Goal: Task Accomplishment & Management: Complete application form

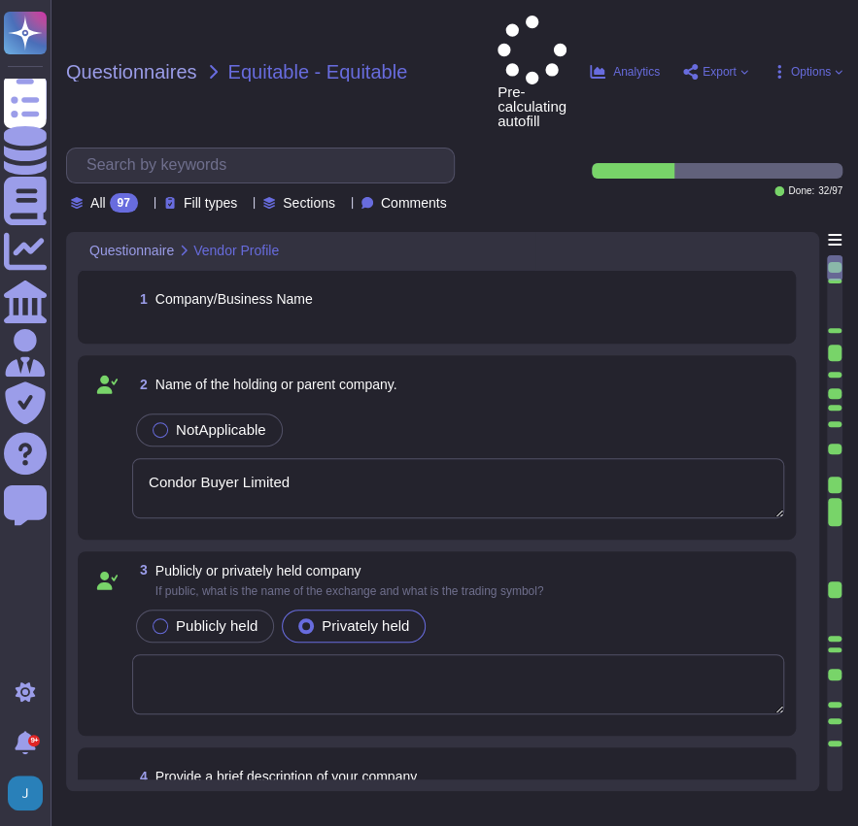
type textarea "Condor Buyer Limited"
type textarea "Since [DATE]"
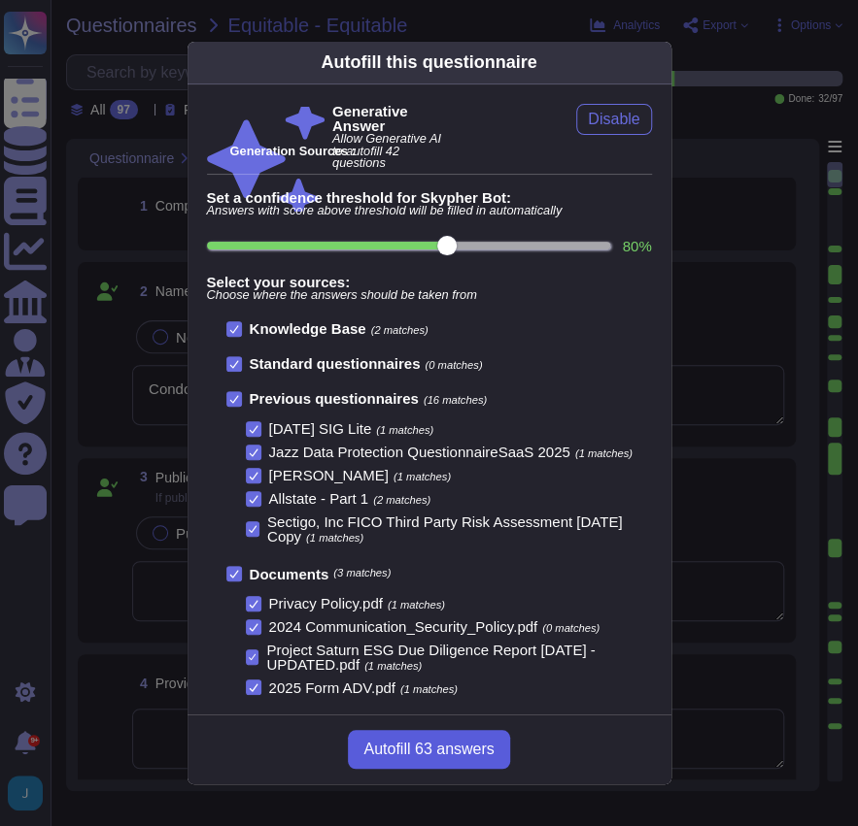
click at [448, 742] on span "Autofill 63 answers" at bounding box center [428, 750] width 130 height 16
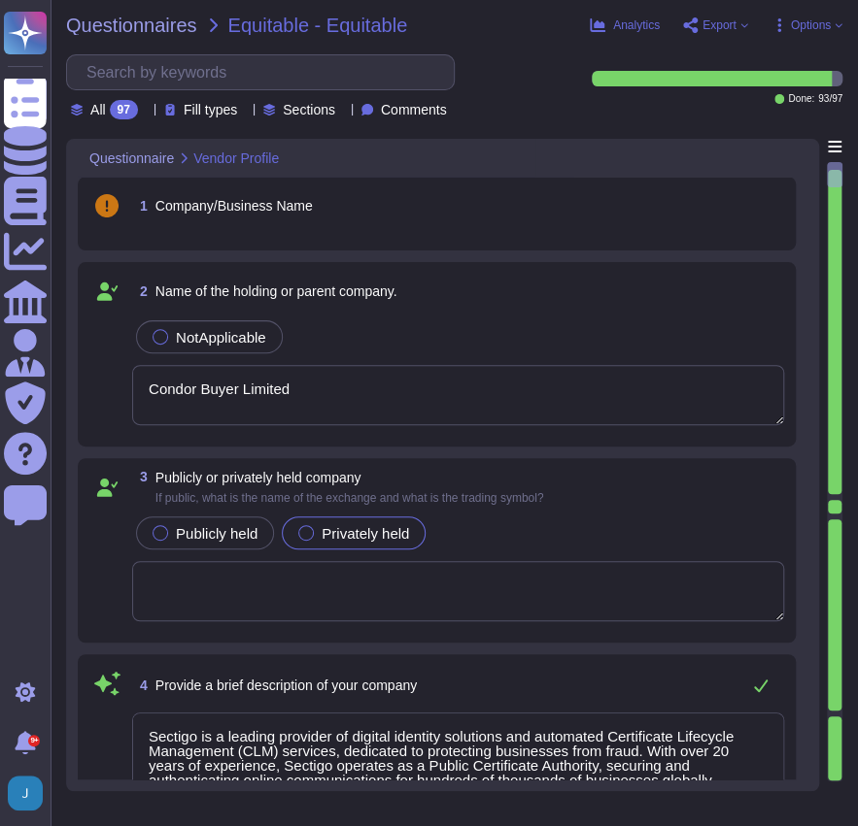
type textarea "Sectigo is a leading provider of digital identity solutions and automated Certi…"
type textarea "Our organization currently has over 500 employees. We have more than 700,000 cu…"
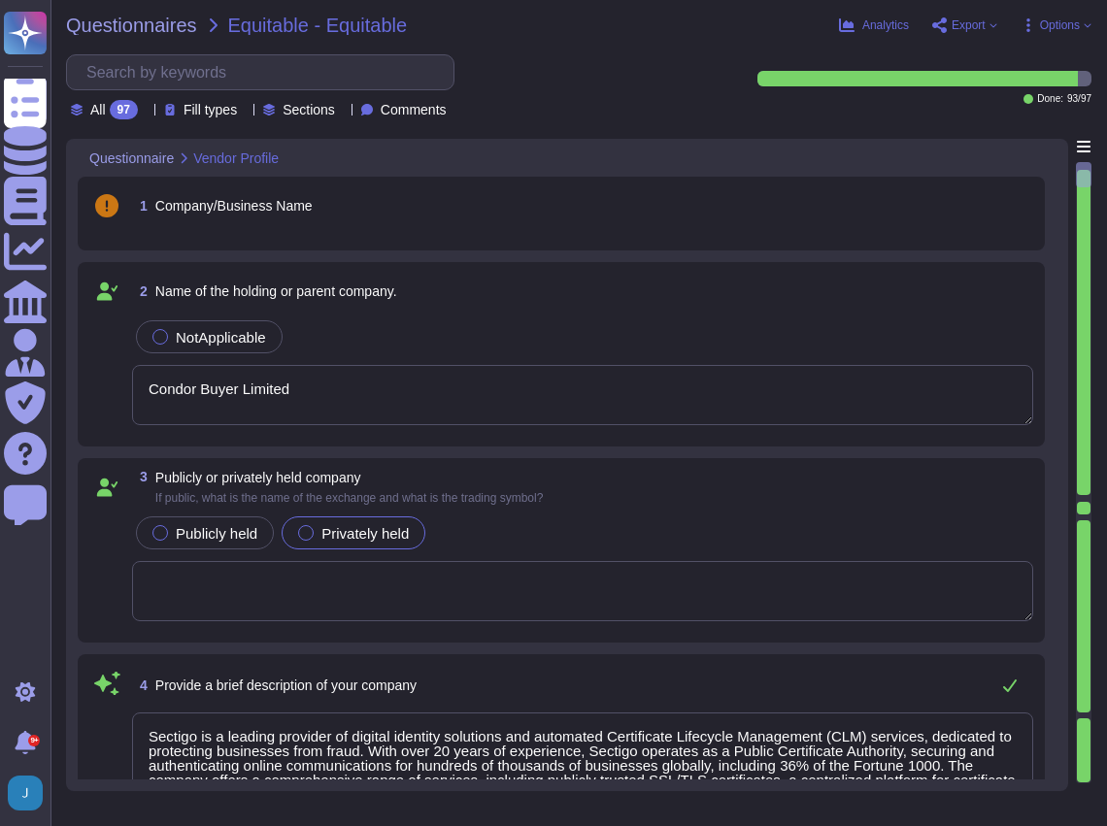
click at [380, 226] on div "1 Company/Business Name" at bounding box center [561, 213] width 944 height 51
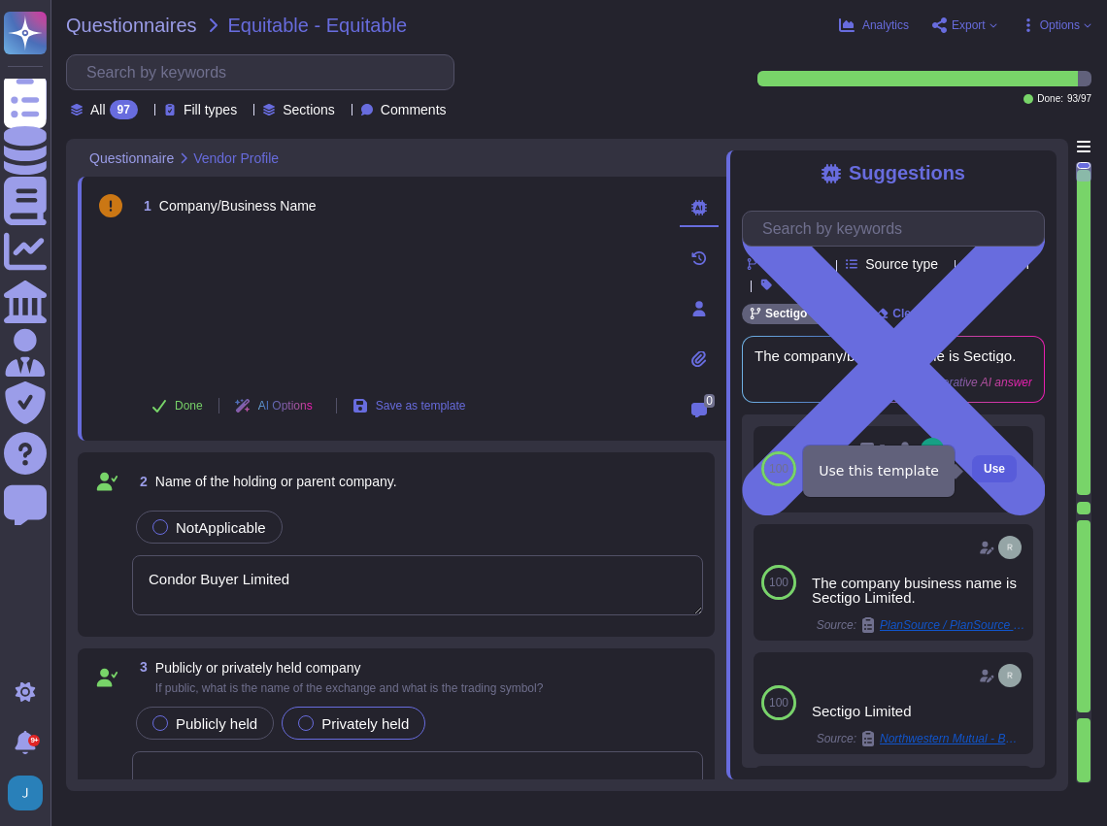
click at [857, 466] on span "Use" at bounding box center [994, 469] width 21 height 12
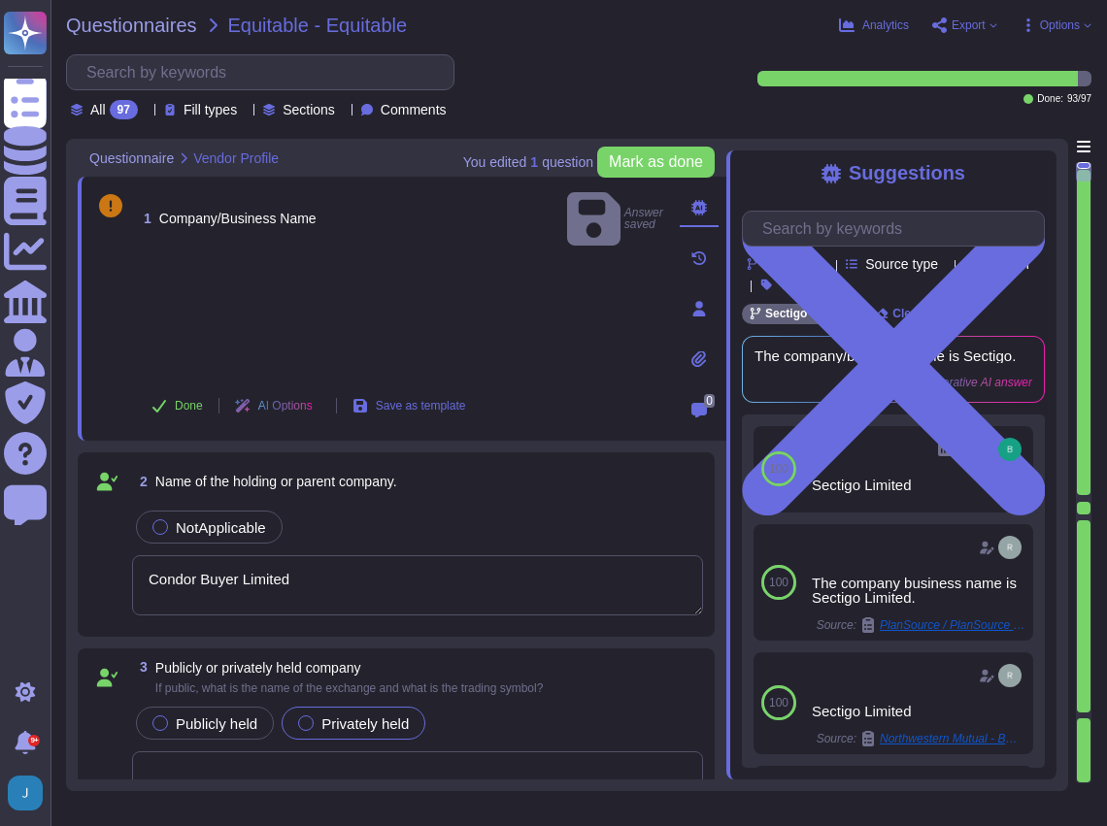
click at [418, 519] on div "NotApplicable" at bounding box center [417, 527] width 571 height 41
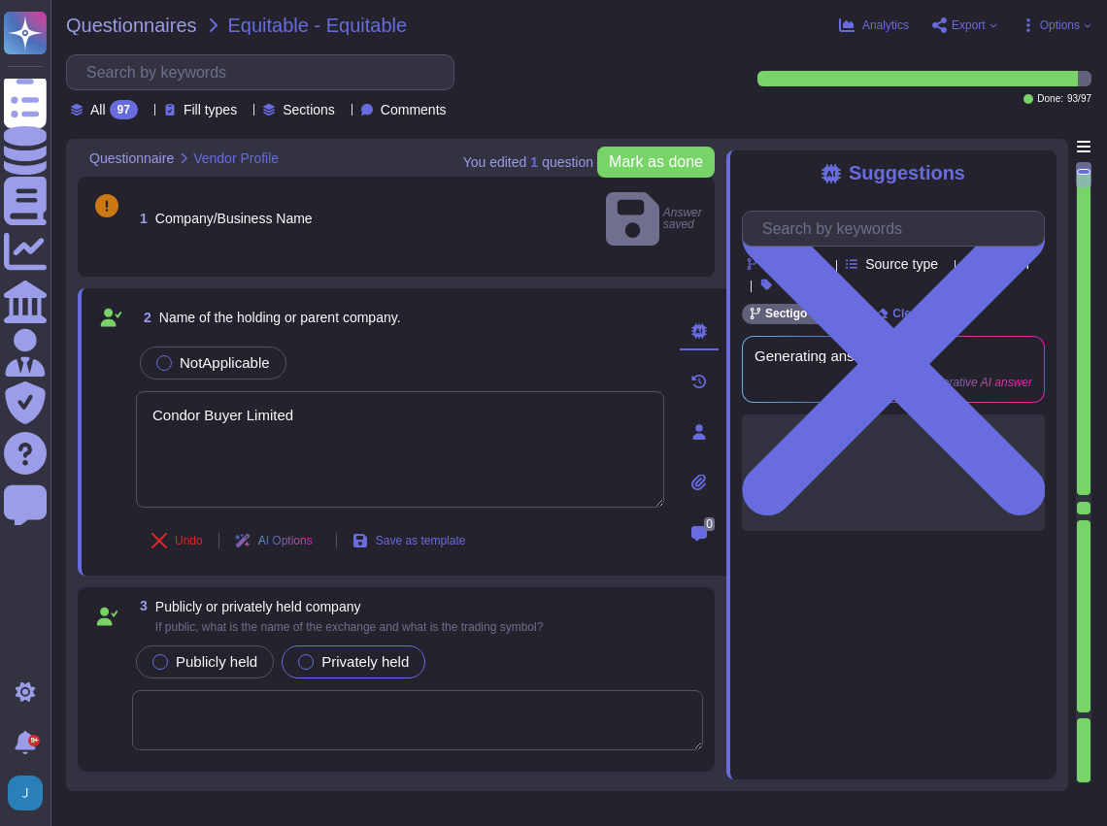
type textarea "Our organization currently has over 500 employees. We have more than 700,000 cu…"
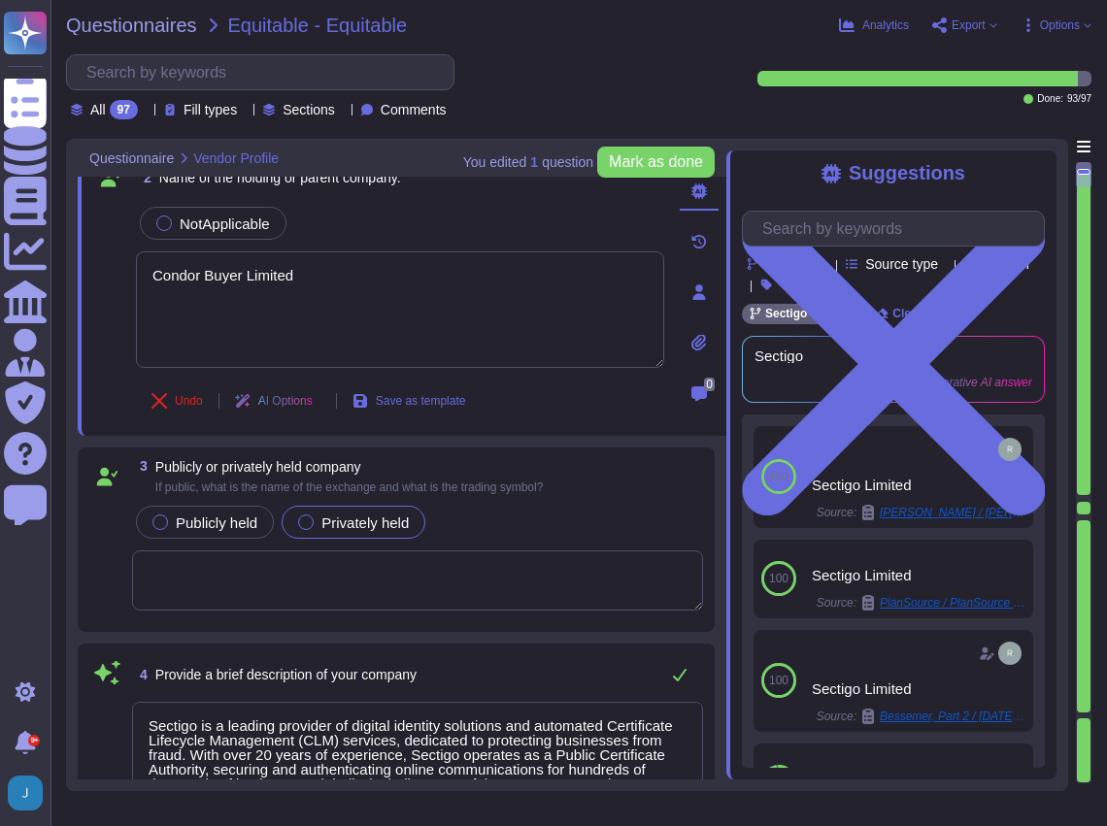
scroll to position [258, 0]
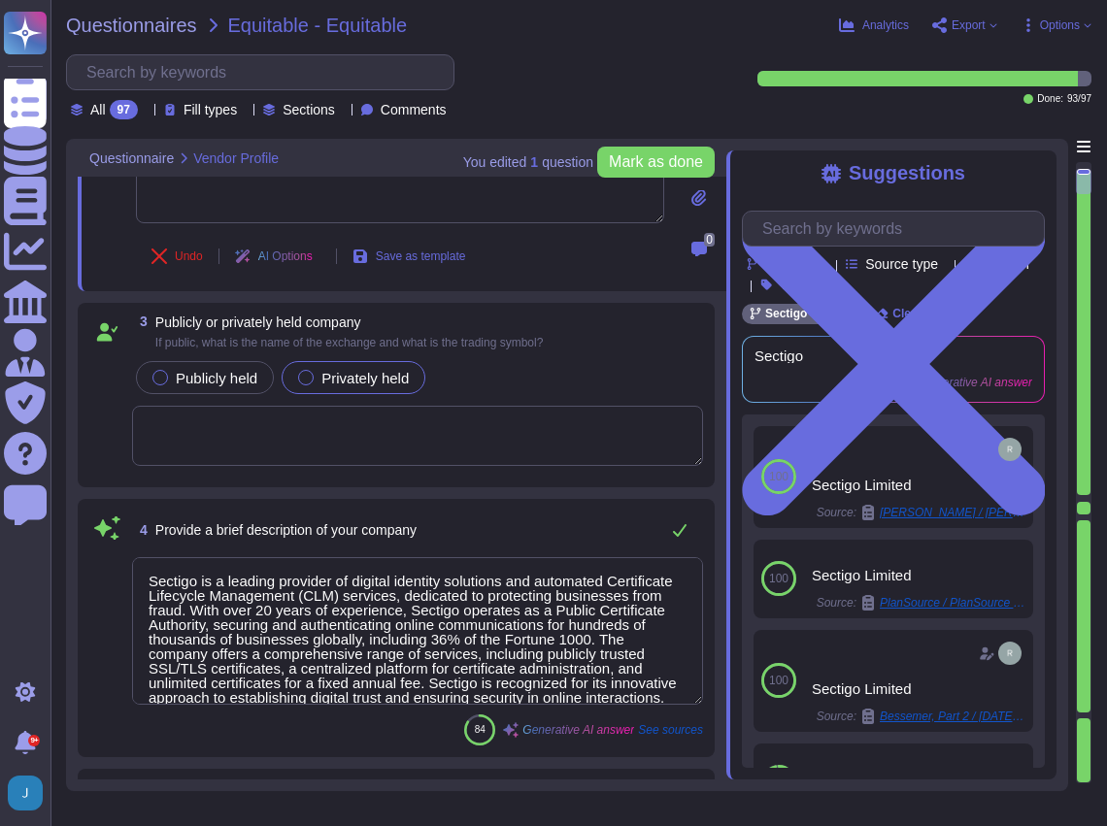
type textarea "The DUN & [PERSON_NAME] (D&B) Number for Sectigo is 220567130."
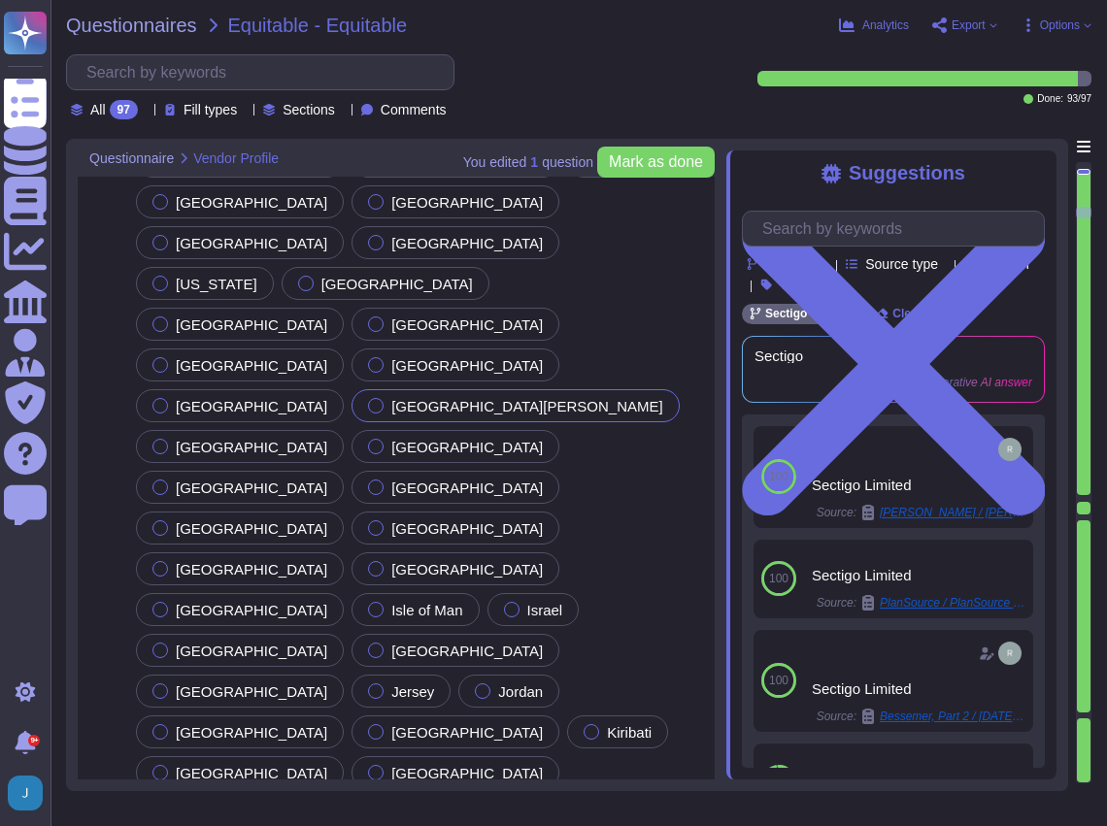
scroll to position [3237, 0]
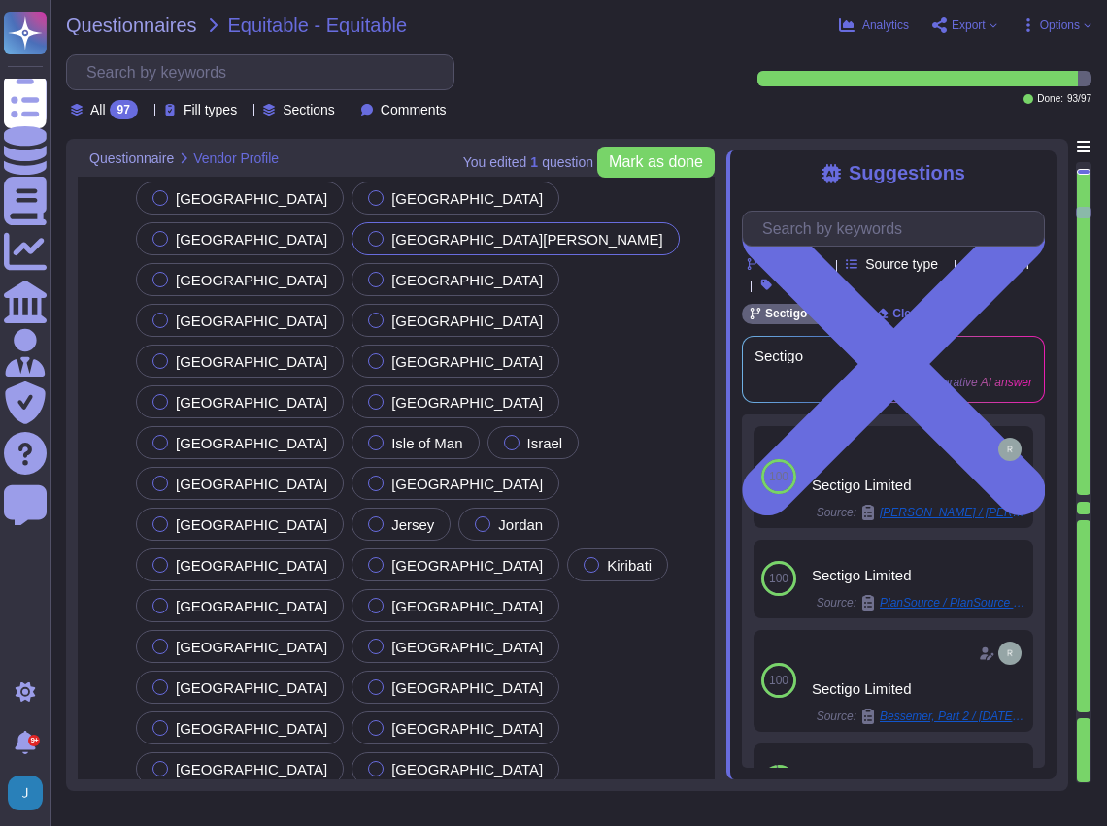
type textarea "The corporate headquarters full address is [STREET_ADDRESS]."
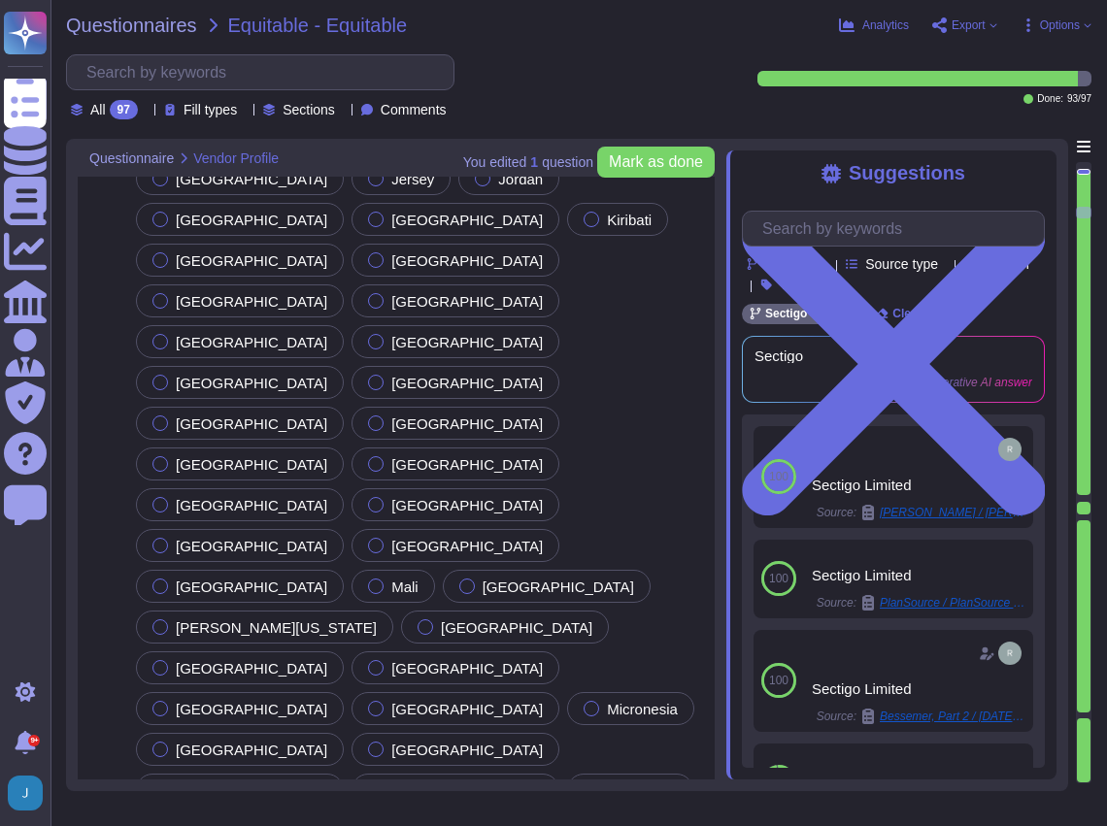
scroll to position [3625, 0]
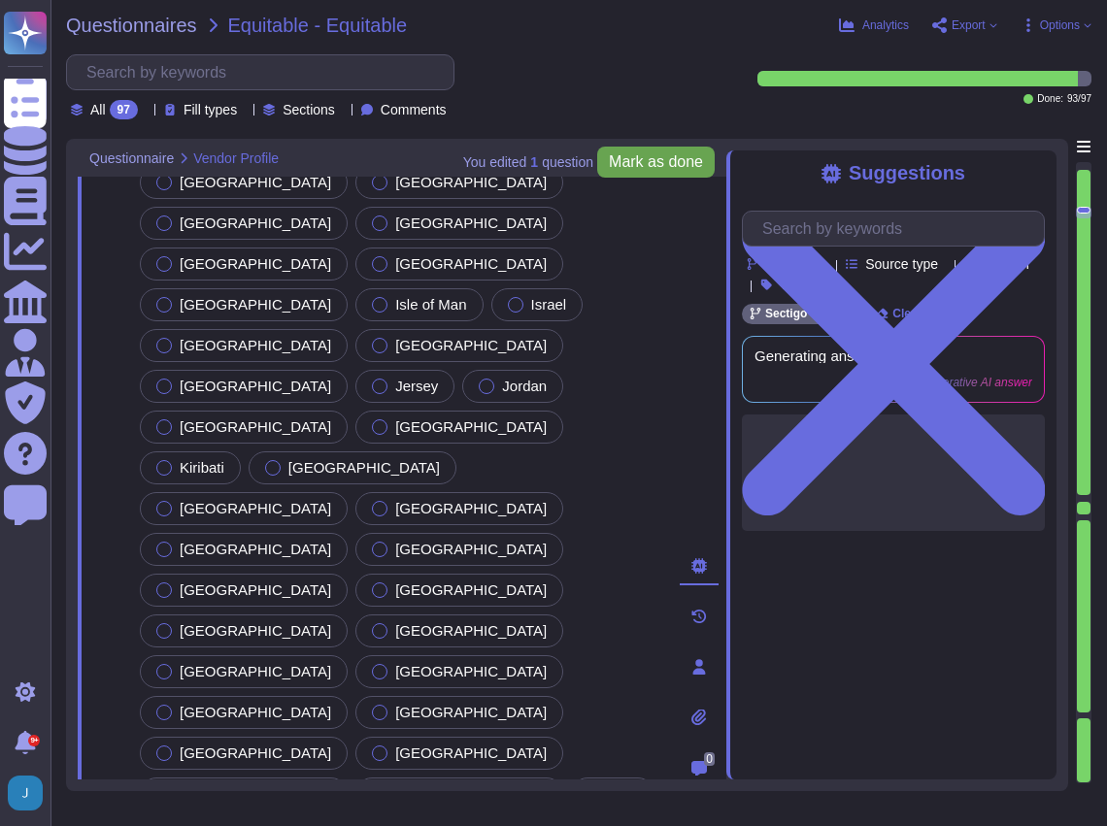
click at [654, 158] on span "Mark as done" at bounding box center [656, 162] width 94 height 16
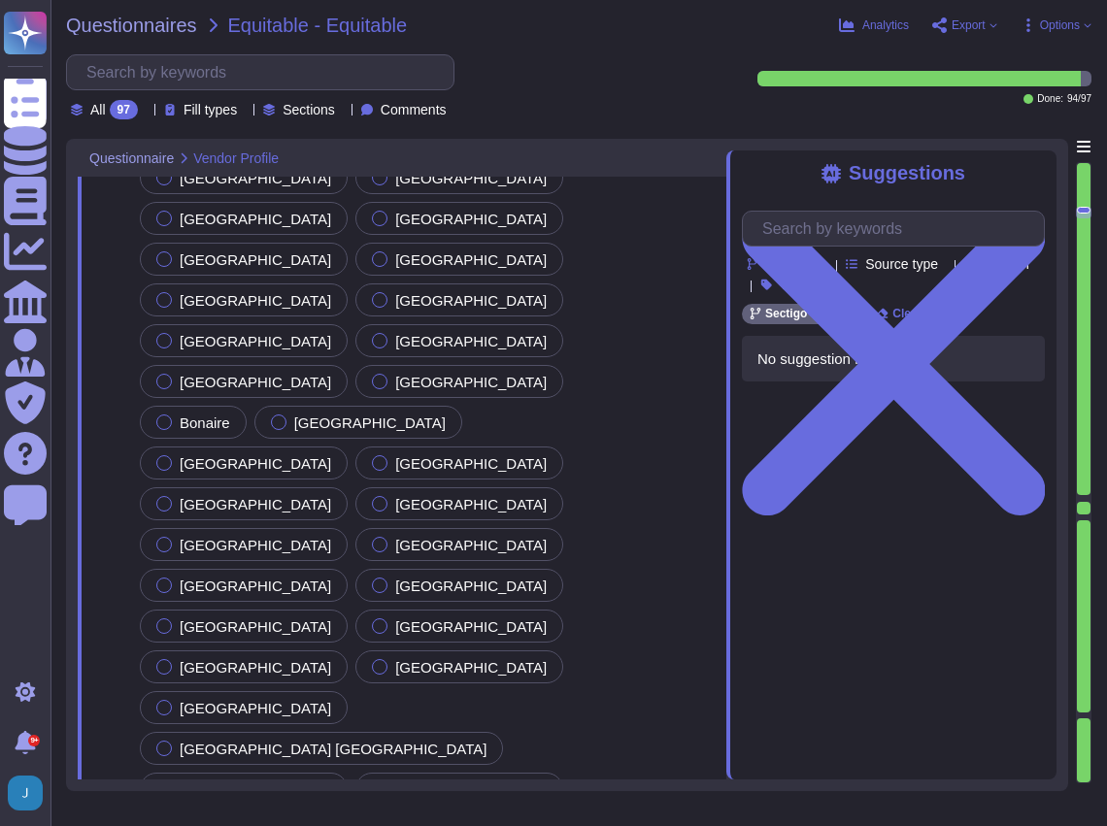
type textarea "The DUN & [PERSON_NAME] (D&B) Number for Sectigo is 220567130."
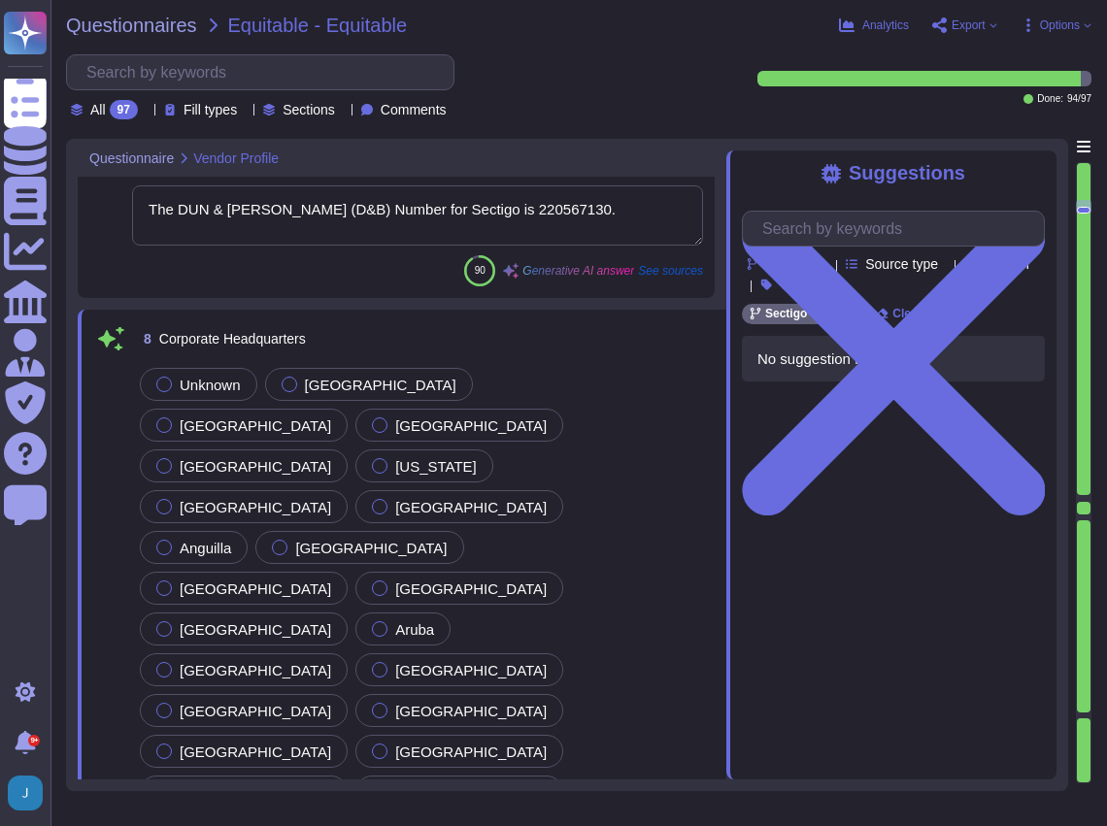
type textarea "Since [DATE]"
type textarea "Our organization currently has over 500 employees. We have more than 700,000 cu…"
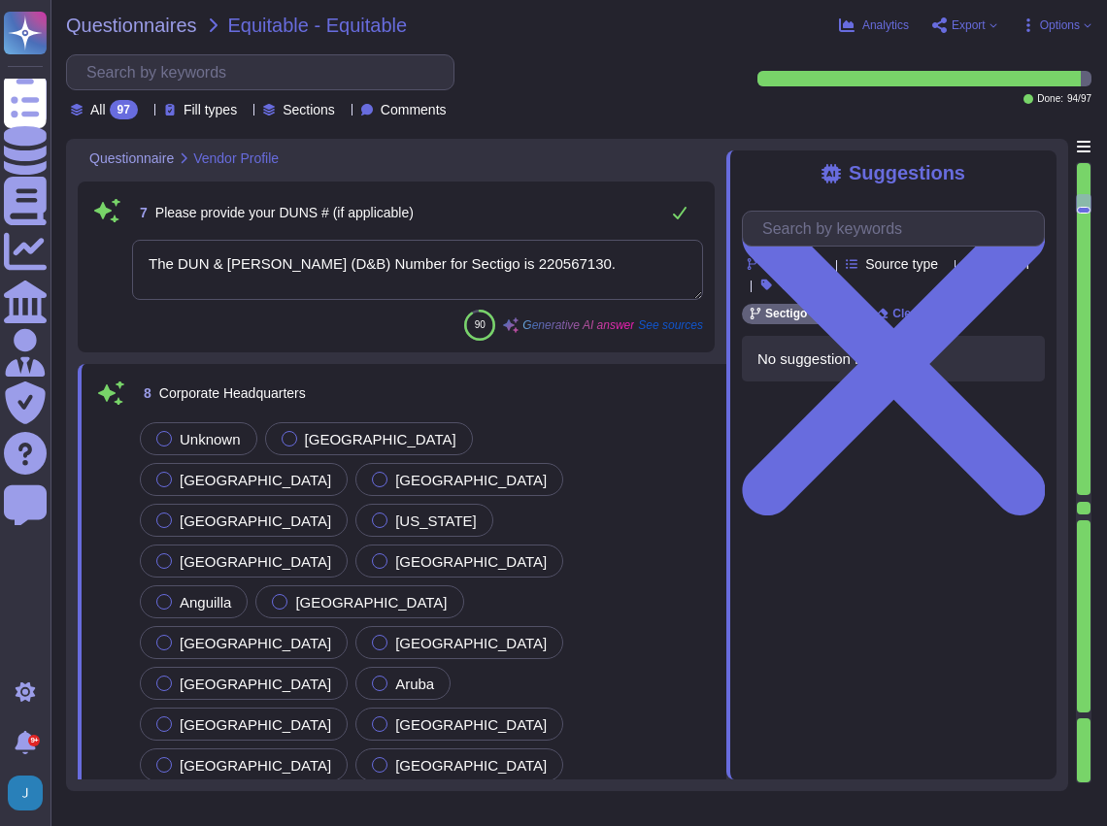
type textarea "Sectigo is a leading provider of digital identity solutions and automated Certi…"
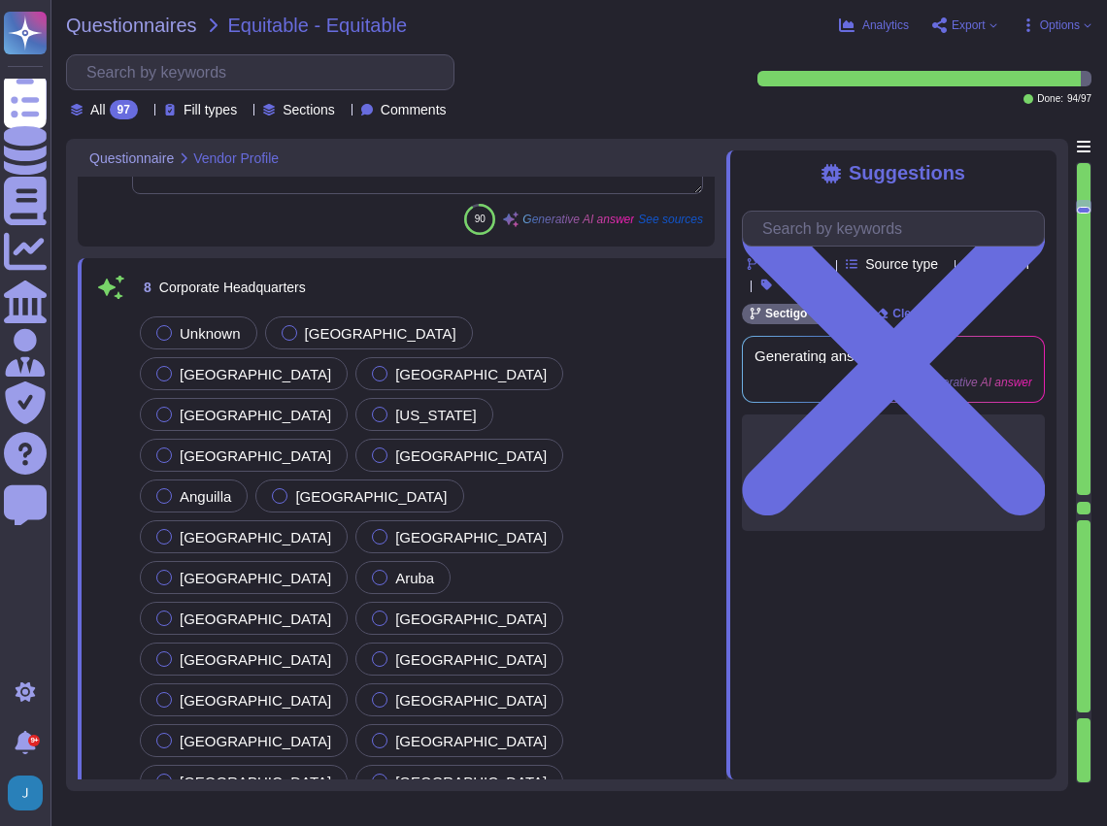
scroll to position [1583, 0]
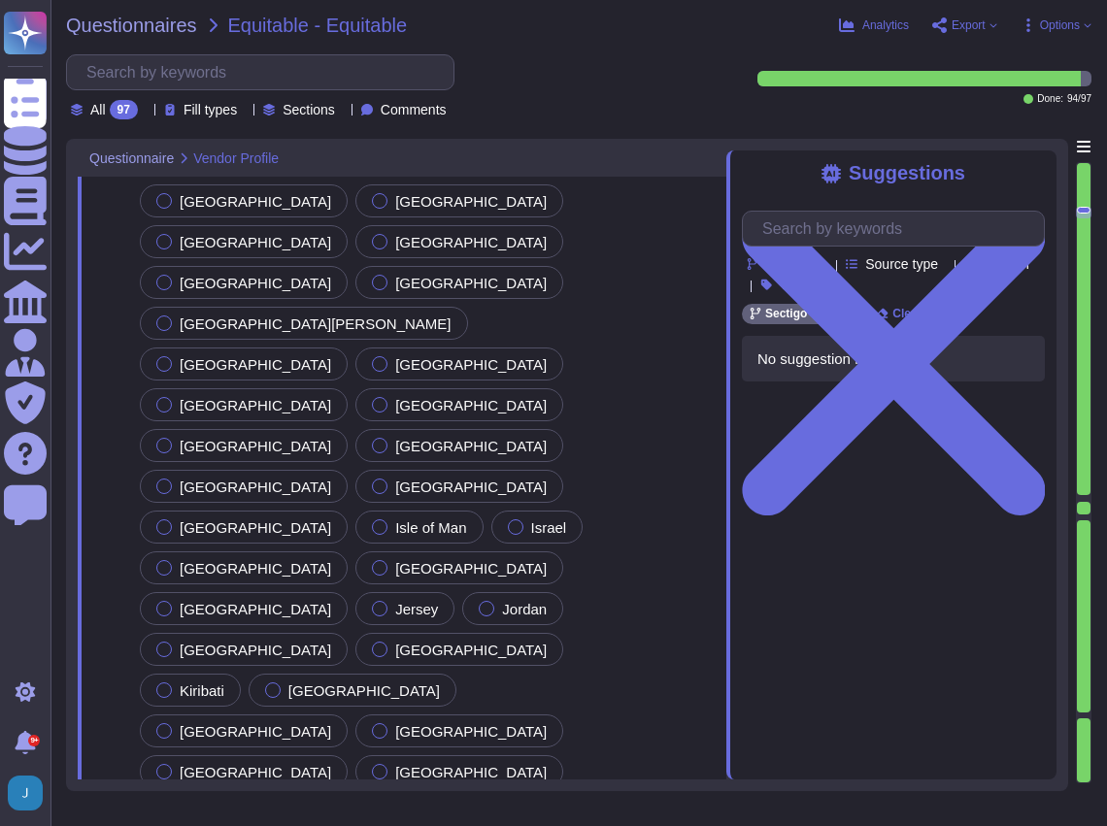
type textarea "The corporate headquarters full address is [STREET_ADDRESS]."
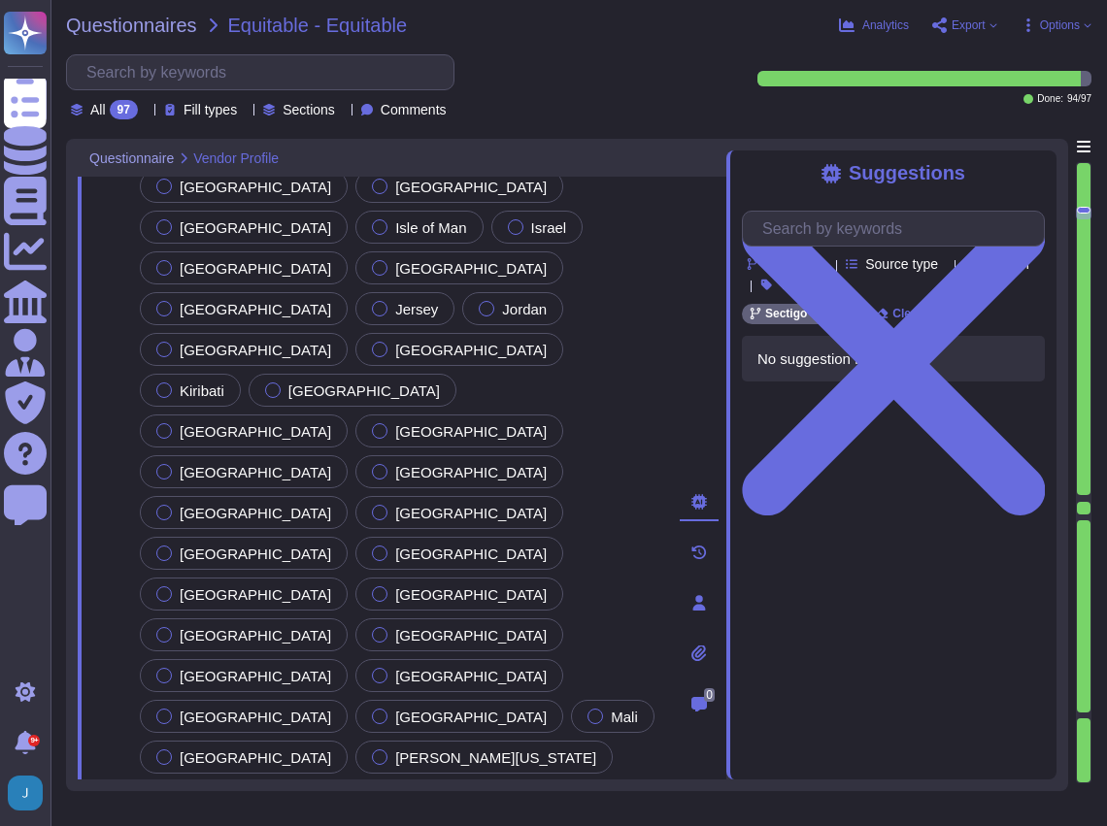
type textarea "Services will be performed in colocation centers located in [GEOGRAPHIC_DATA], …"
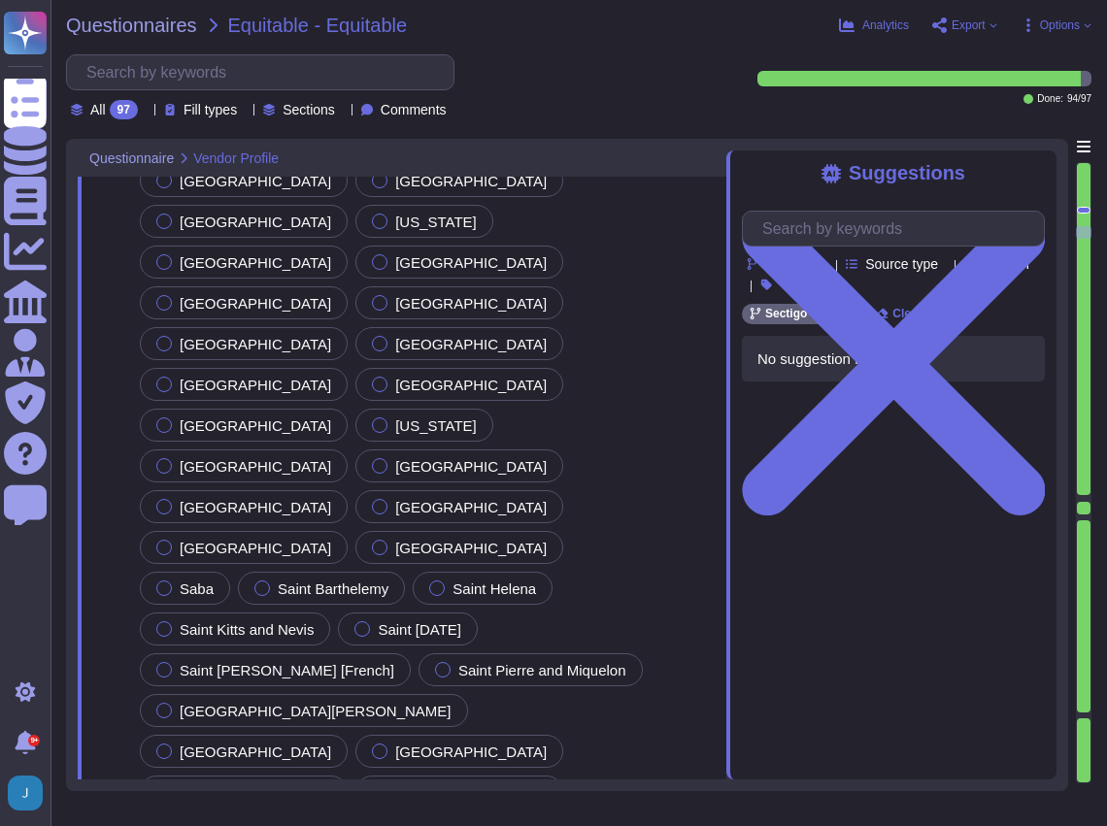
scroll to position [4949, 0]
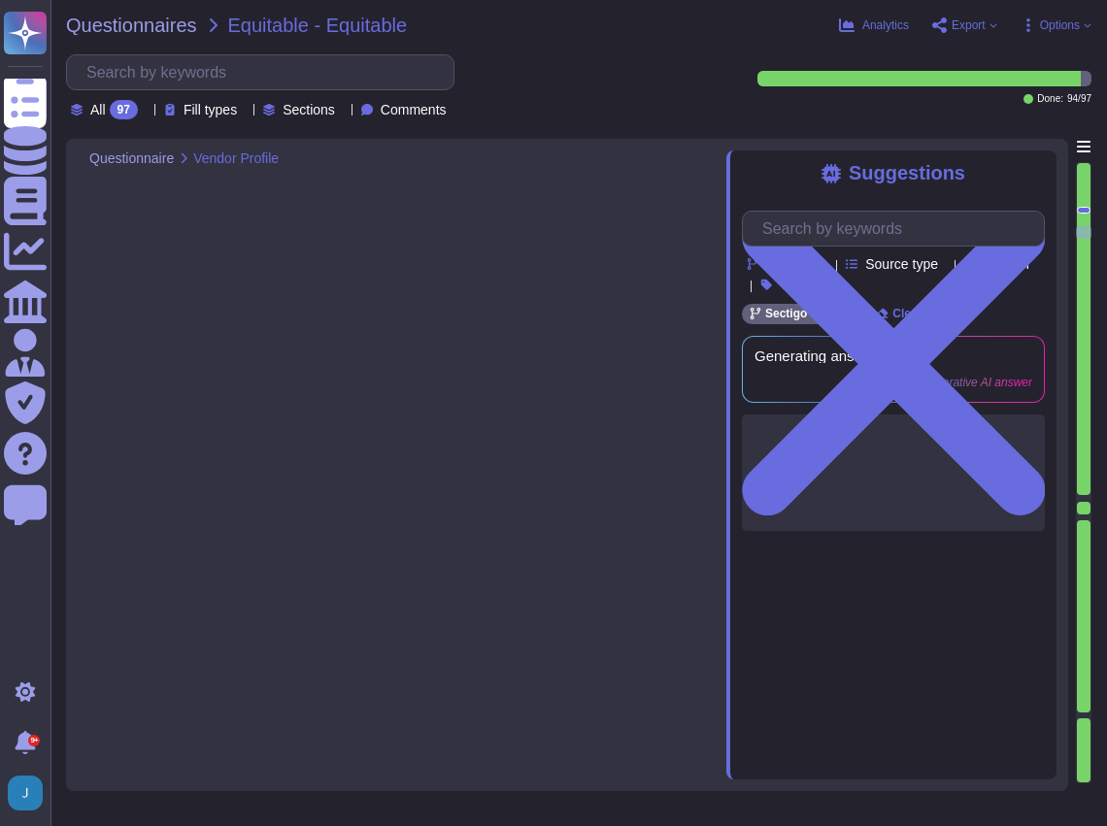
type textarea "The corporate headquarters full address is [STREET_ADDRESS]."
type textarea "Services will be performed in colocation centers located in [GEOGRAPHIC_DATA], …"
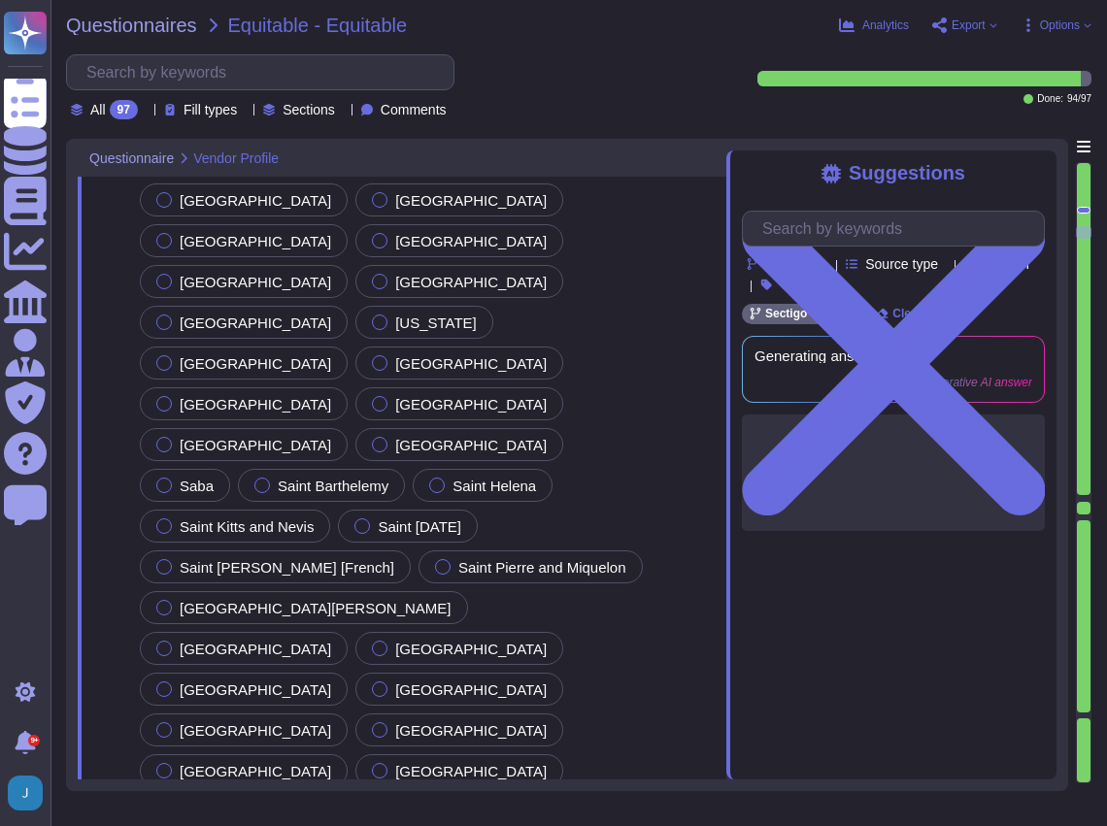
scroll to position [5079, 0]
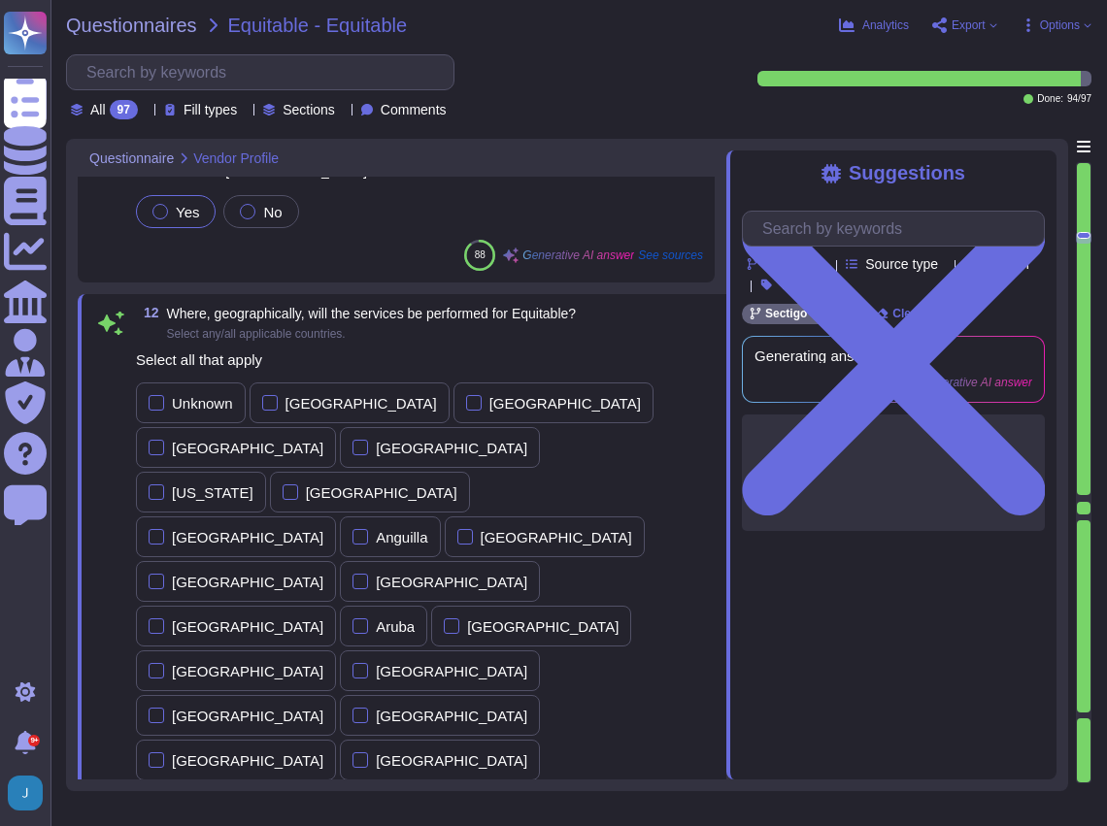
scroll to position [7151, 0]
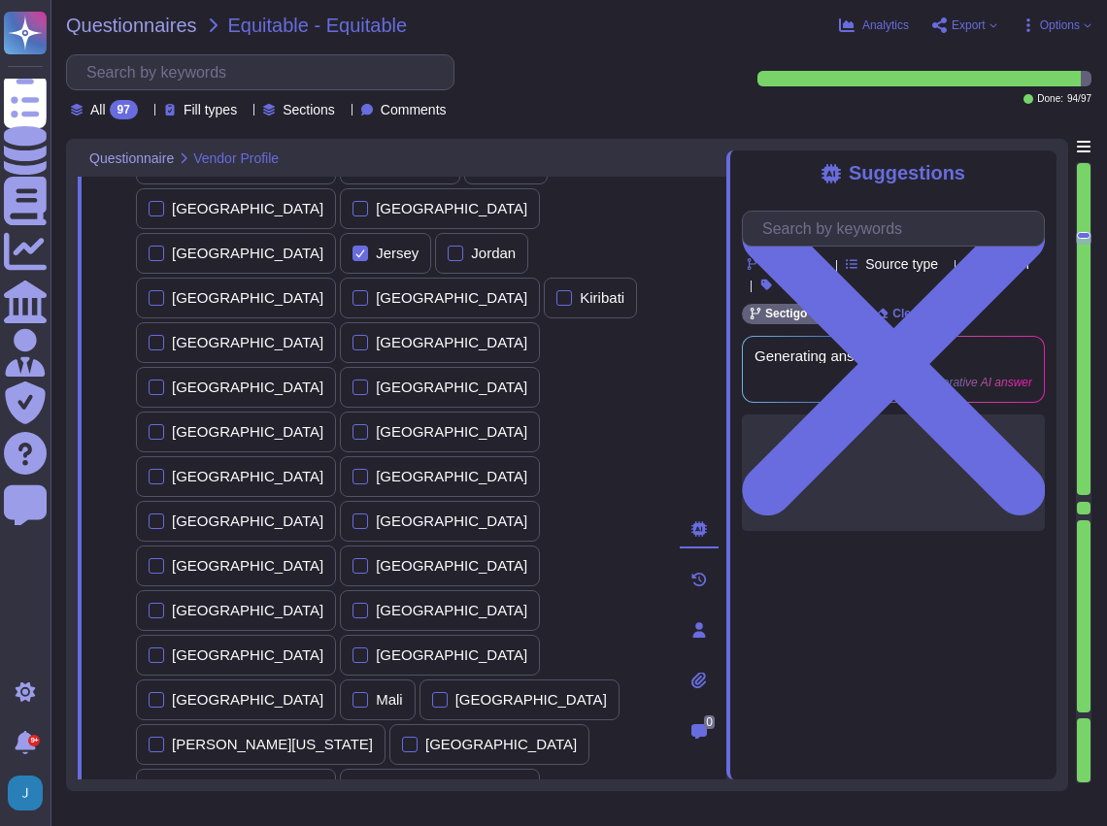
type textarea "[PERSON_NAME]"
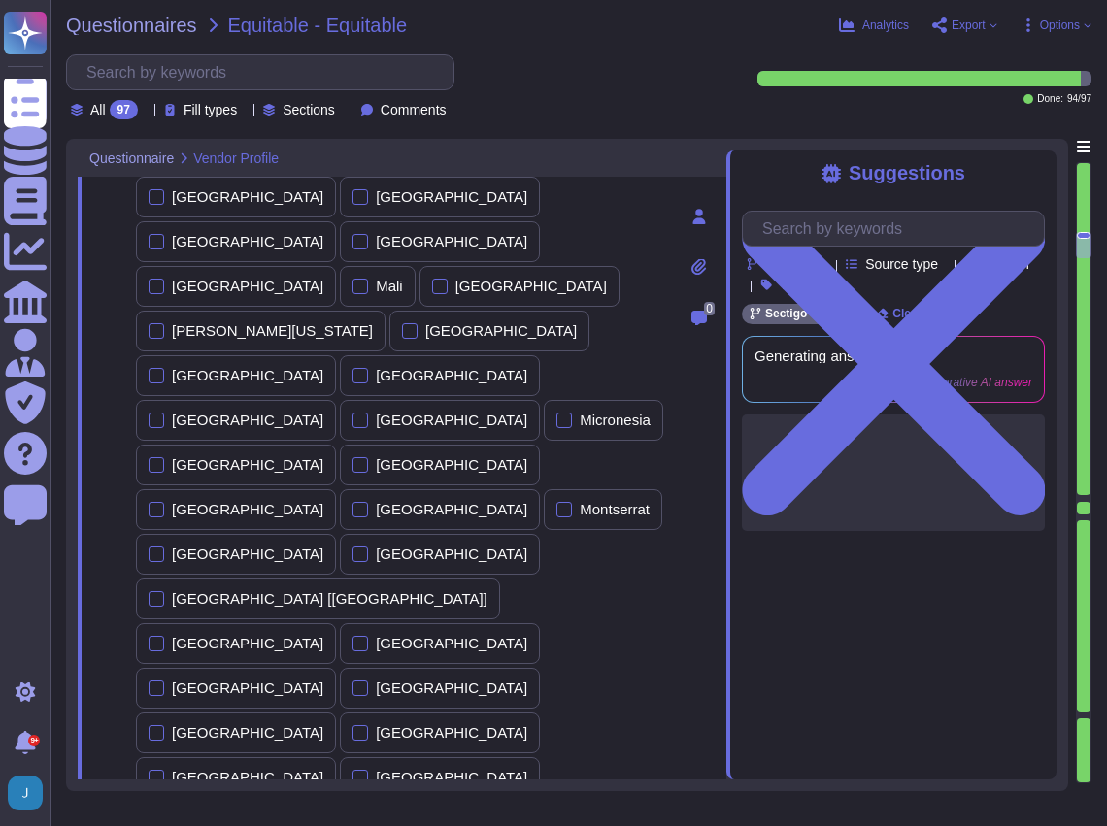
type textarea "Sectigo Limited"
type textarea "The Information Security leader is [PERSON_NAME], who is the Chief Information …"
type textarea "N/A"
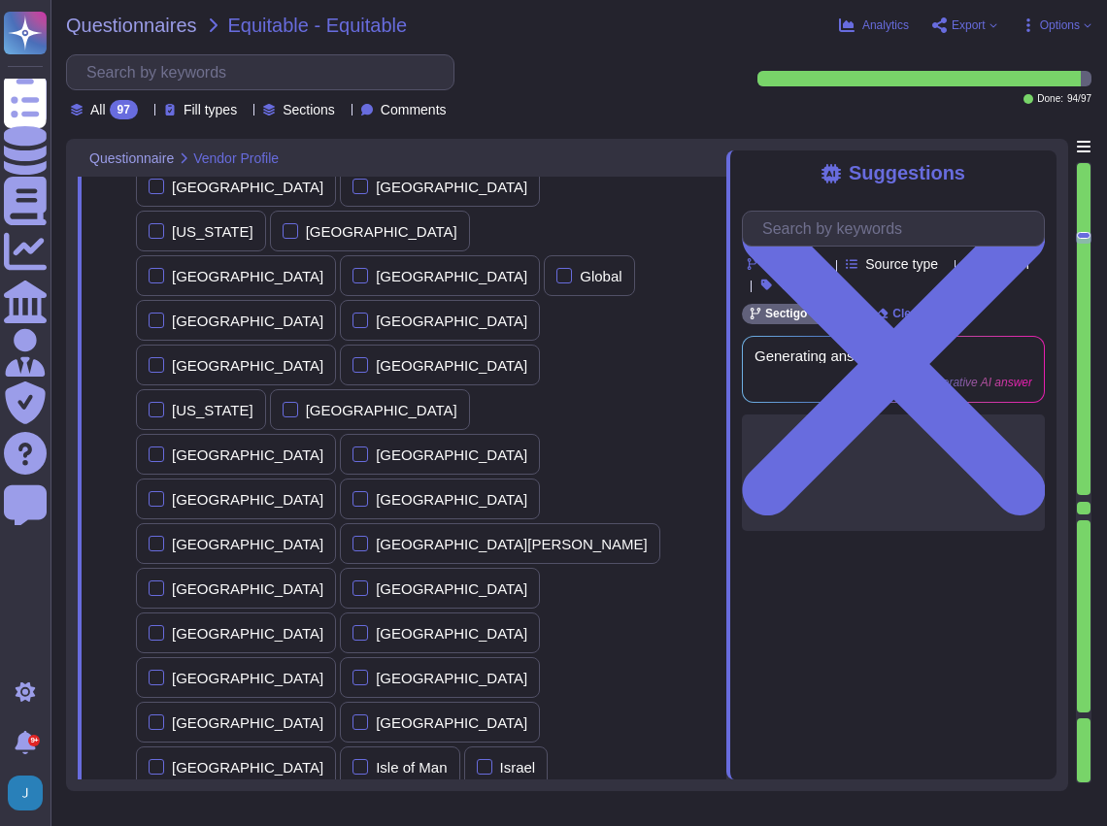
scroll to position [6622, 0]
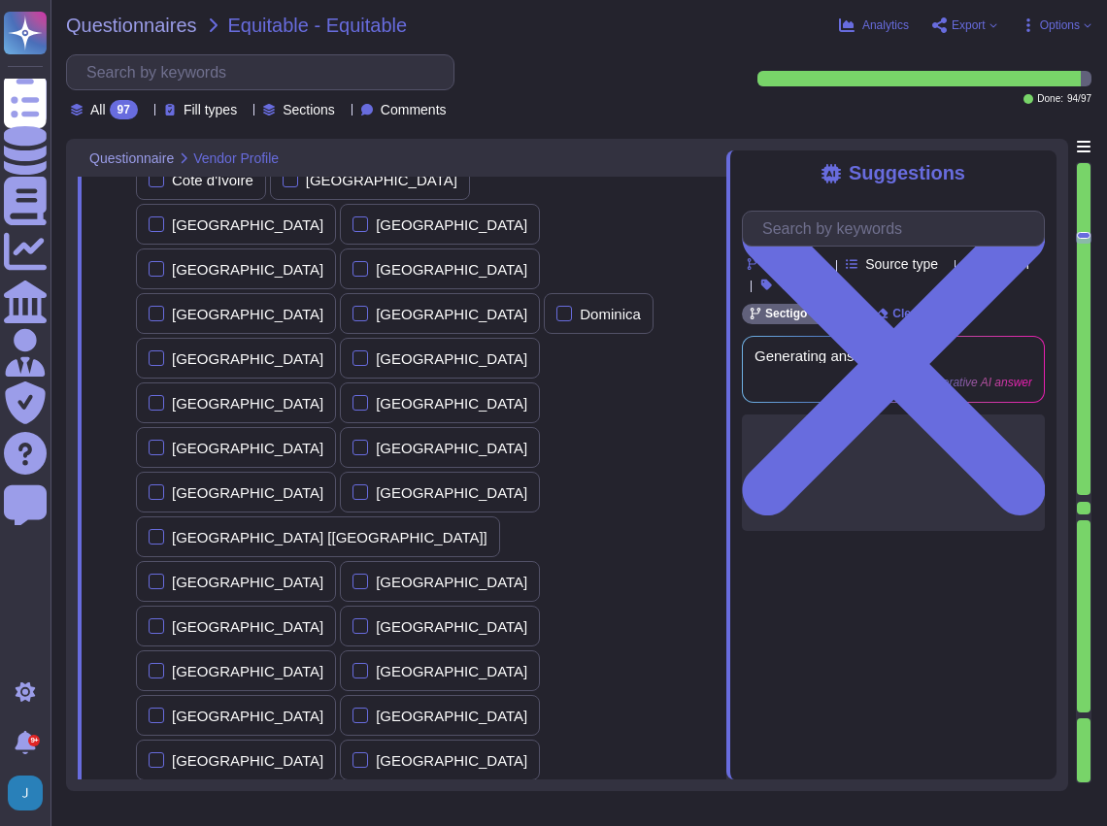
scroll to position [5780, 0]
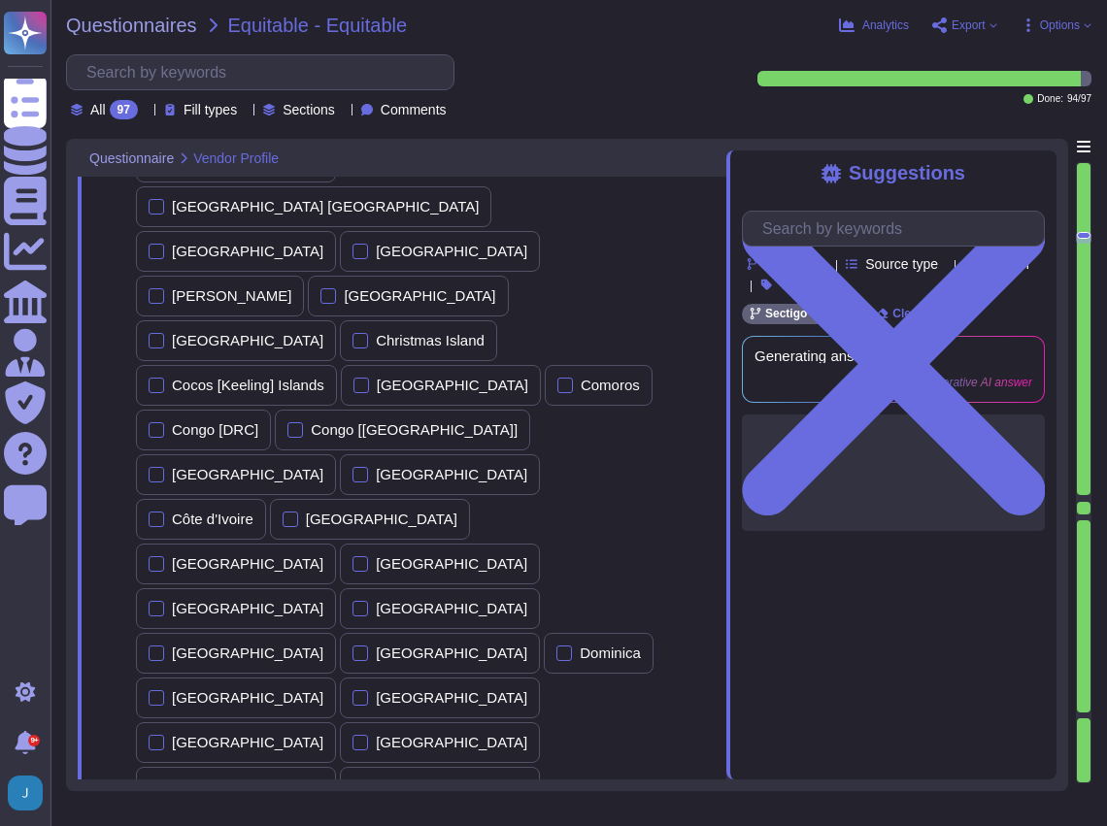
scroll to position [5715, 0]
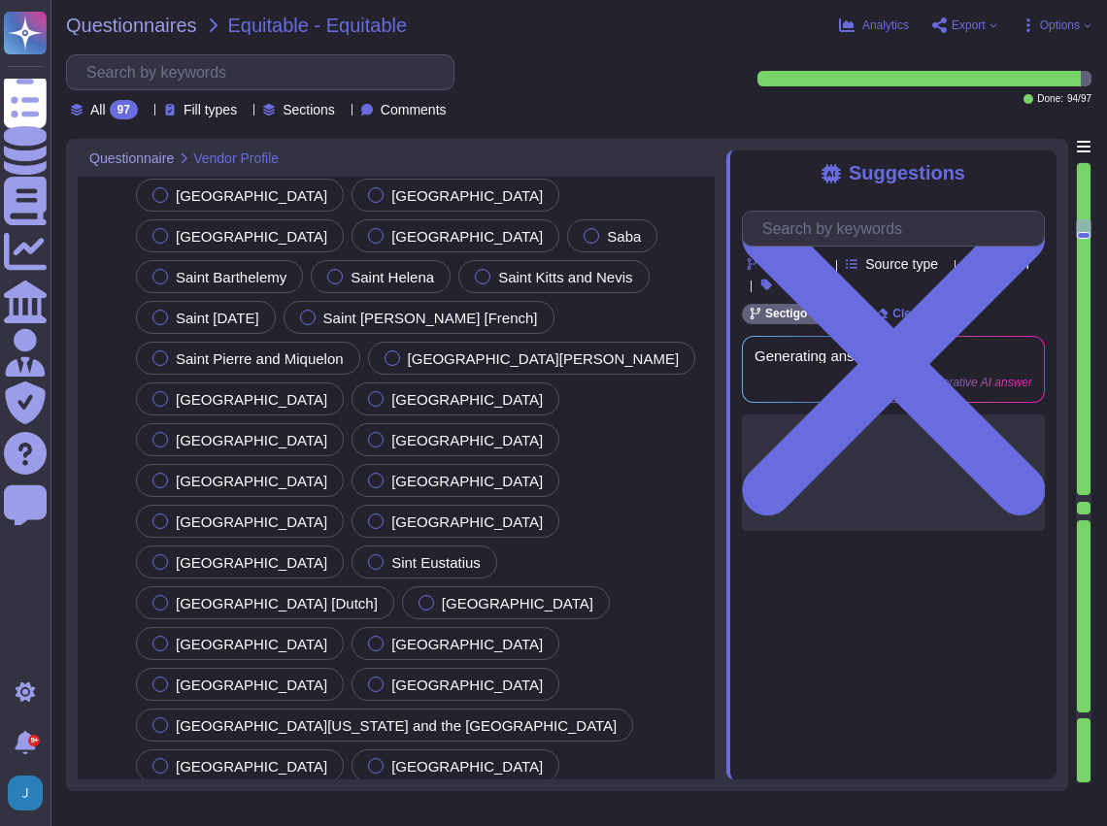
type textarea "The corporate headquarters full address is [STREET_ADDRESS]."
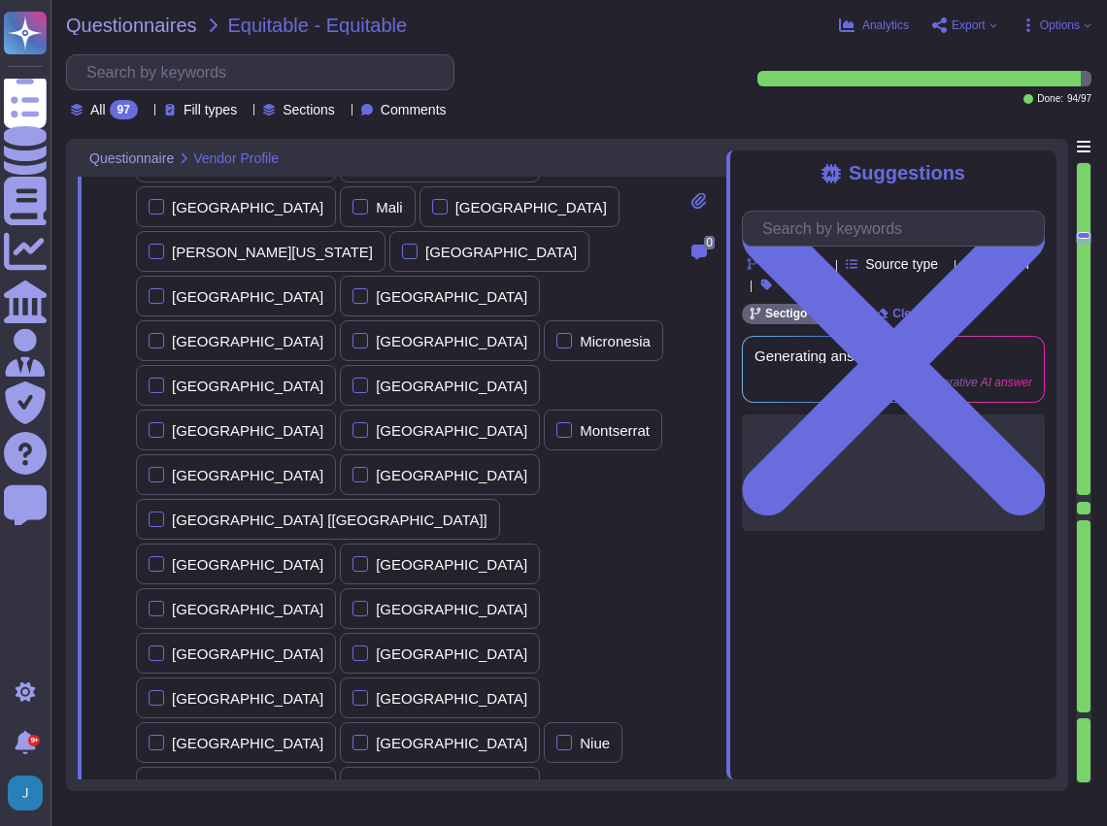
type textarea "Tim Callan"
type textarea "Sectigo Limited"
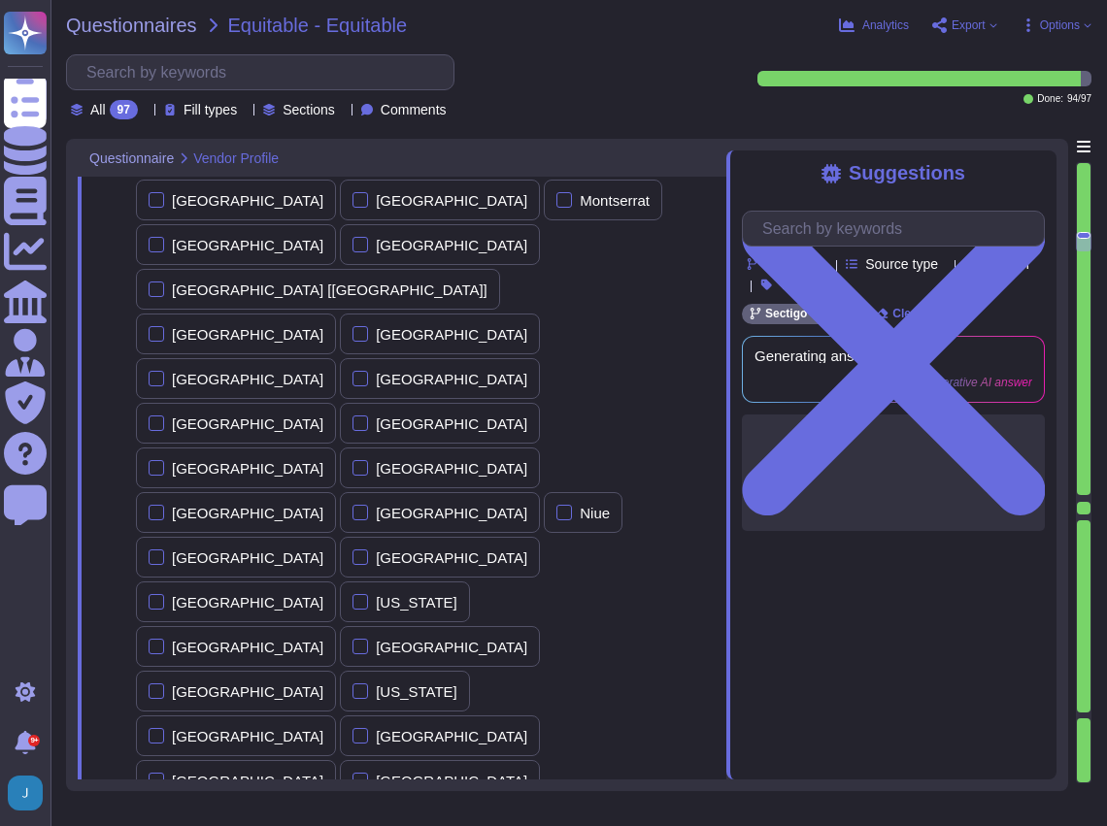
type textarea "The Information Security leader is Jason Scott, who is the Chief Information Se…"
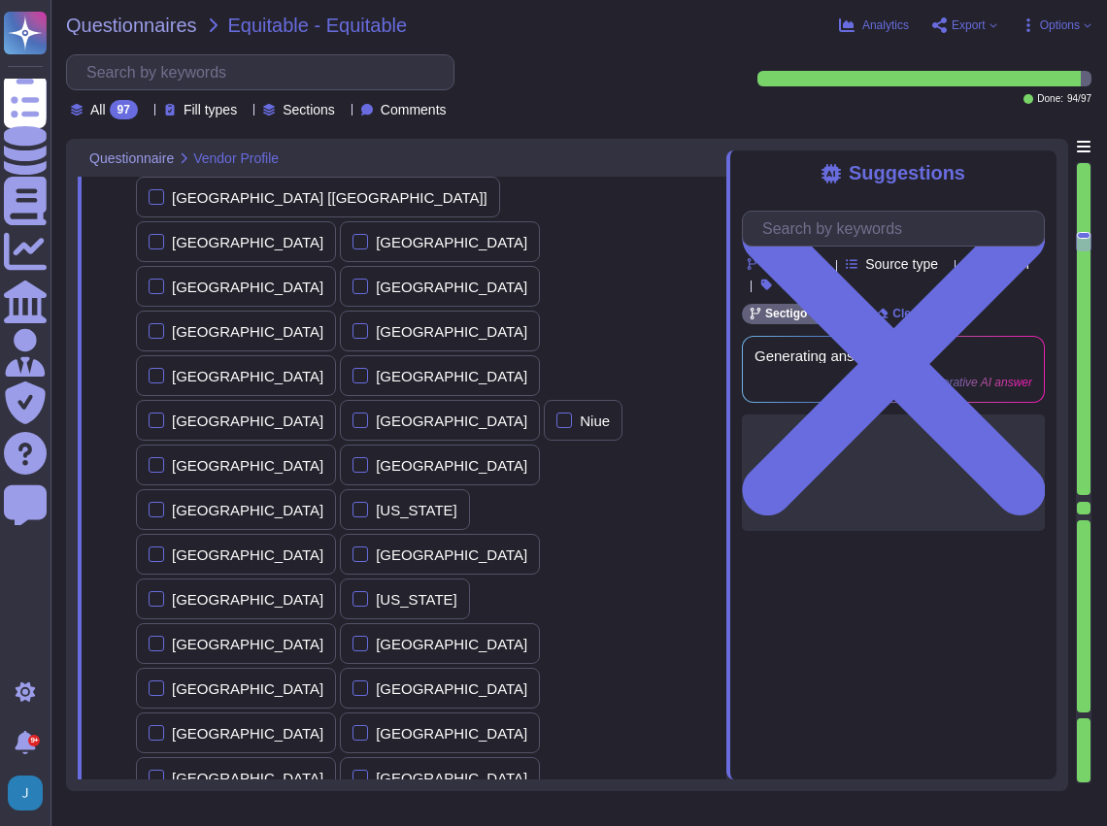
scroll to position [8045, 0]
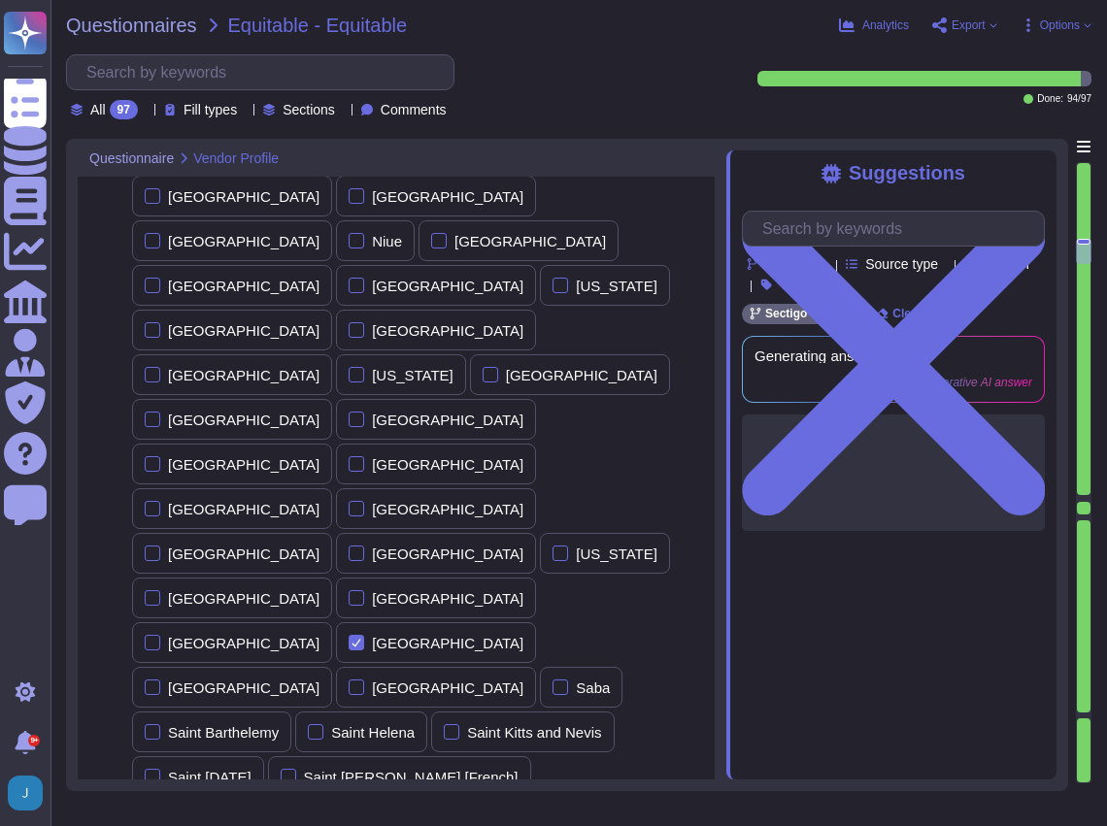
type textarea "N/A"
drag, startPoint x: 237, startPoint y: 451, endPoint x: 67, endPoint y: 445, distance: 170.1
click at [67, 445] on div "Questionnaire Vendor Profile 12 Where, geographically, will the services be per…" at bounding box center [567, 465] width 1002 height 653
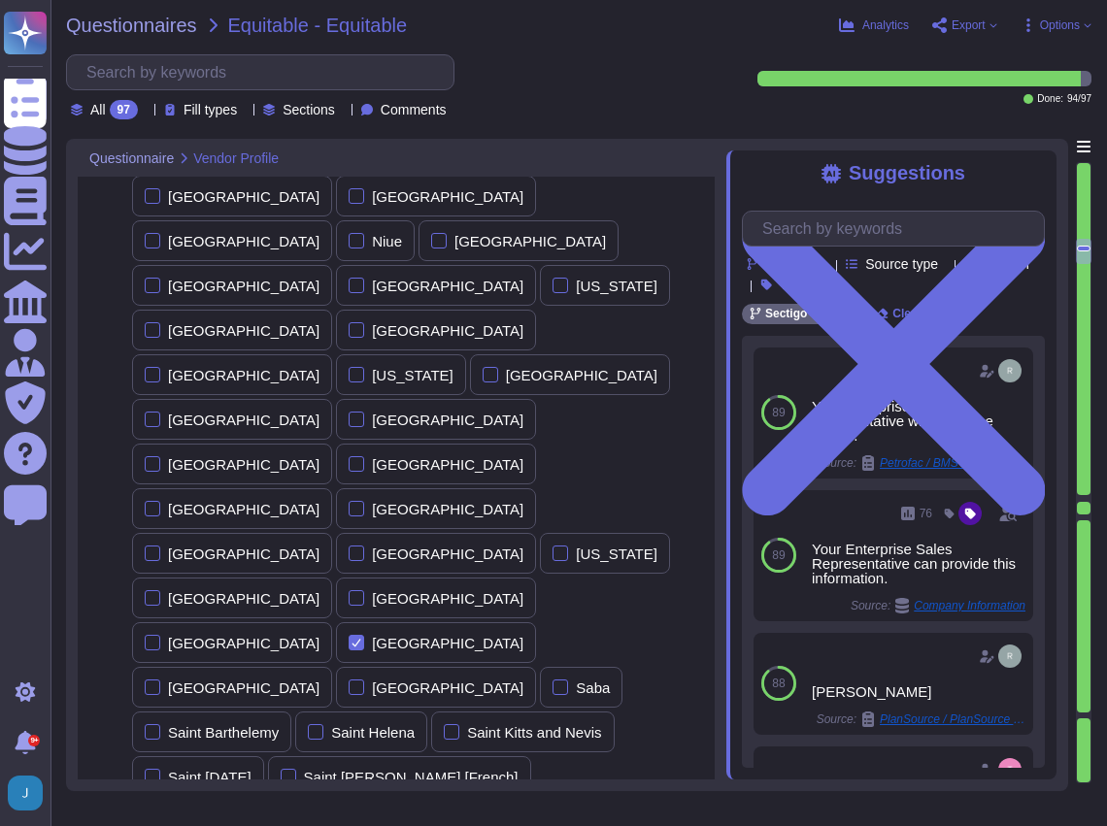
type textarea "Kevin Deickmann"
drag, startPoint x: 292, startPoint y: 622, endPoint x: 135, endPoint y: 613, distance: 157.6
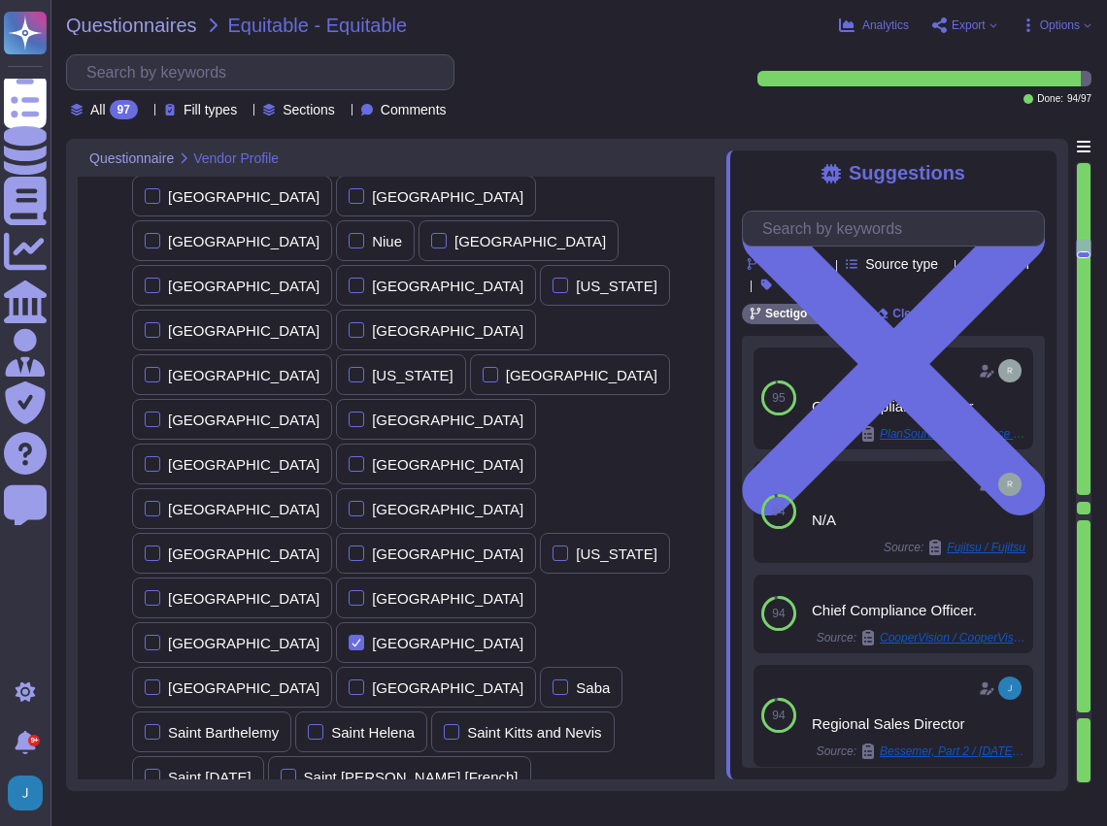
type textarea "Regional Sales Director"
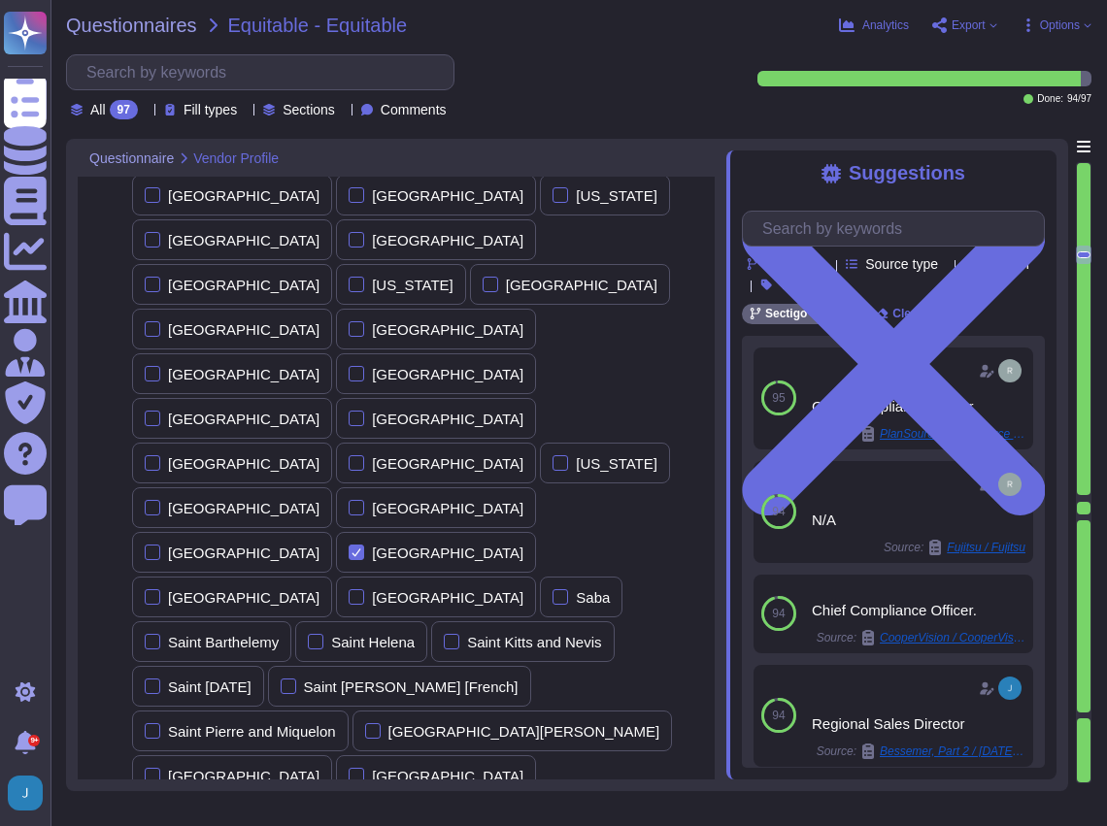
type textarea "N/A"
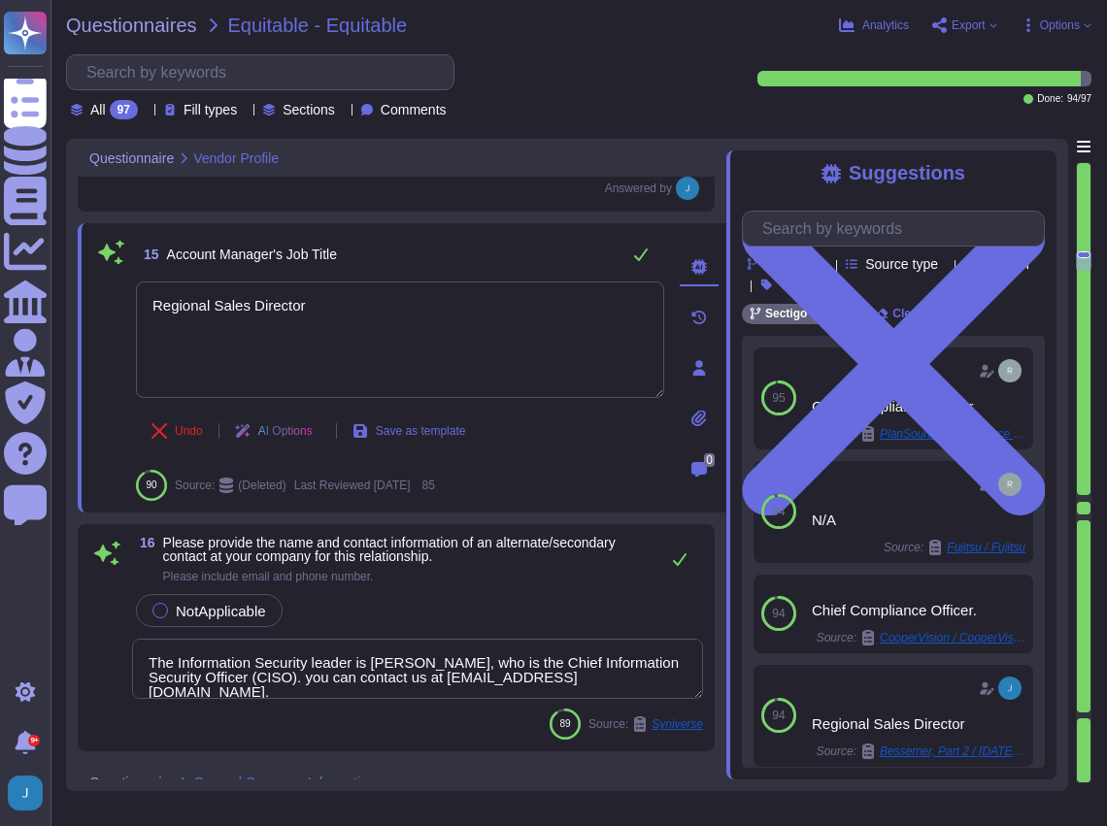
type textarea "N/A"
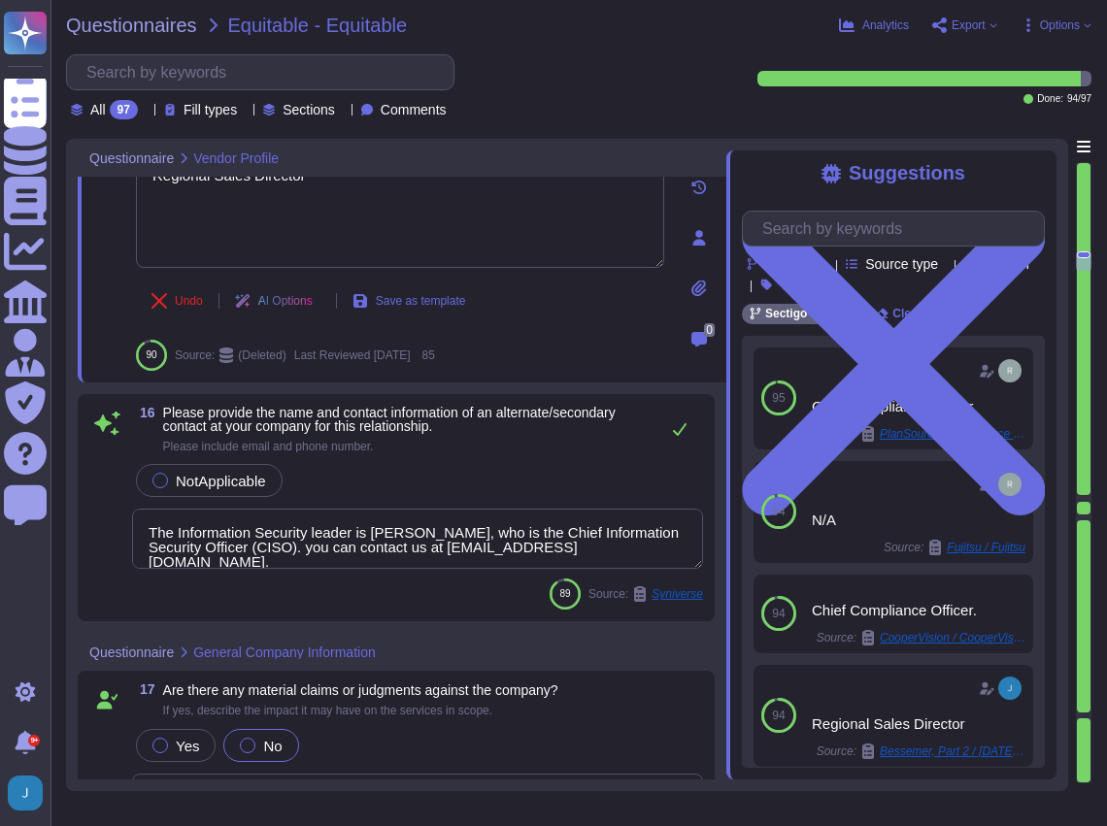
scroll to position [8499, 0]
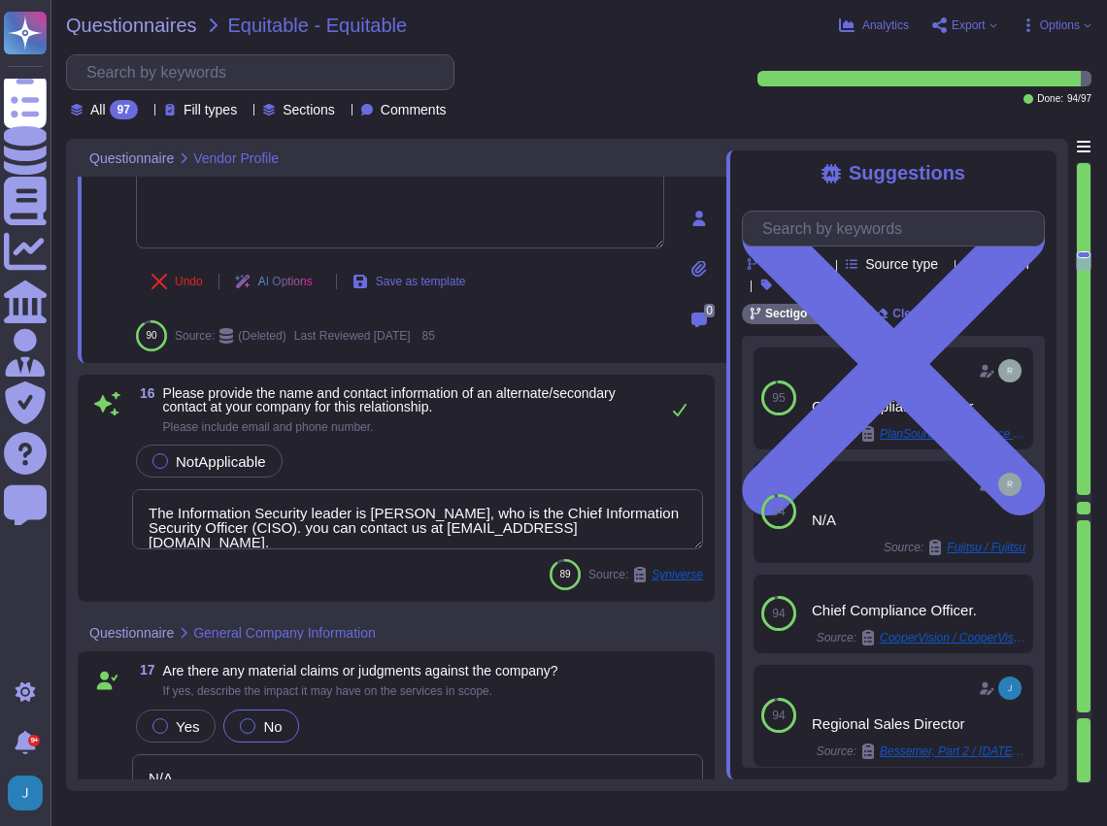
type textarea "No, we have not experienced any lay-off events affecting over 10% of our staff …"
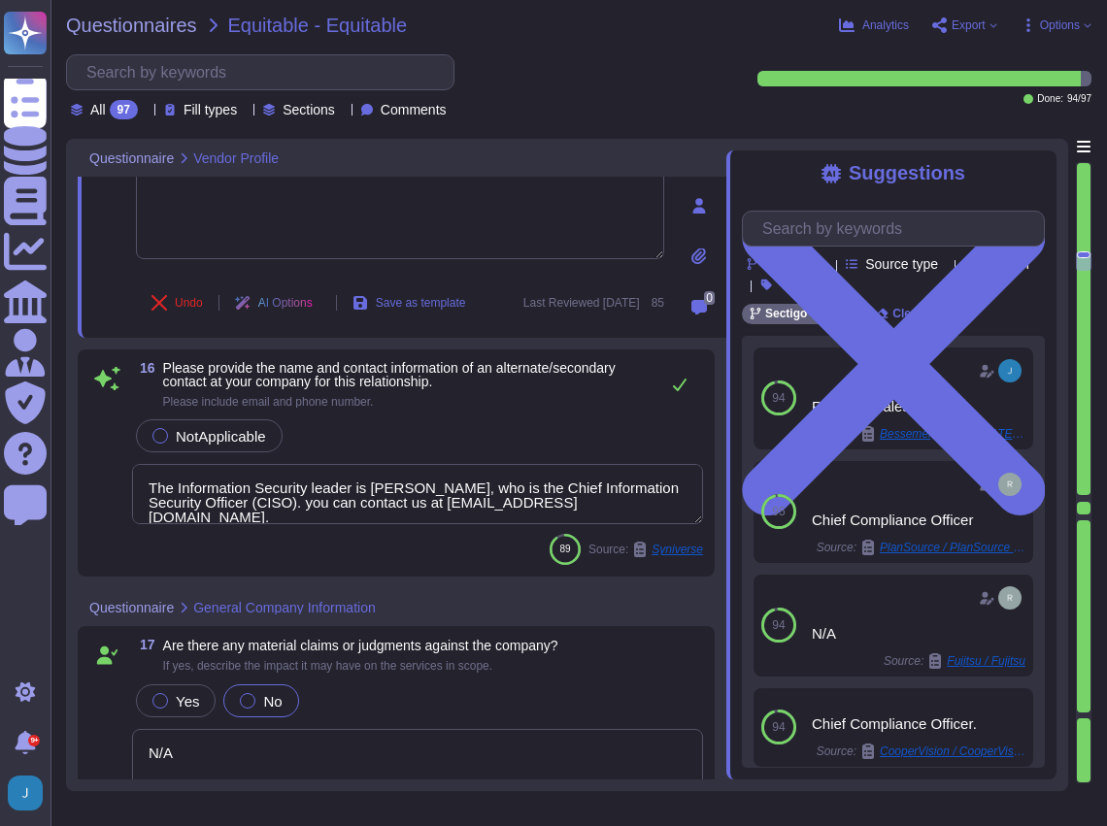
type textarea "Regional Sales Director"
drag, startPoint x: 658, startPoint y: 485, endPoint x: 107, endPoint y: 419, distance: 555.6
click at [107, 419] on div "16 Please provide the name and contact information of an alternate/secondary co…" at bounding box center [396, 464] width 614 height 204
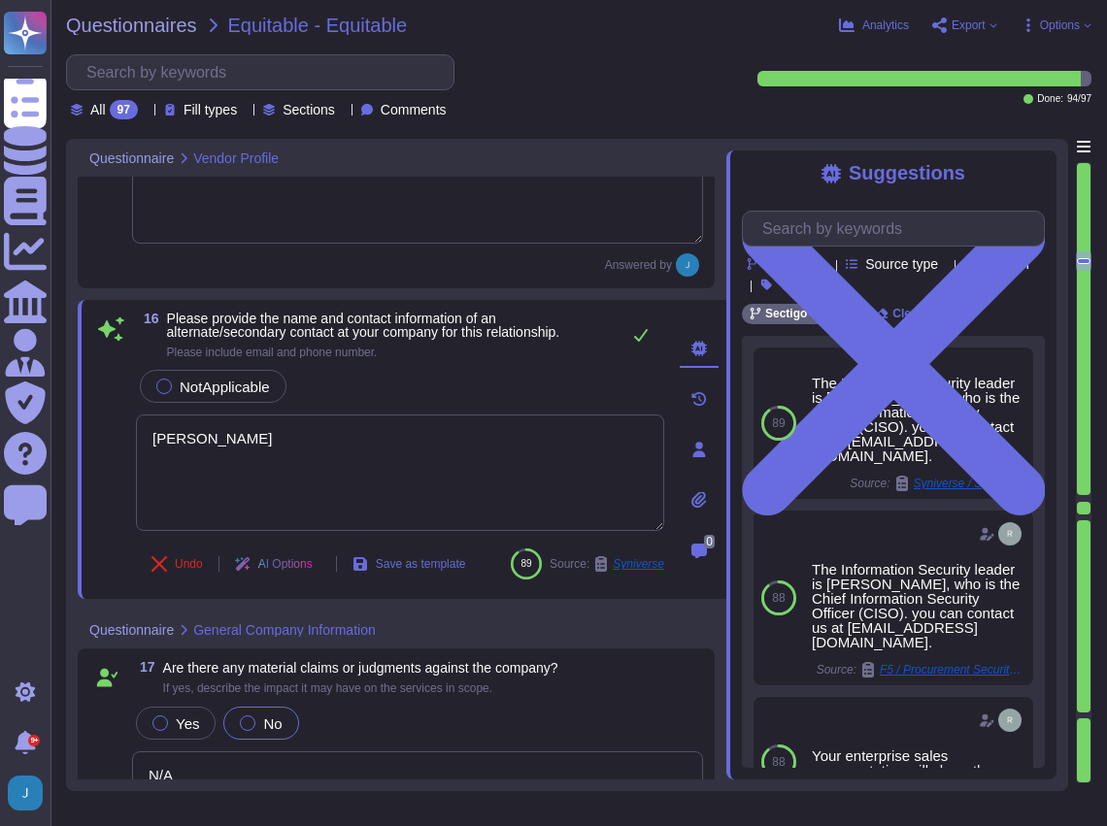
type textarea "Scott Jones"
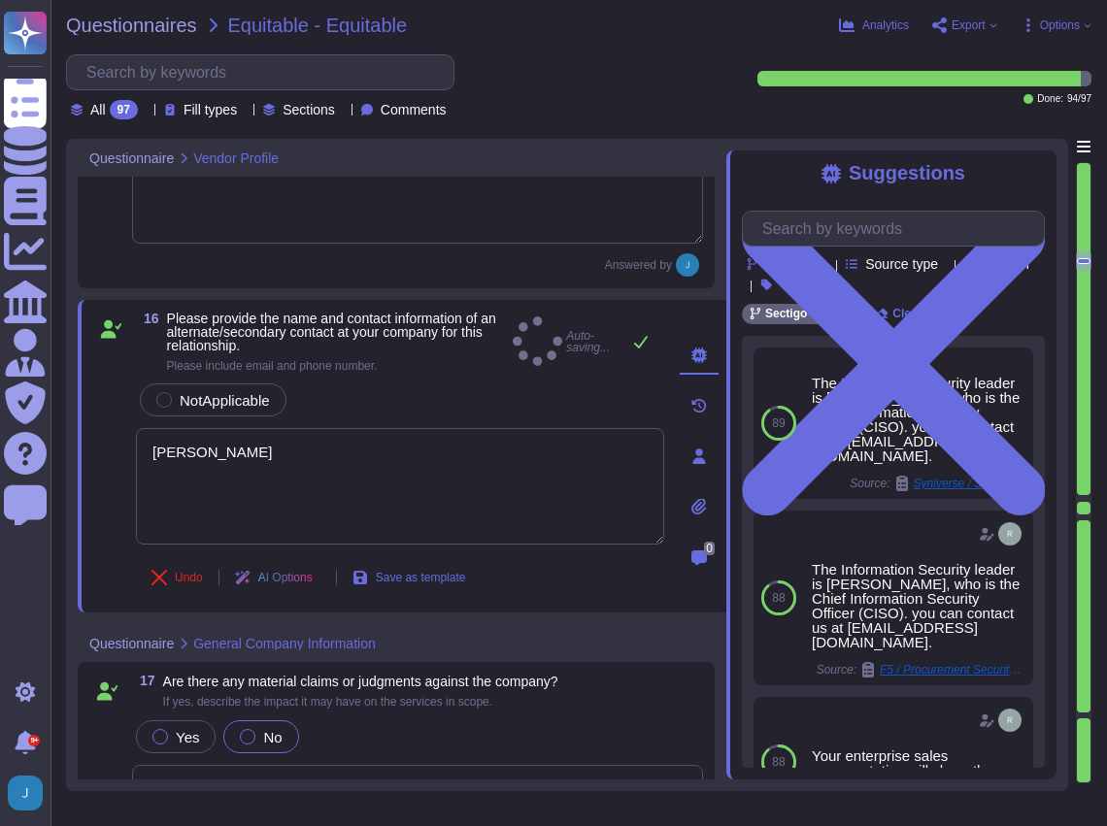
type textarea "No, we have not experienced any lay-off events affecting over 10% of our staff …"
drag, startPoint x: 188, startPoint y: 727, endPoint x: 97, endPoint y: 727, distance: 91.3
click at [97, 727] on div "17 Are there any material claims or judgments against the company? If yes, desc…" at bounding box center [396, 755] width 614 height 161
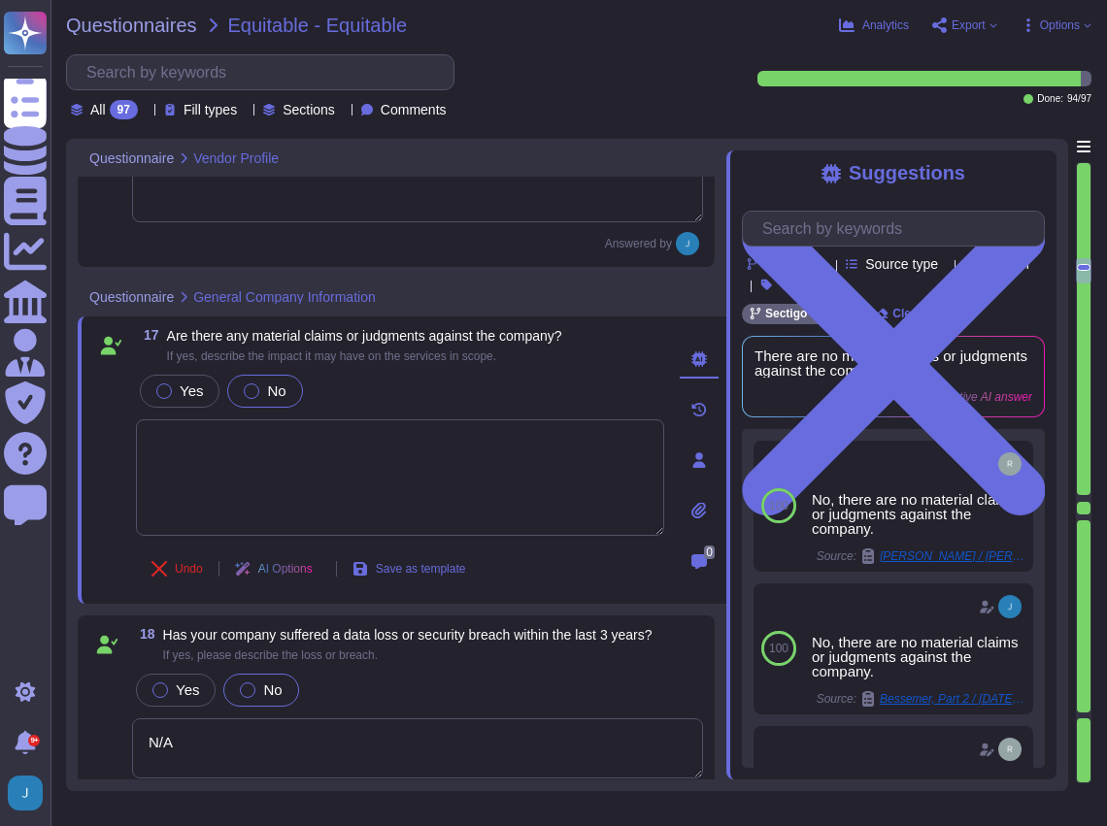
type textarea "No, we have not experienced any lay-off events affecting over 10% of our staff …"
type textarea "Sectigo maintains the following insurance coverages: 1. General liability insur…"
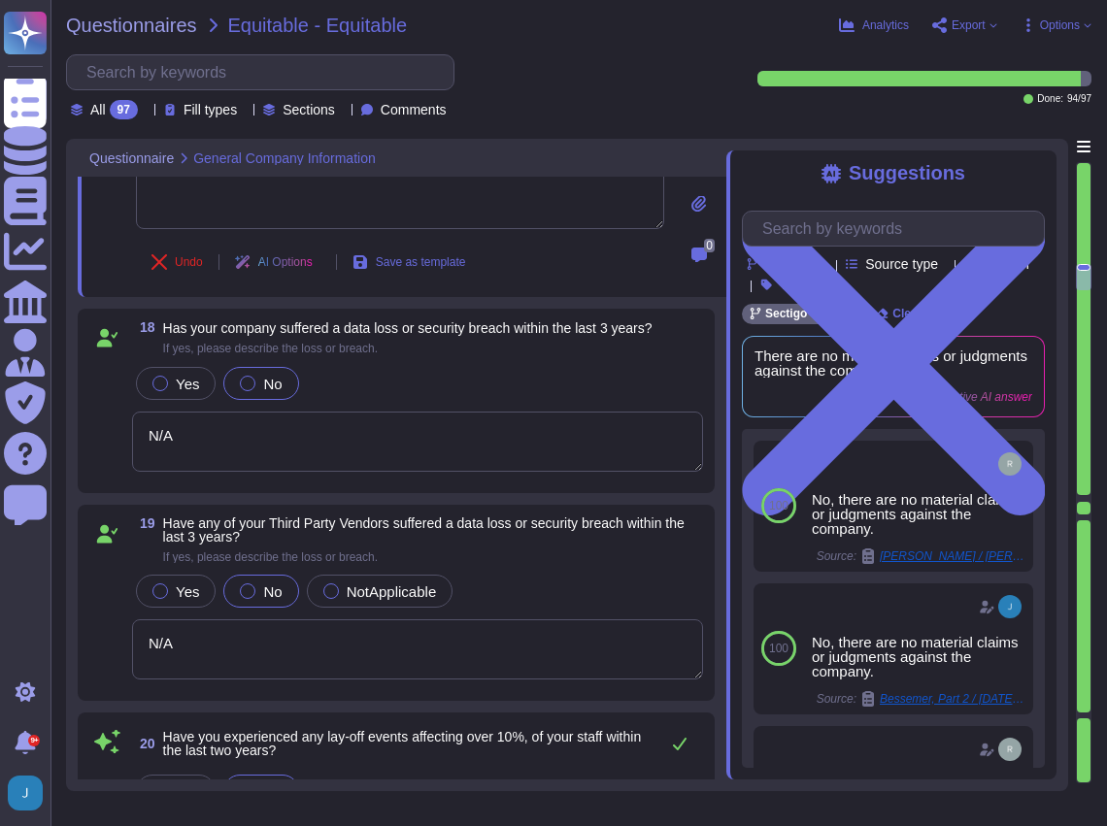
scroll to position [9017, 0]
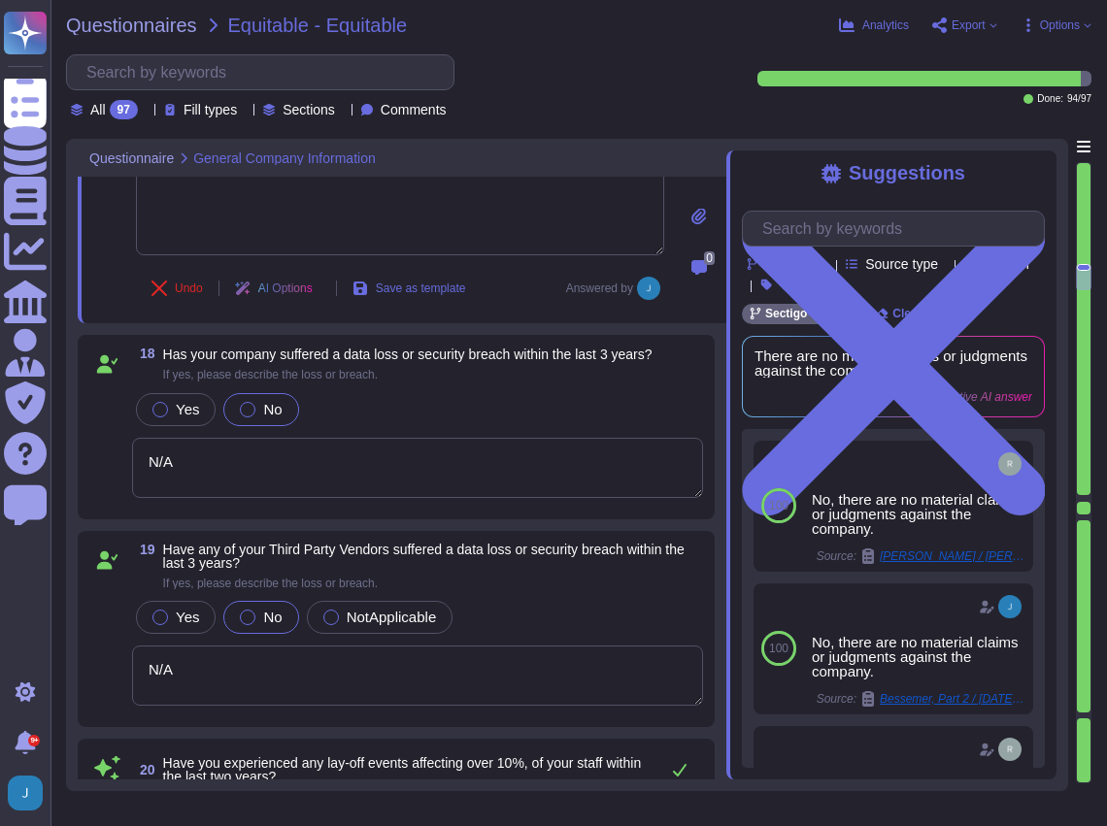
drag, startPoint x: 206, startPoint y: 435, endPoint x: 95, endPoint y: 425, distance: 111.1
click at [95, 425] on div "18 Has your company suffered a data loss or security breach within the last 3 y…" at bounding box center [396, 427] width 614 height 161
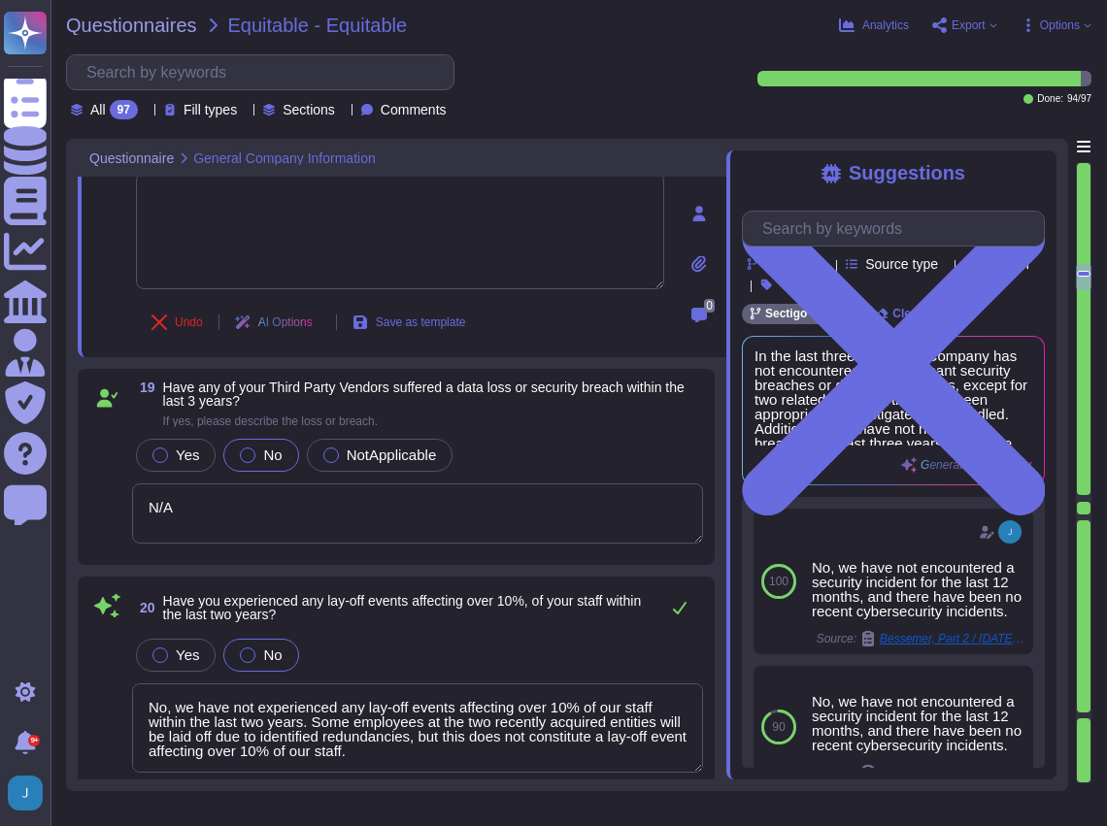
scroll to position [9341, 0]
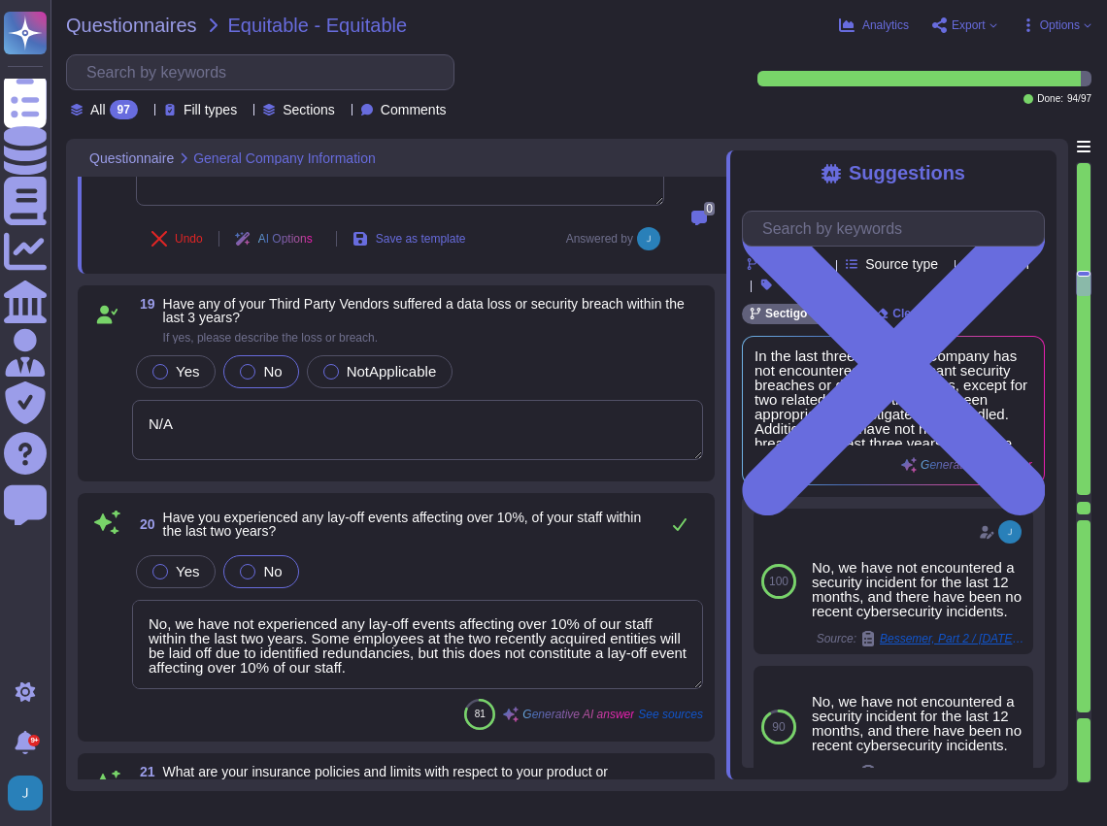
drag, startPoint x: 214, startPoint y: 377, endPoint x: 140, endPoint y: 370, distance: 74.1
click at [140, 370] on div "Yes No NotApplicable N/A" at bounding box center [417, 407] width 571 height 111
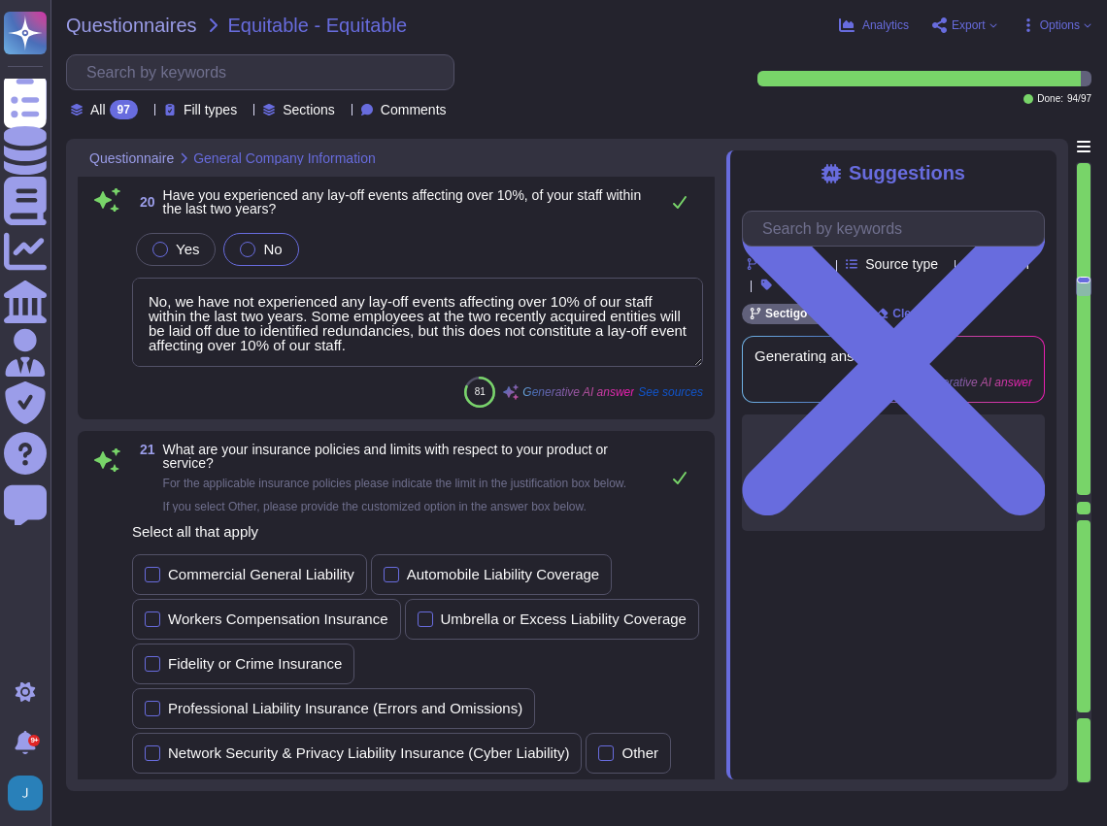
type textarea "No, client audits and risk assessments are not permitted. However, we can suppl…"
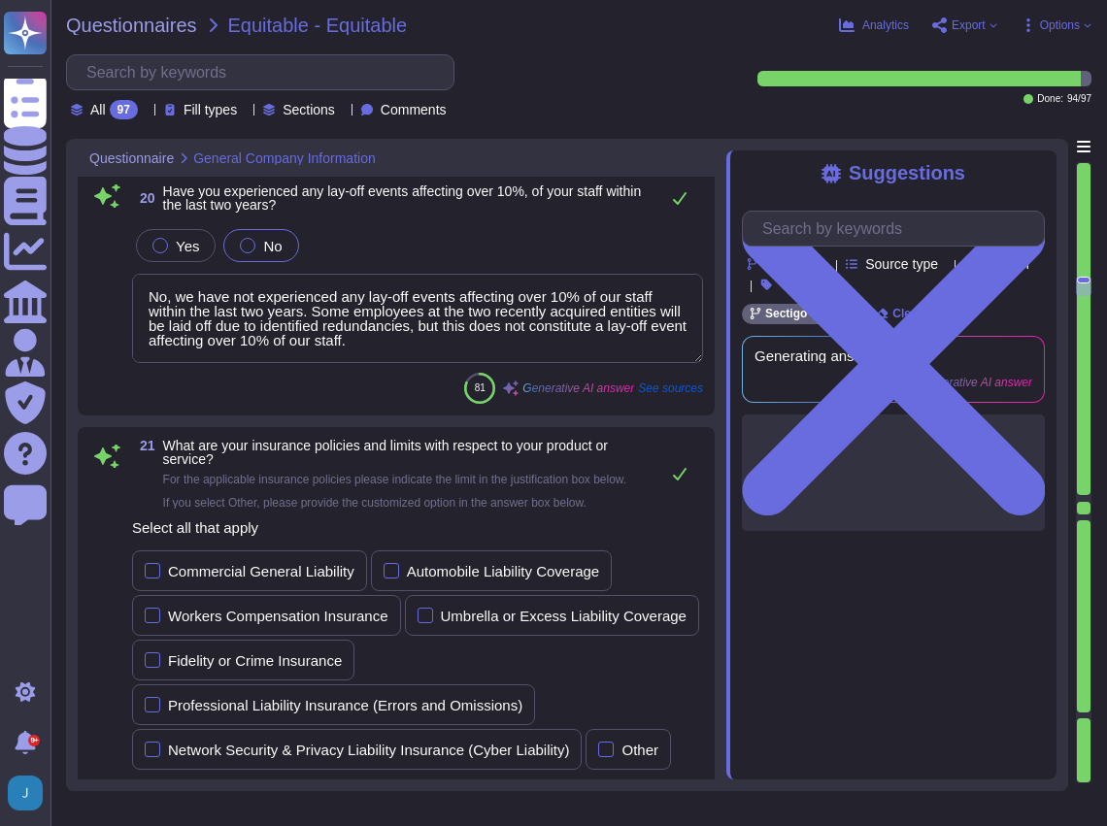
scroll to position [9729, 0]
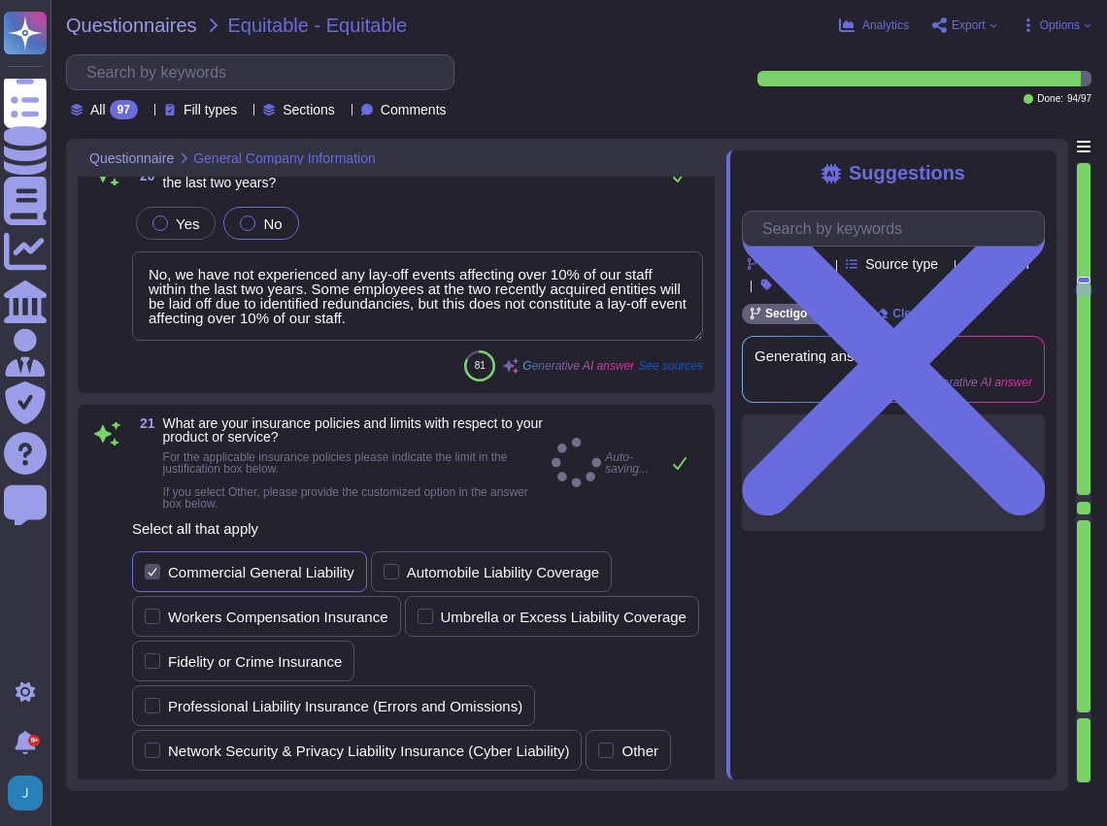
click at [150, 543] on div "Select all that apply Commercial General Liability Automobile Liability Coverag…" at bounding box center [417, 646] width 571 height 257
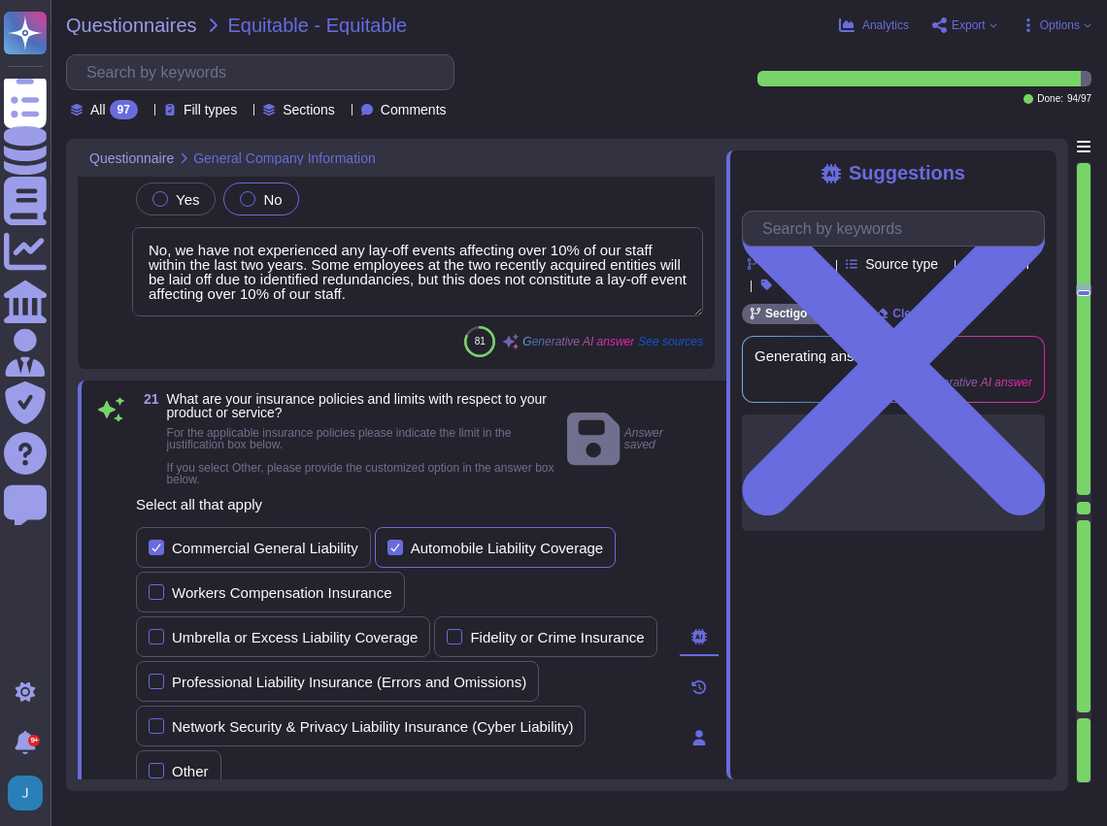
click at [380, 538] on div "Automobile Liability Coverage" at bounding box center [495, 547] width 241 height 41
click at [171, 594] on label "Workers Compensation Insurance" at bounding box center [271, 593] width 244 height 16
click at [0, 0] on input "Workers Compensation Insurance" at bounding box center [0, 0] width 0 height 0
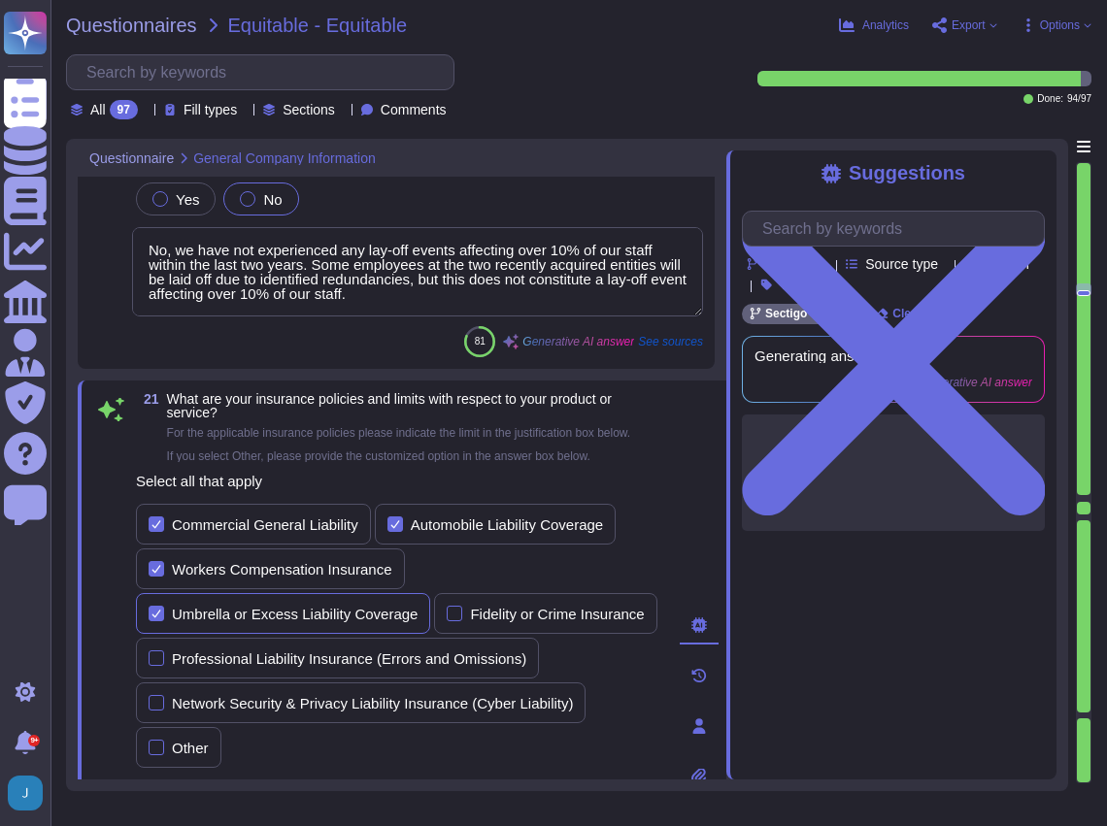
click at [157, 608] on div "Commercial General Liability Automobile Liability Coverage Workers Compensation…" at bounding box center [400, 636] width 528 height 264
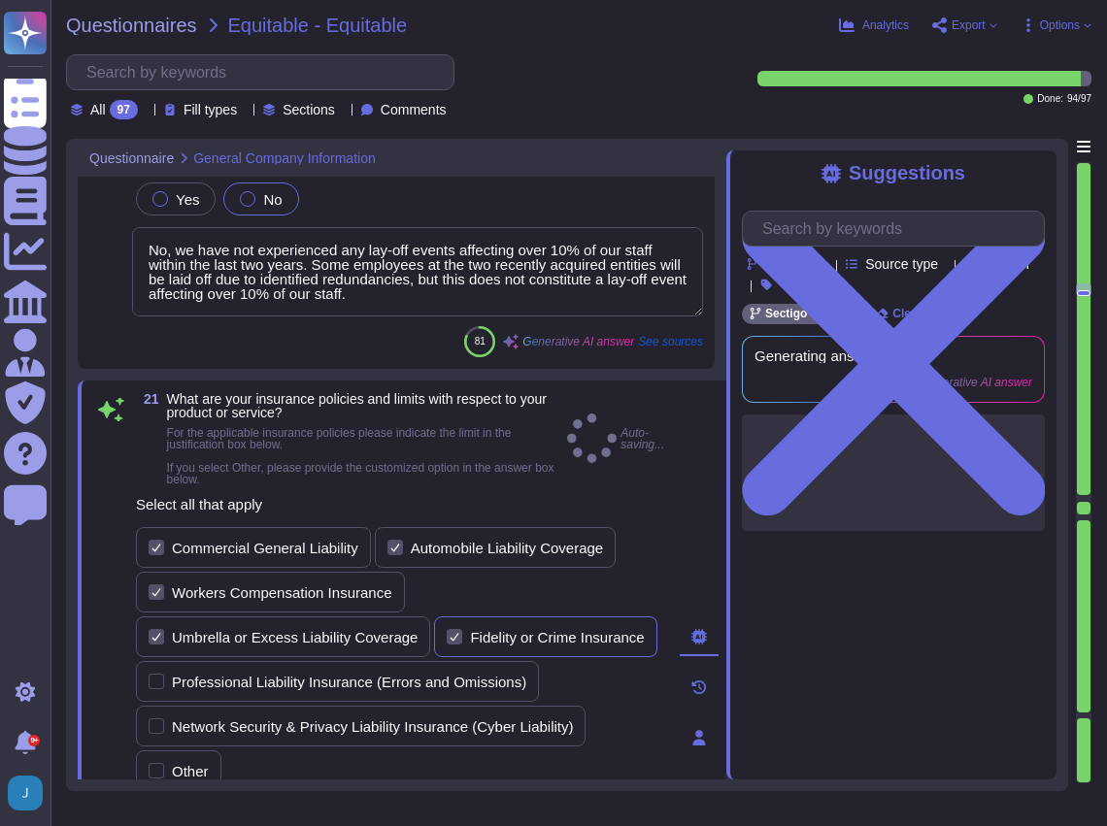
click at [456, 602] on div "Commercial General Liability Automobile Liability Coverage Workers Compensation…" at bounding box center [400, 659] width 528 height 264
click at [155, 706] on div "Network Security & Privacy Liability Insurance (Cyber Liability)" at bounding box center [361, 726] width 450 height 41
click at [158, 674] on div at bounding box center [157, 682] width 16 height 16
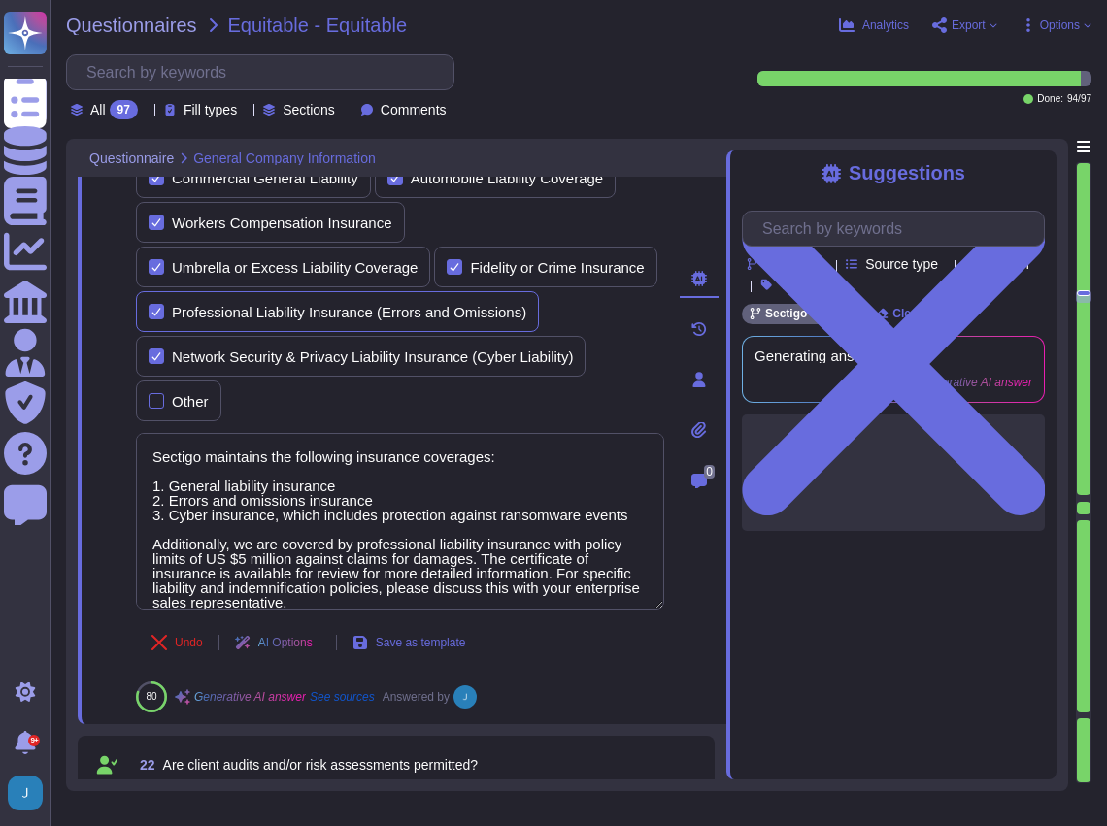
scroll to position [10182, 0]
type textarea "Sectigo will provide Equitable with a comprehensive range of digital identity s…"
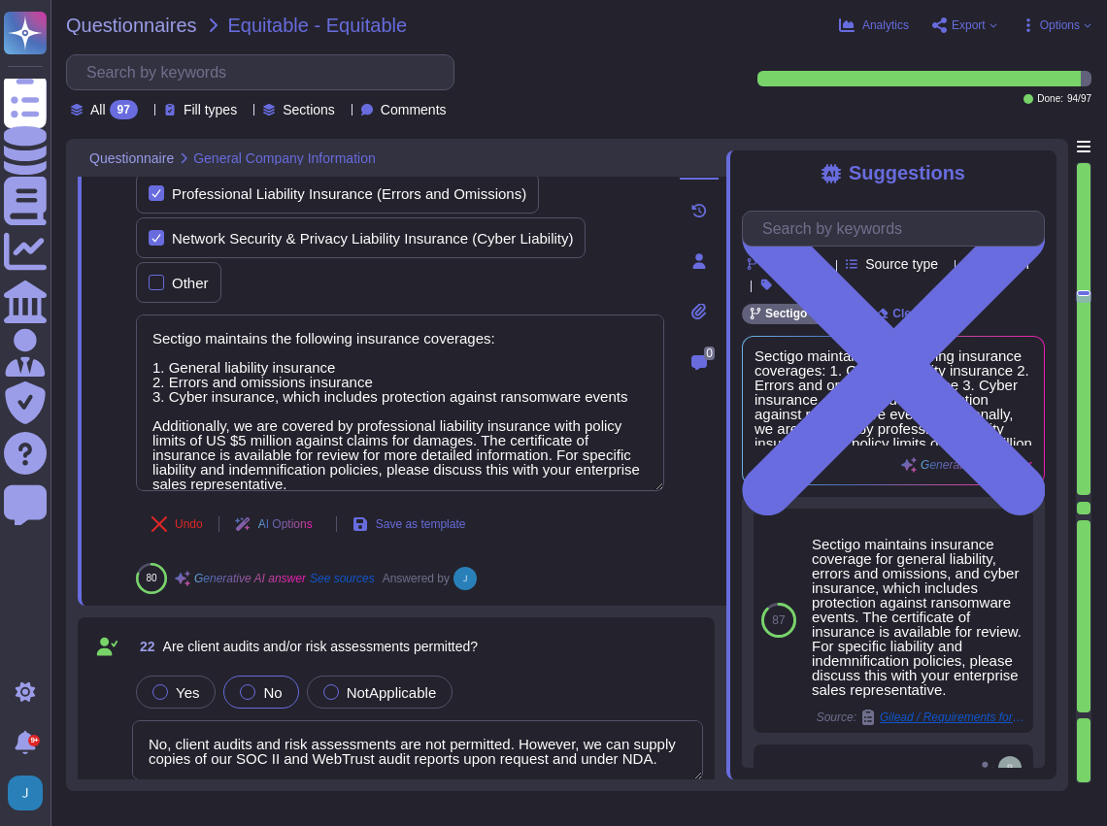
click at [0, 0] on icon at bounding box center [0, 0] width 0 height 0
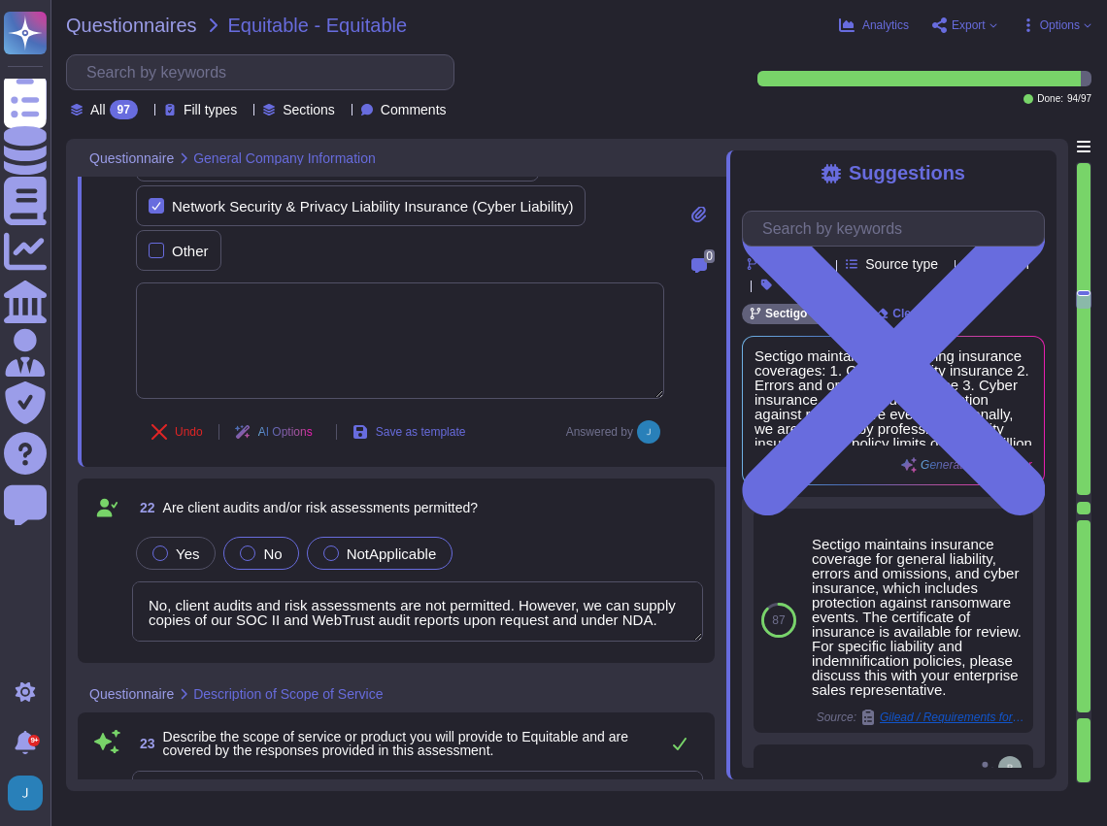
type textarea "No, Sectigo does not require access to any type of sensitive data, and we opera…"
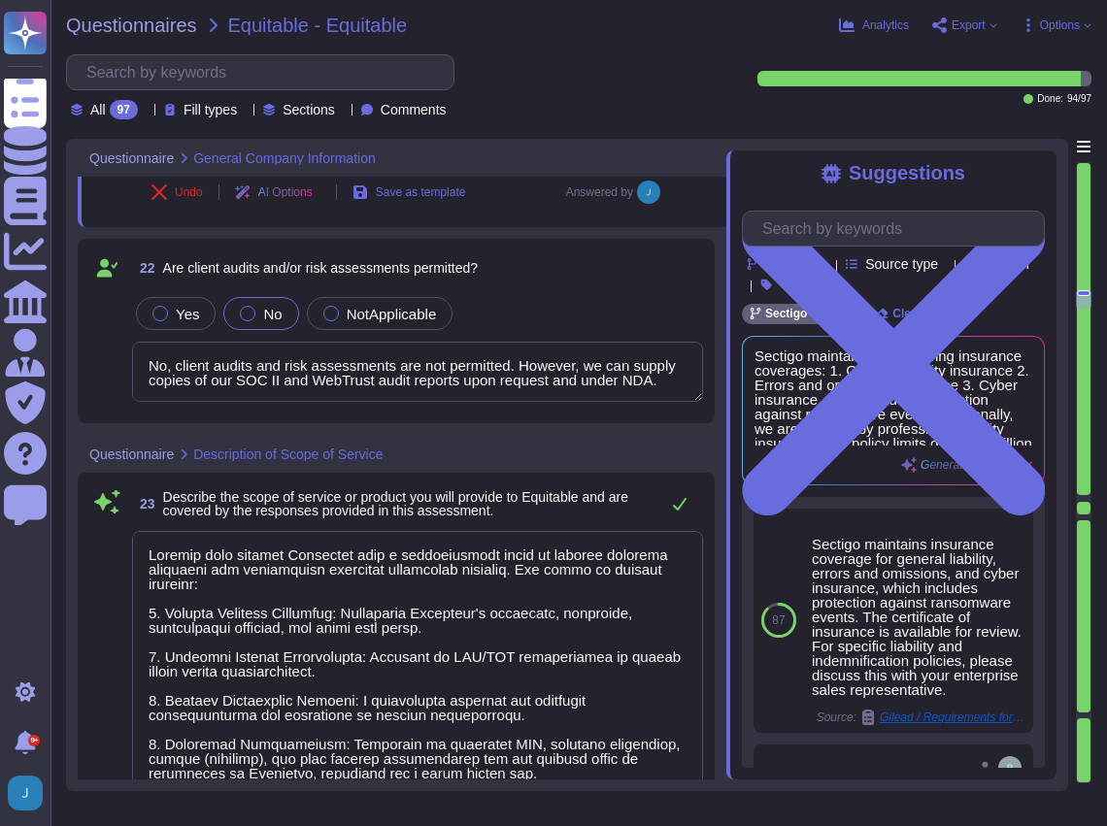
scroll to position [1, 0]
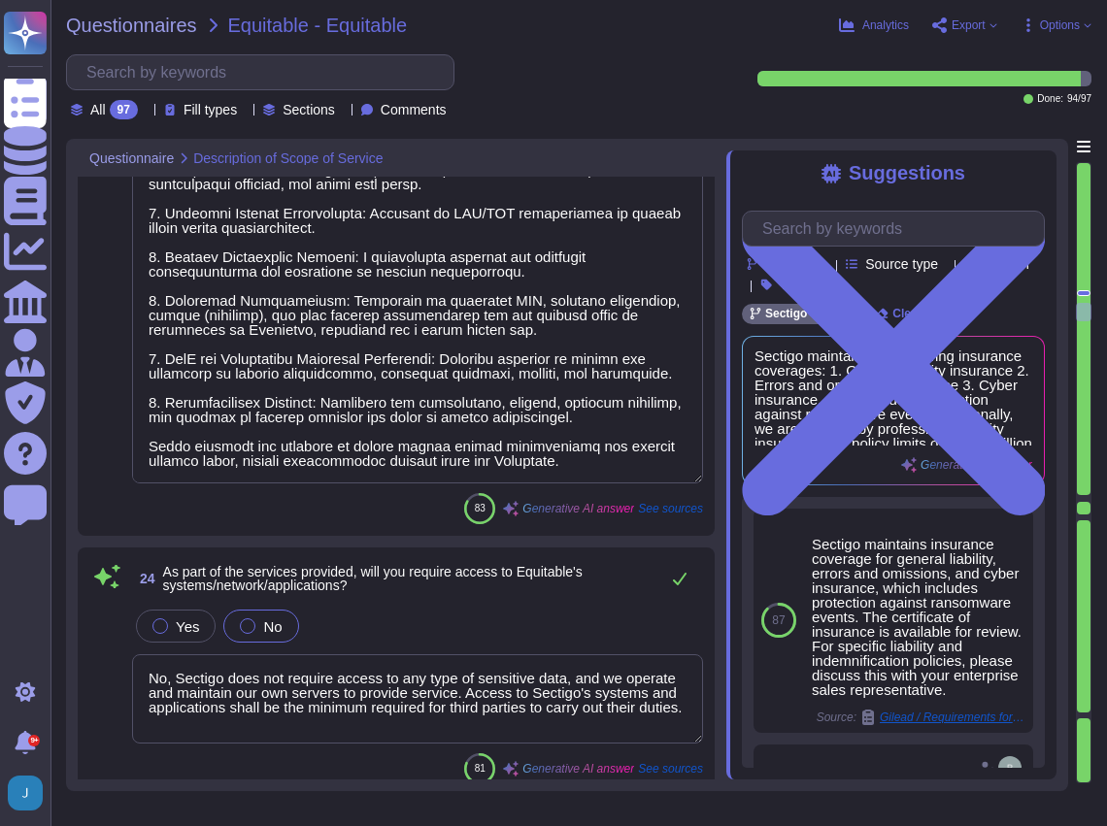
type textarea "The provided application is a Software as a Service (SaaS) portal, specifically…"
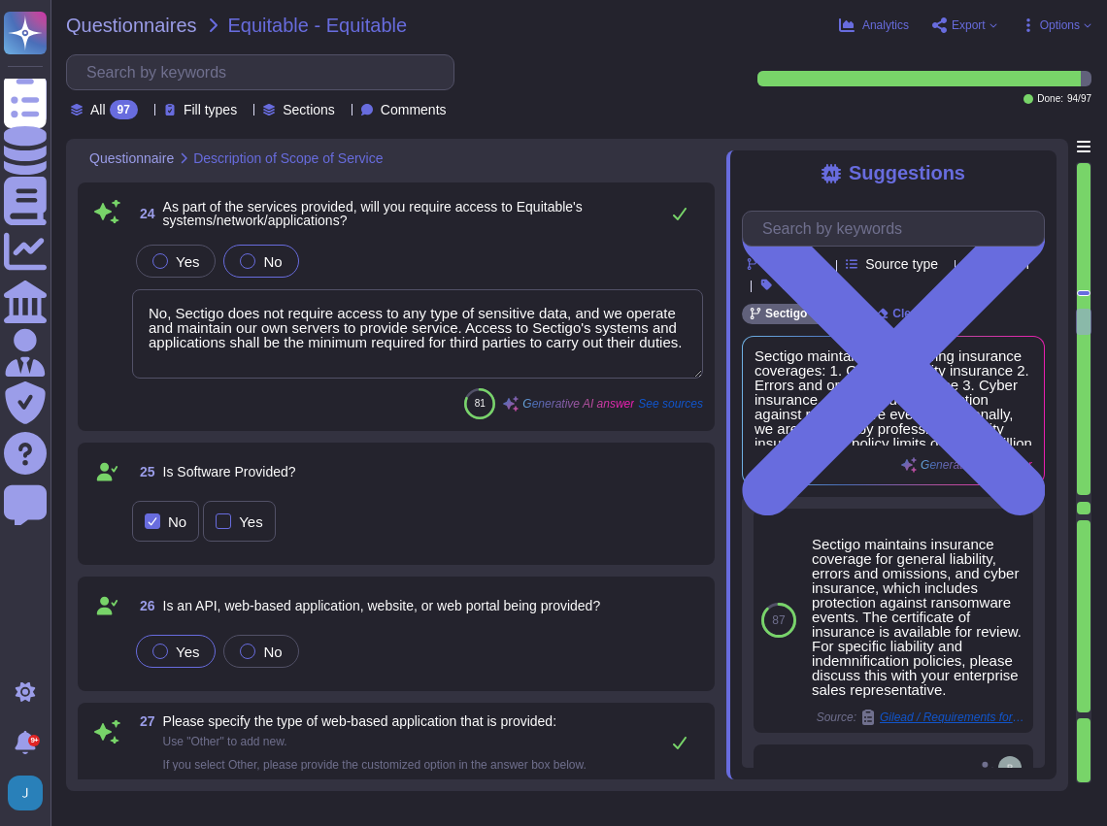
type textarea "Sectigo Certificate Manager. Digital certificates."
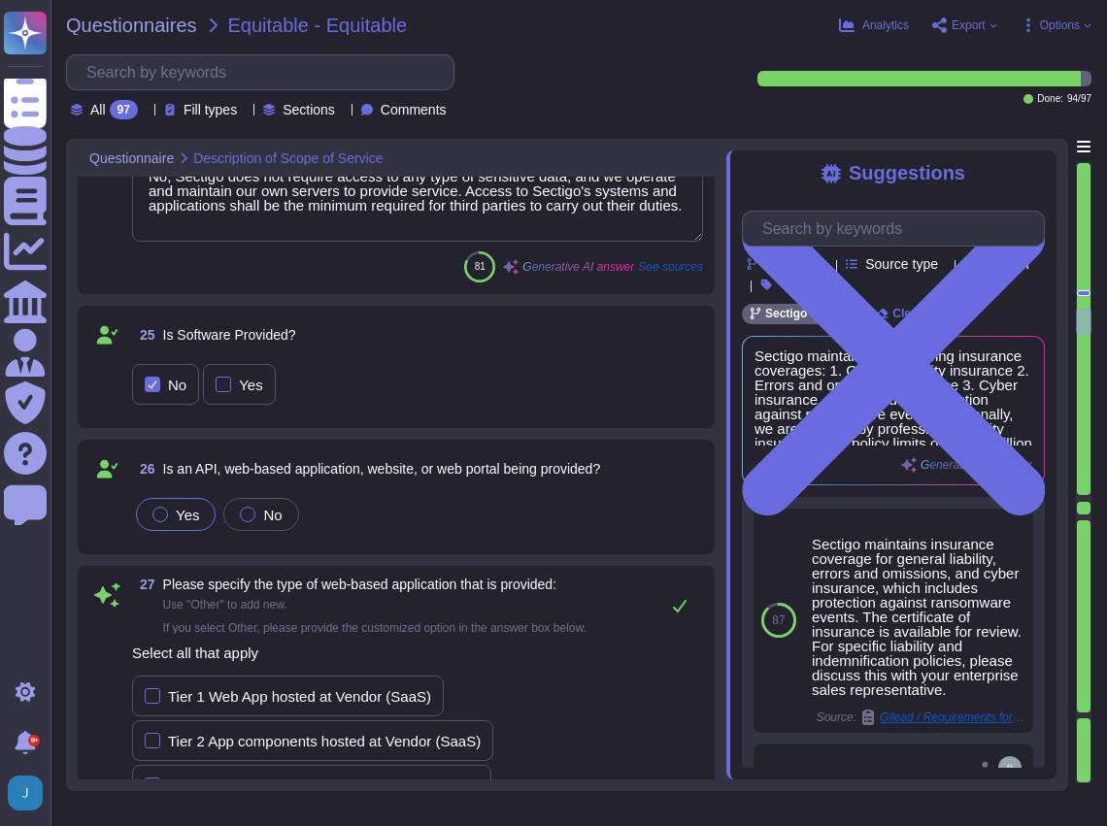
scroll to position [11347, 0]
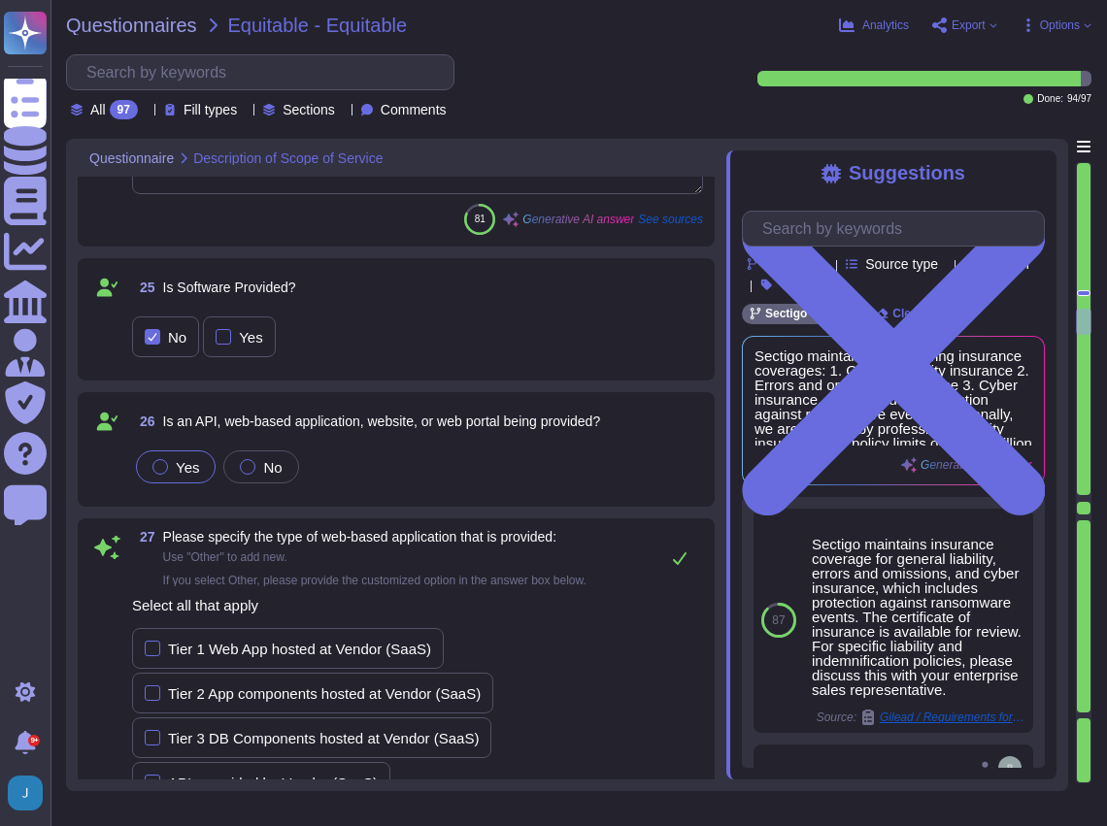
type textarea "The type of development is Software as a Service (SaaS), specifically for the S…"
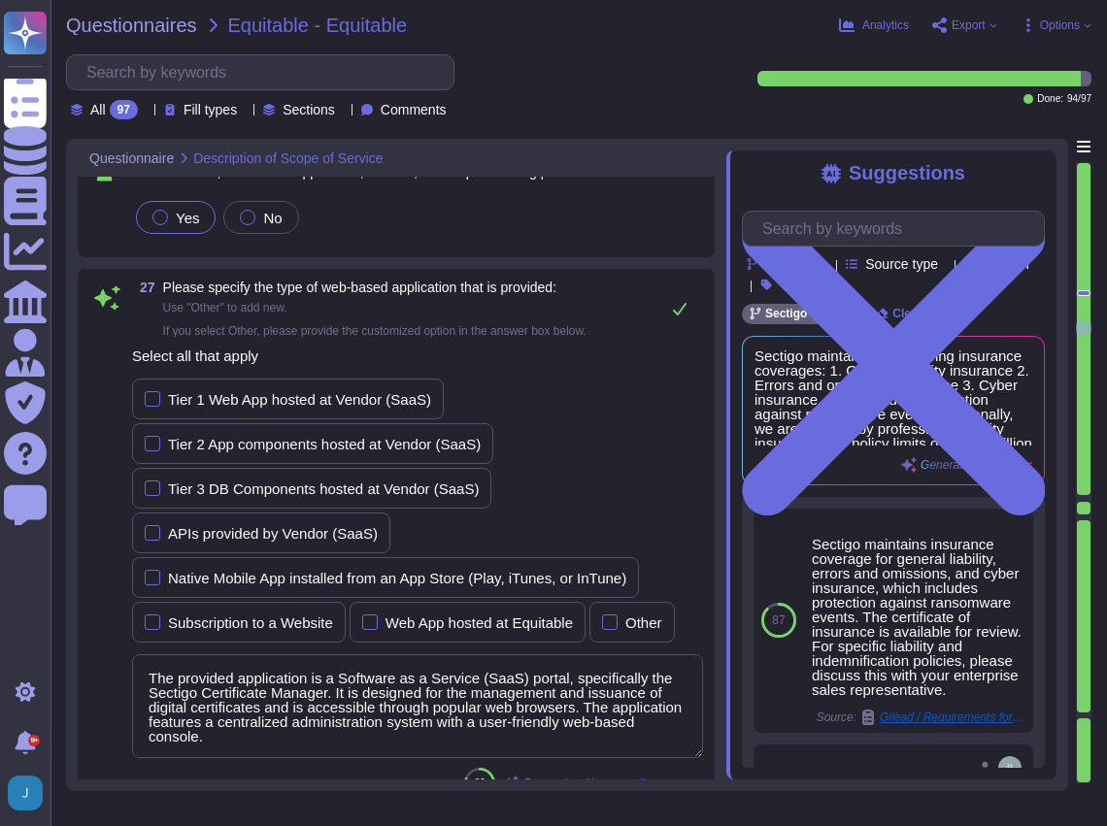
scroll to position [11672, 0]
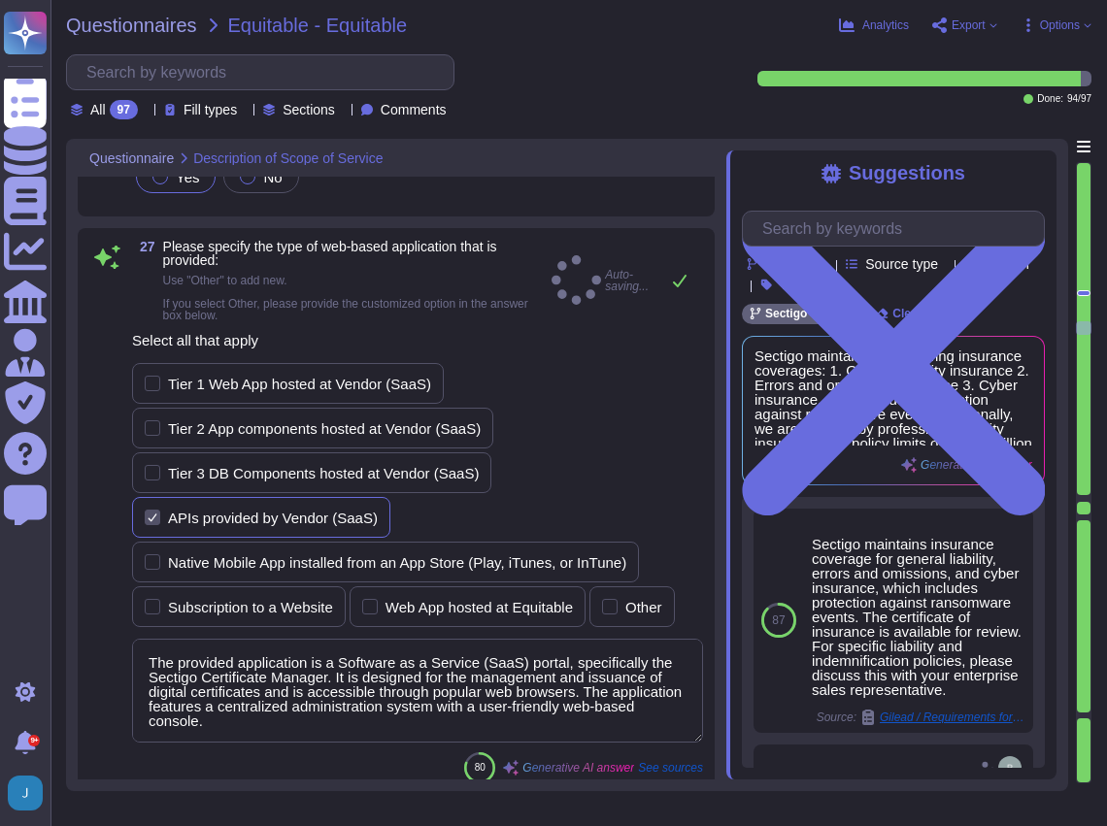
click at [144, 497] on div "APIs provided by Vendor (SaaS)" at bounding box center [261, 517] width 258 height 41
type textarea "The type of development is Software as a Service (SaaS), specifically for the S…"
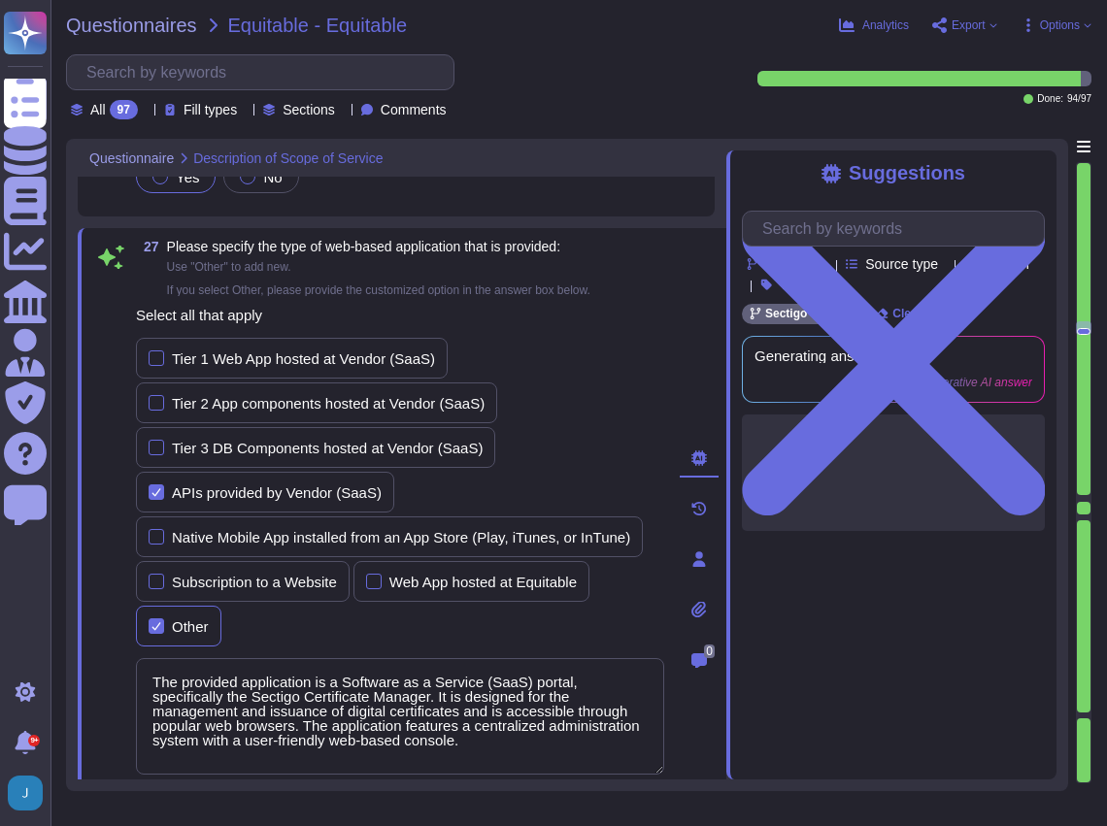
click at [192, 627] on div "Other" at bounding box center [178, 626] width 85 height 41
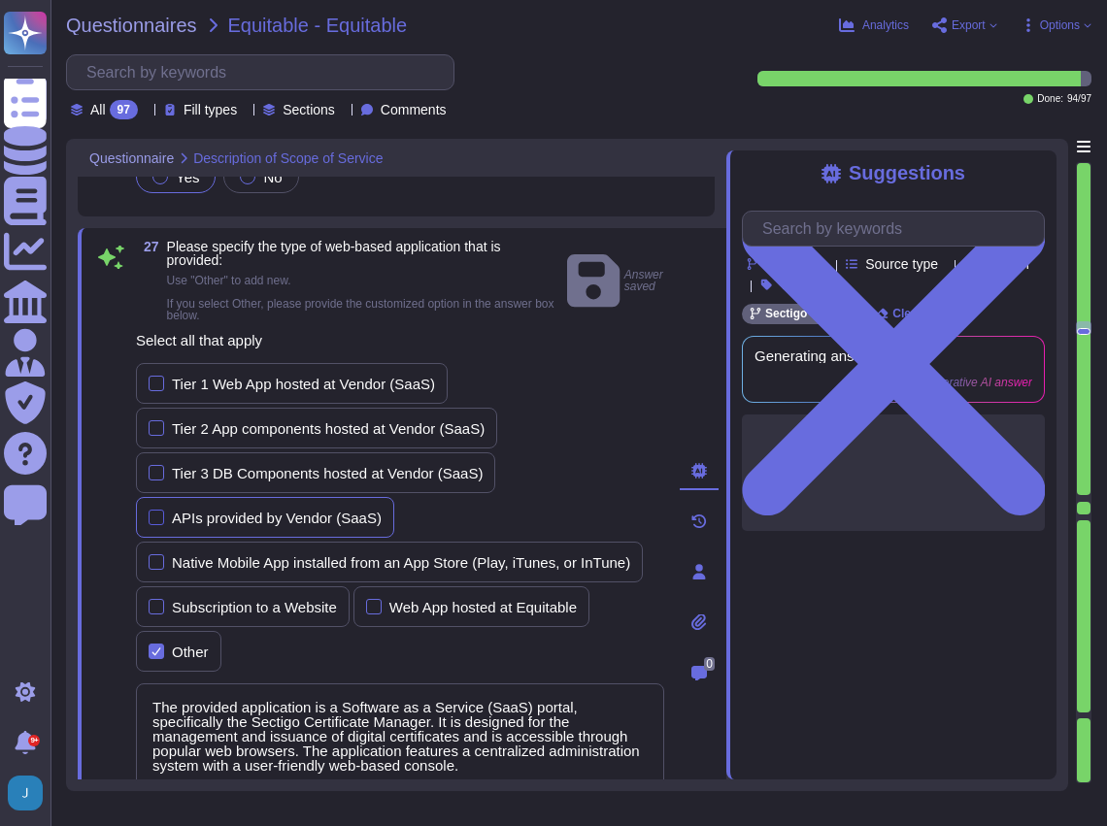
click at [157, 513] on div at bounding box center [157, 518] width 16 height 16
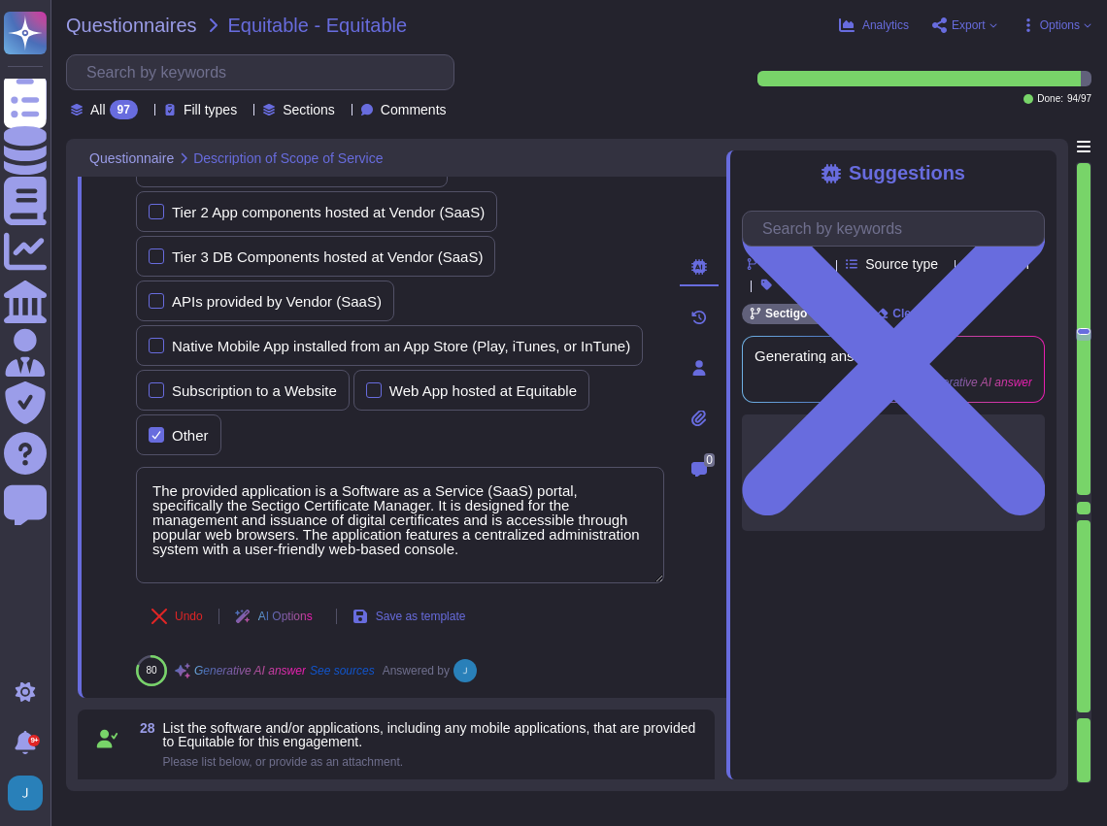
type textarea "The service being provided is a Software as a Service (SaaS)."
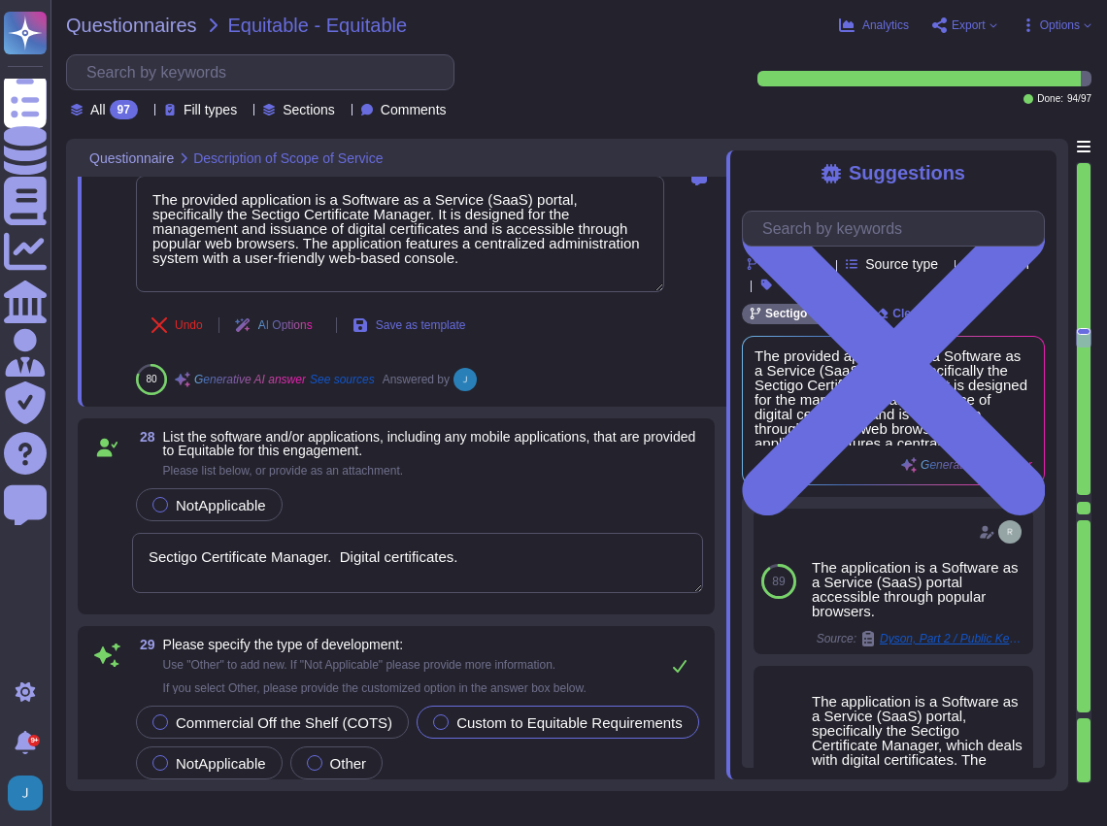
scroll to position [12190, 0]
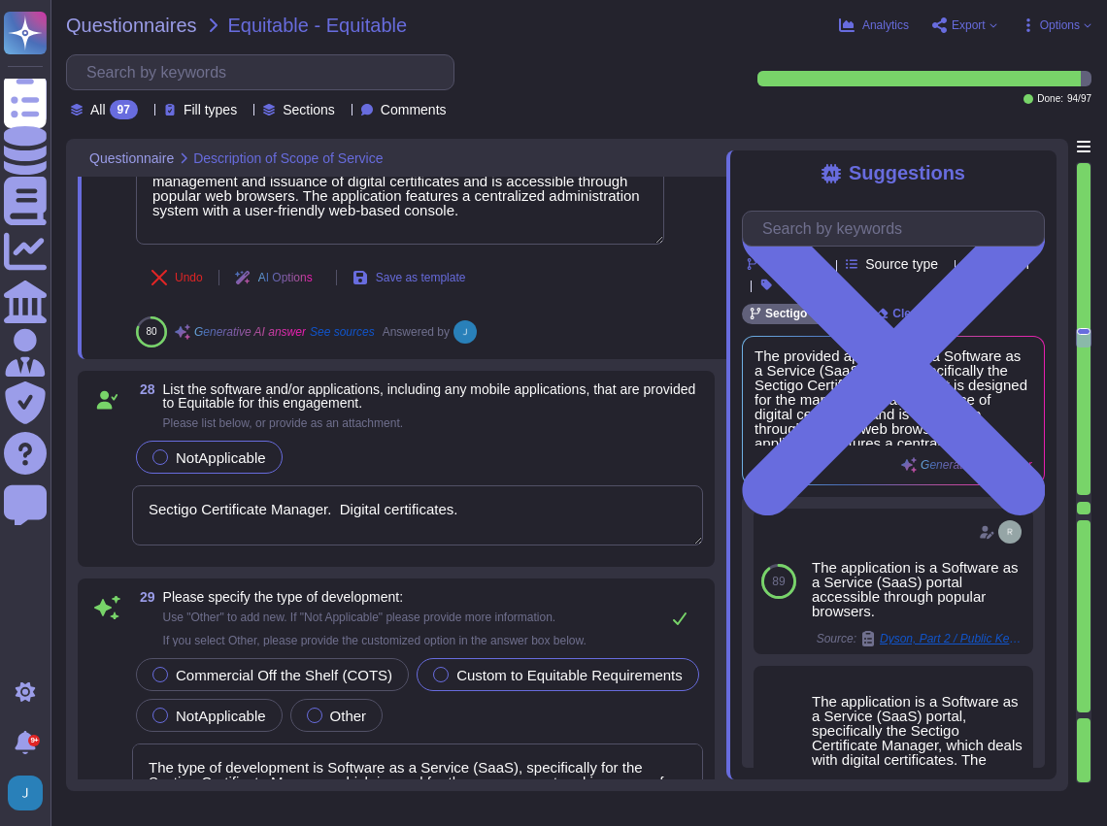
click at [160, 451] on div at bounding box center [160, 458] width 16 height 16
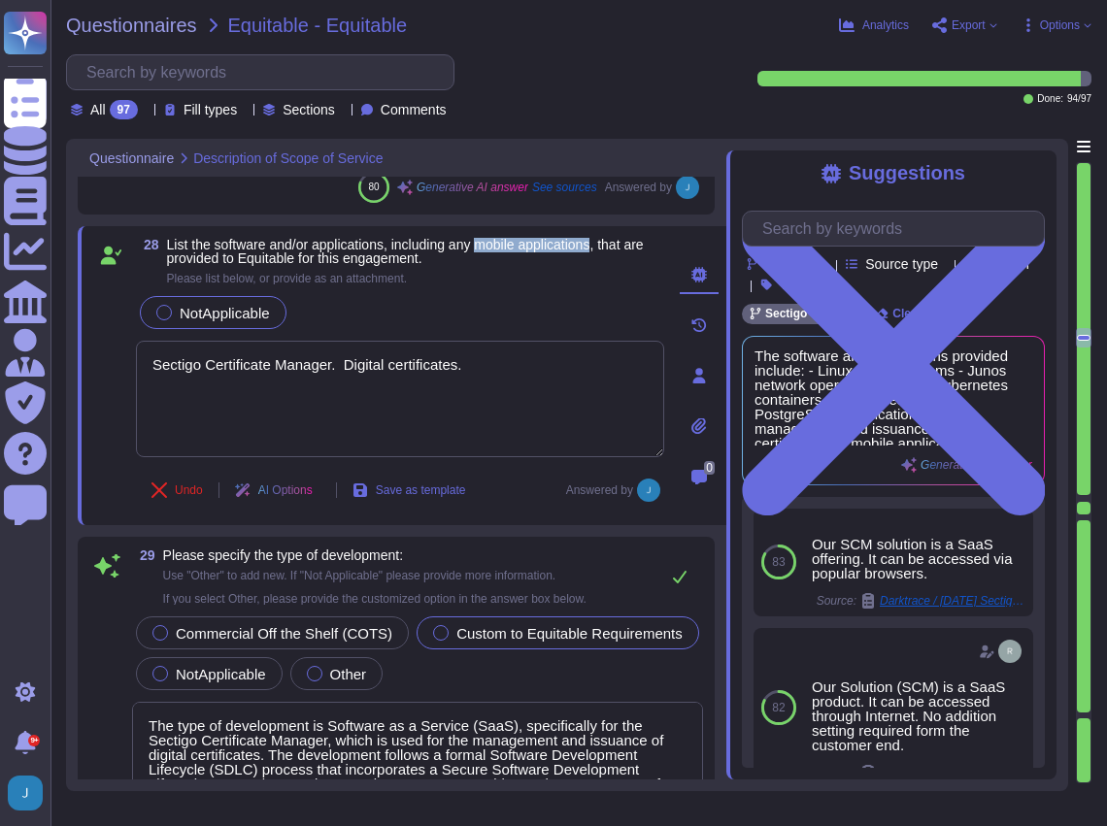
drag, startPoint x: 485, startPoint y: 236, endPoint x: 607, endPoint y: 240, distance: 122.4
click at [607, 240] on span "List the software and/or applications, including any mobile applications, that …" at bounding box center [405, 251] width 477 height 29
click at [835, 192] on div "Suggestions Products Source type Section Tags Sectigo Wide Clear filters The so…" at bounding box center [891, 465] width 330 height 629
click at [818, 224] on input "text" at bounding box center [898, 229] width 291 height 34
drag, startPoint x: 487, startPoint y: 238, endPoint x: 606, endPoint y: 239, distance: 119.5
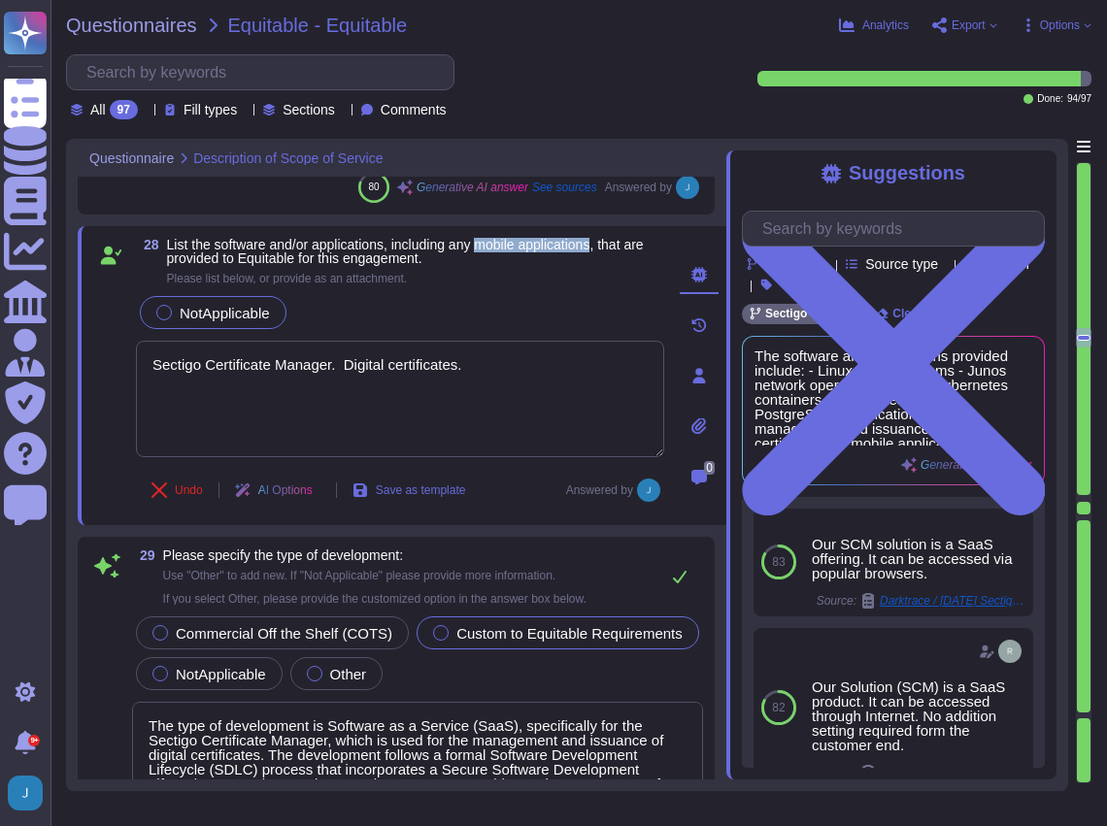
click at [606, 239] on span "List the software and/or applications, including any mobile applications, that …" at bounding box center [405, 251] width 477 height 29
click at [908, 244] on input "text" at bounding box center [898, 229] width 291 height 34
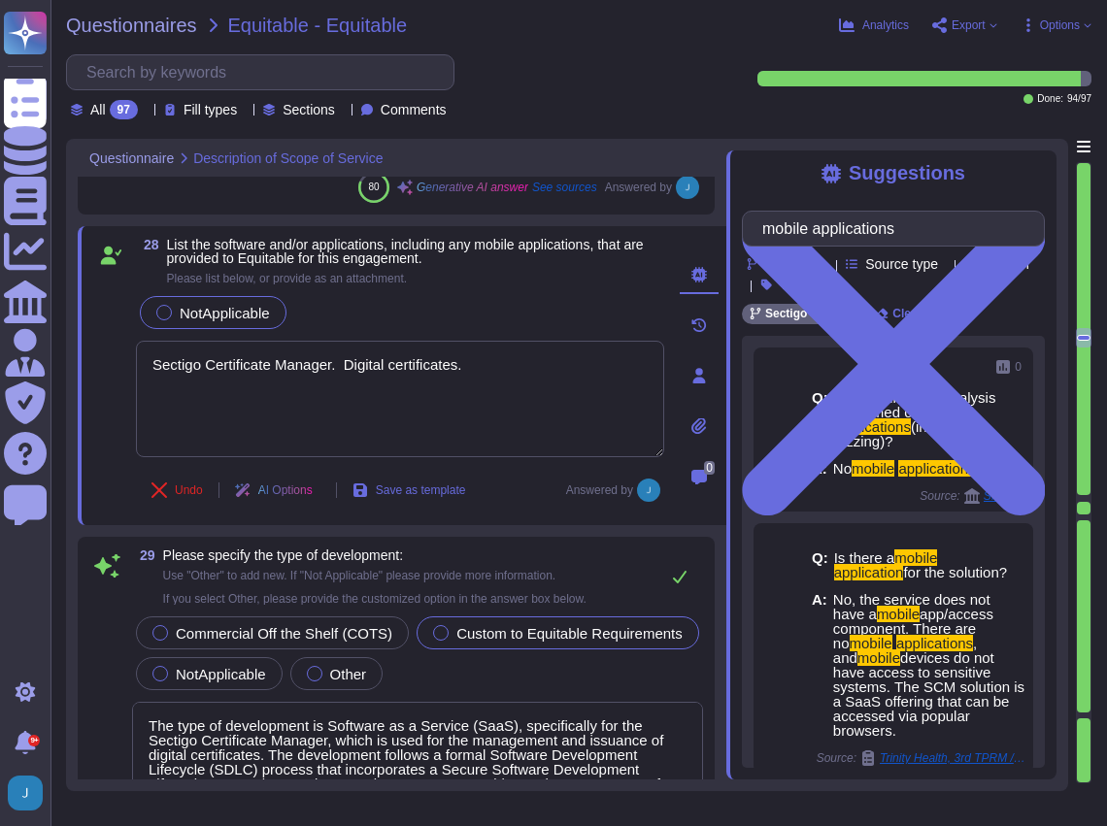
type input "mobile applications"
click at [903, 251] on div "mobile applications Products Source type Section Tags" at bounding box center [893, 252] width 303 height 82
drag, startPoint x: 936, startPoint y: 219, endPoint x: 926, endPoint y: 220, distance: 10.7
click at [946, 217] on input "mobile applications" at bounding box center [889, 229] width 272 height 34
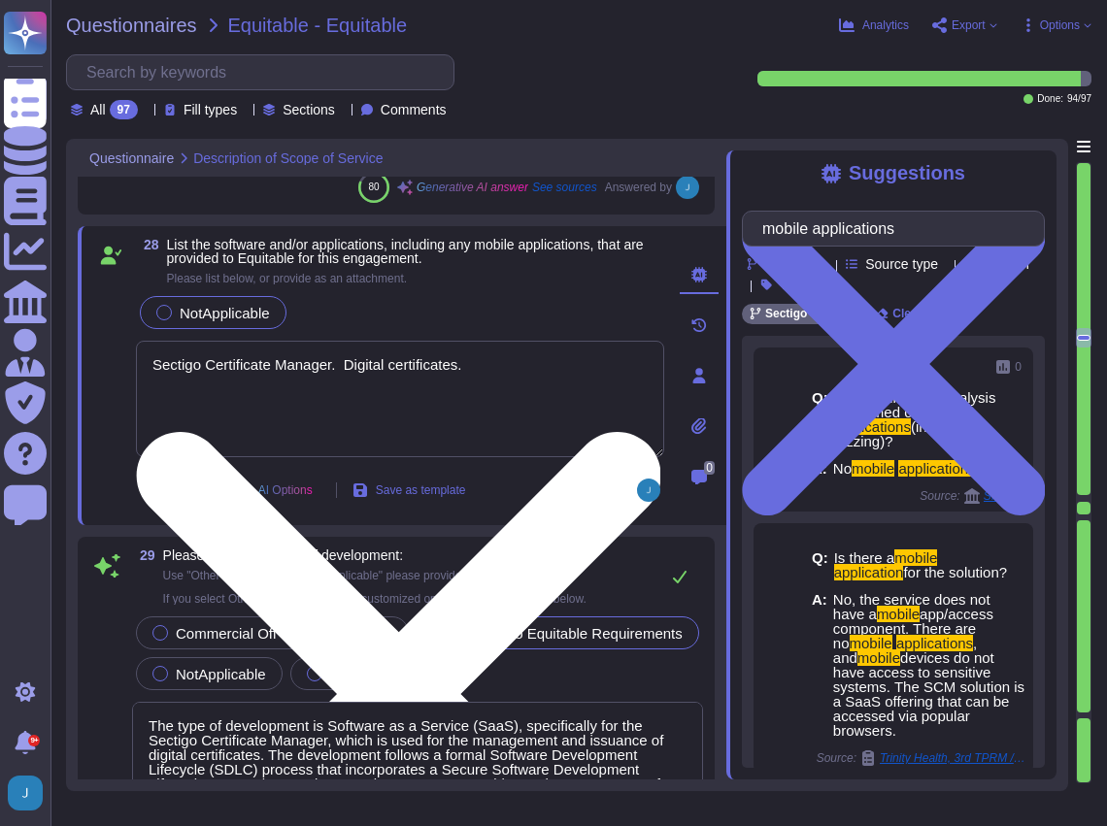
click at [544, 359] on textarea "Sectigo Certificate Manager. Digital certificates." at bounding box center [400, 399] width 528 height 117
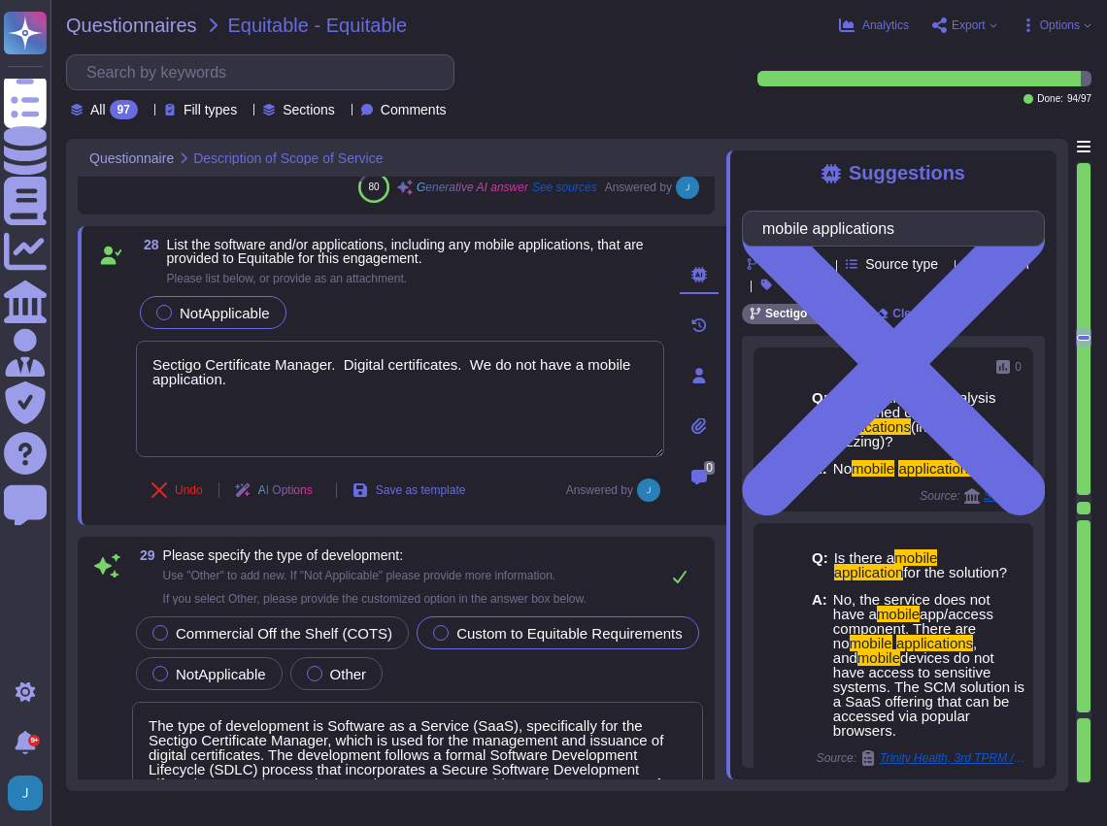
type textarea "Sectigo Certificate Manager. Digital certificates. We do not have a mobile appl…"
click at [161, 301] on div "NotApplicable" at bounding box center [400, 312] width 528 height 41
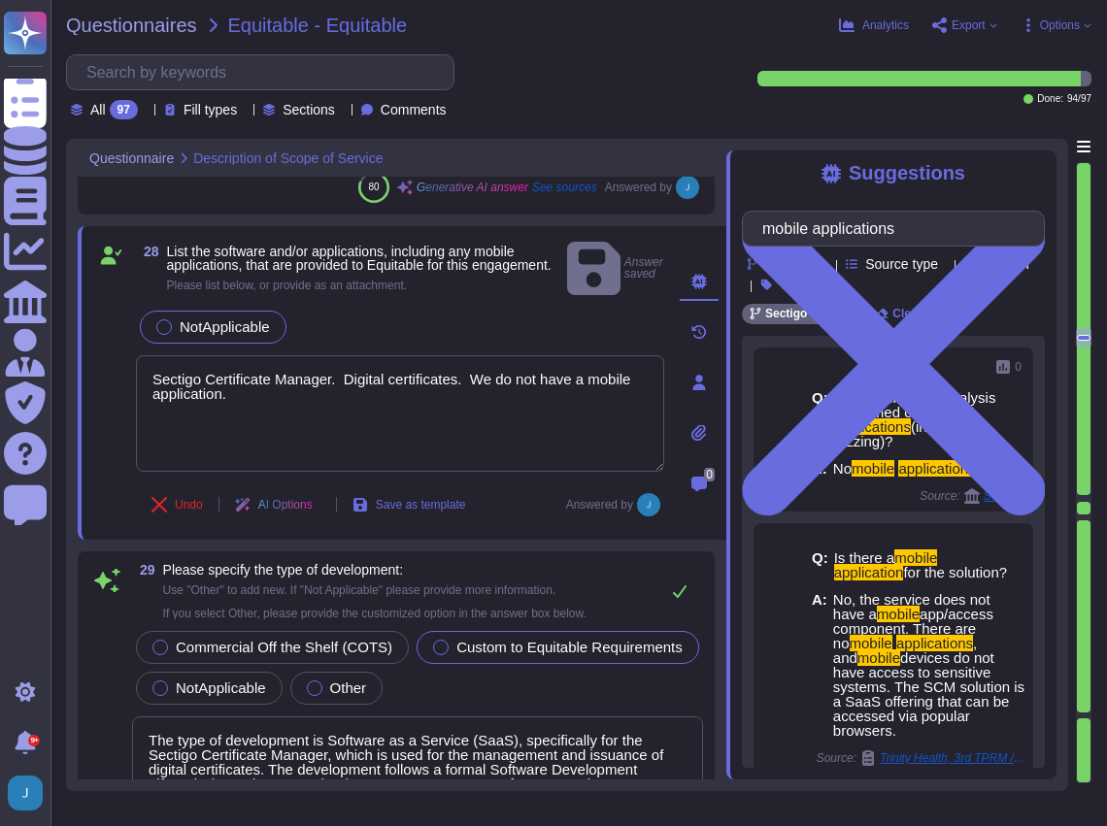
click at [175, 320] on label "NotApplicable" at bounding box center [213, 328] width 114 height 16
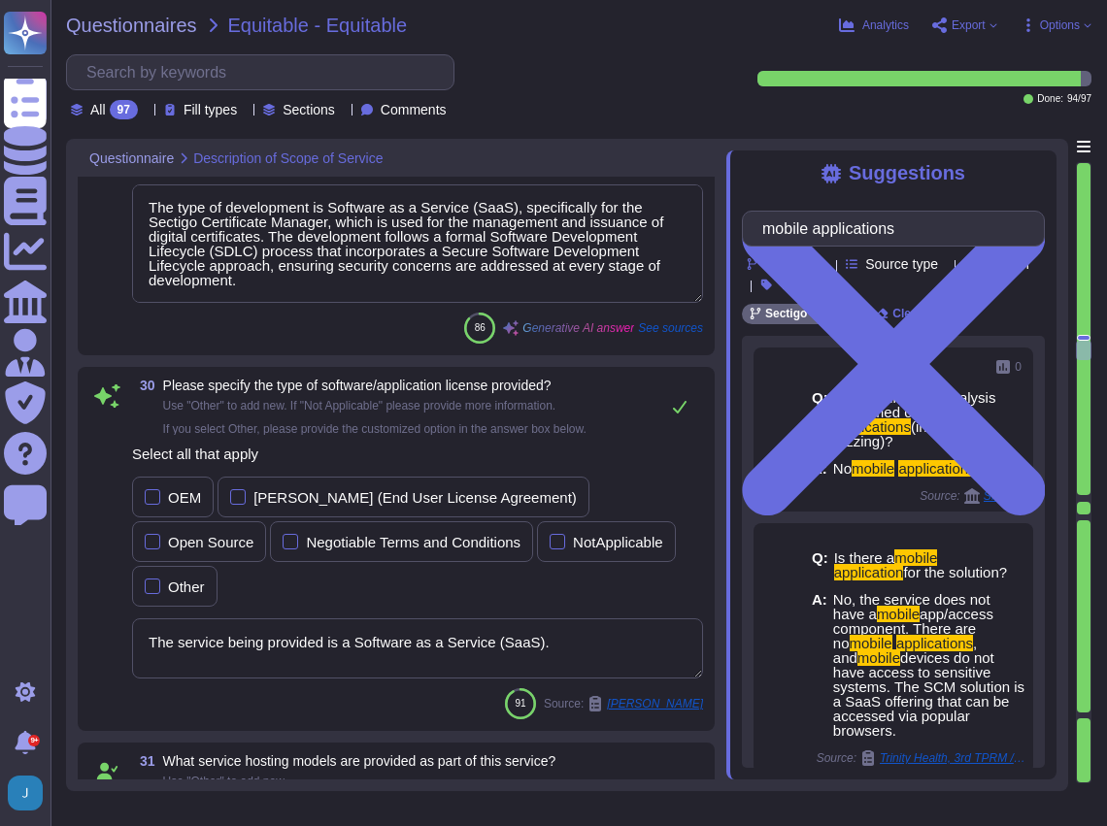
scroll to position [12772, 0]
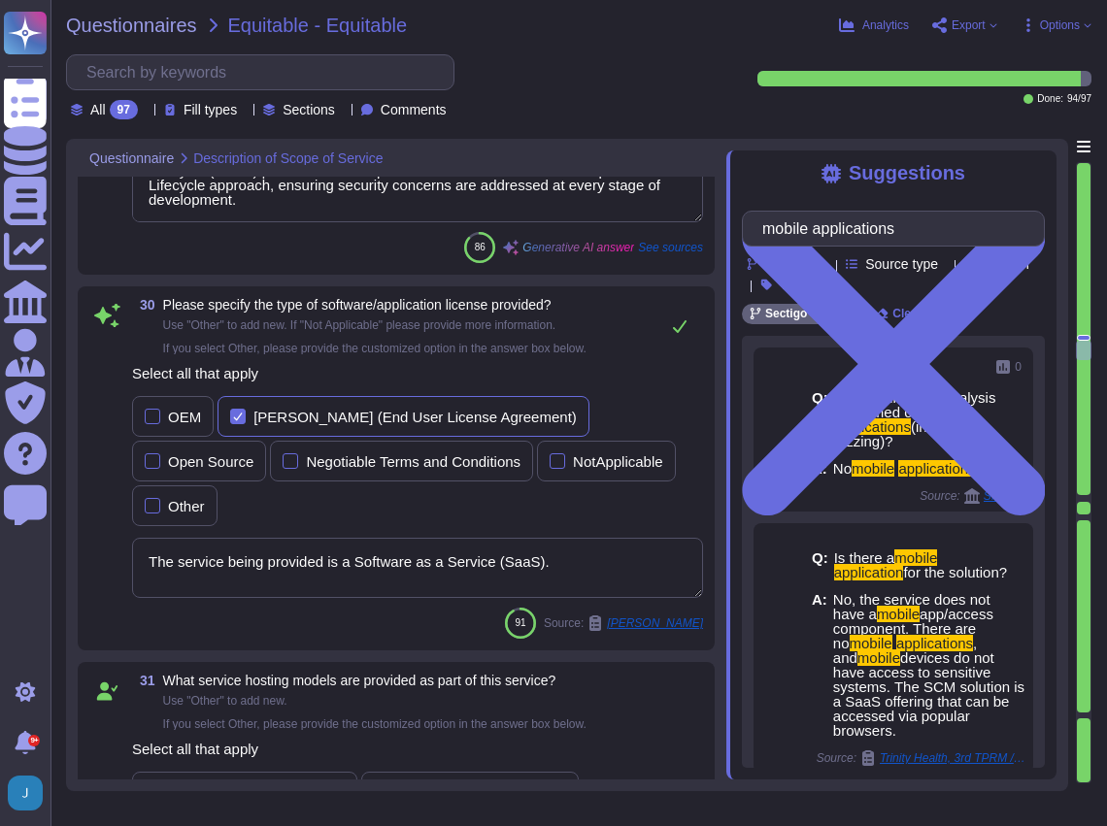
click at [241, 417] on div "Select all that apply OEM EULA (End User License Agreement) Open Source Negotia…" at bounding box center [417, 446] width 571 height 168
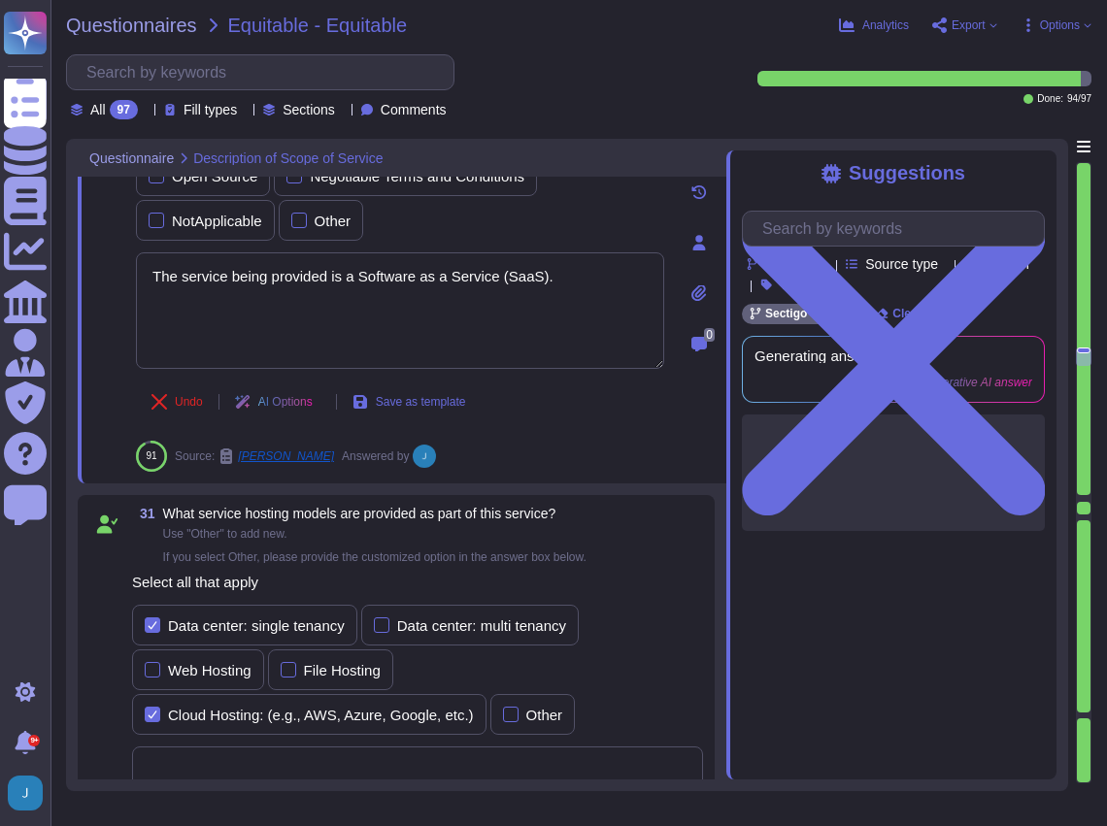
type textarea "Yes, there are direct interactions with our clients' customers through our webs…"
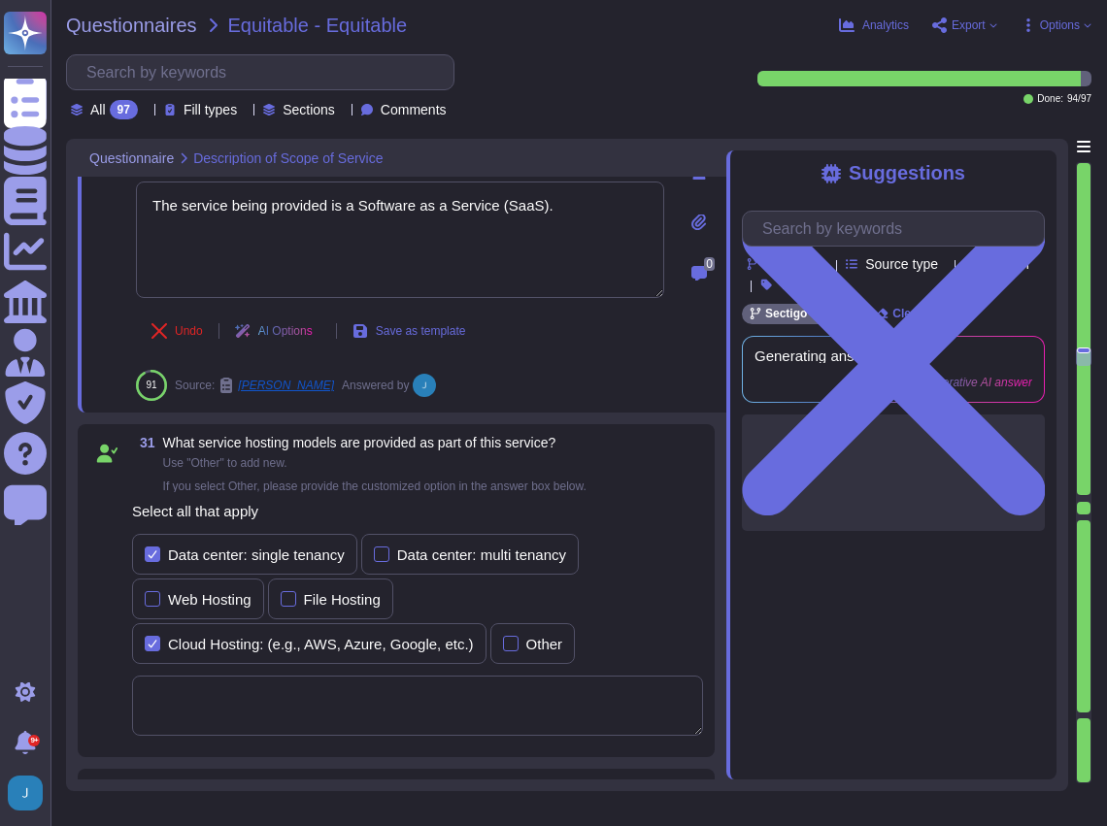
scroll to position [13096, 0]
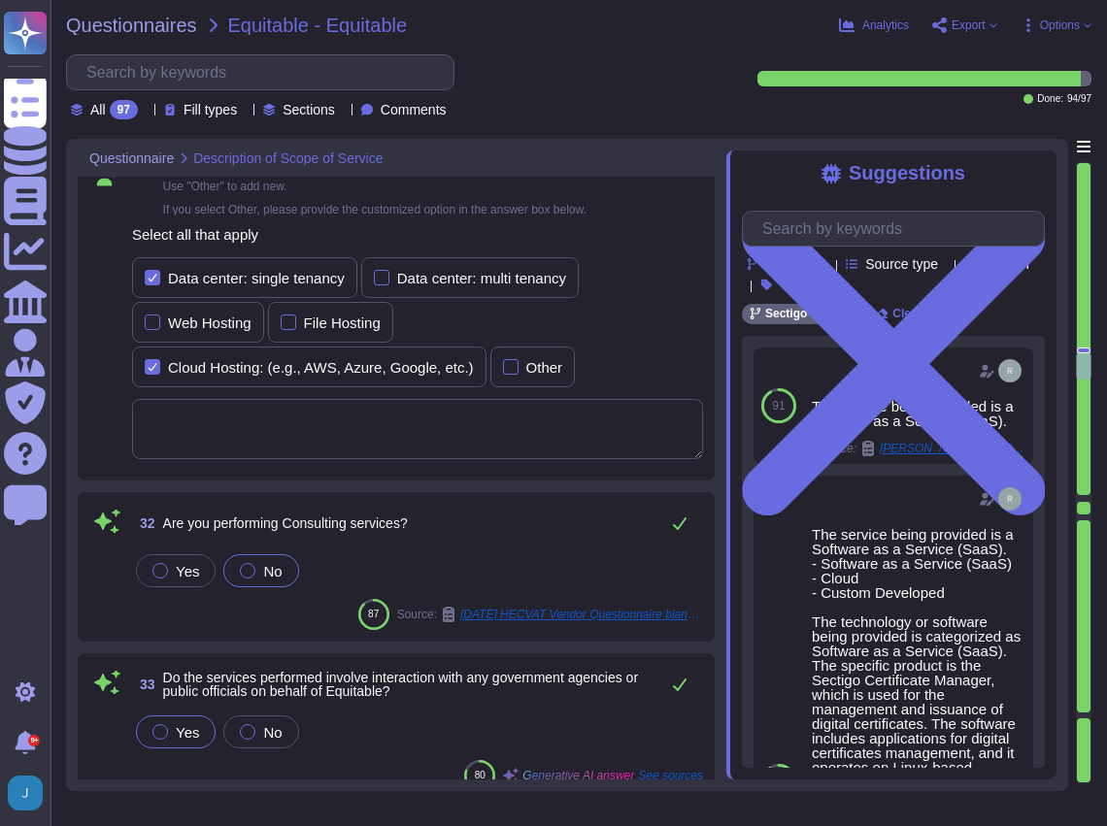
type textarea "Yes, marketing or selling activities are conducted directly to our clients' cus…"
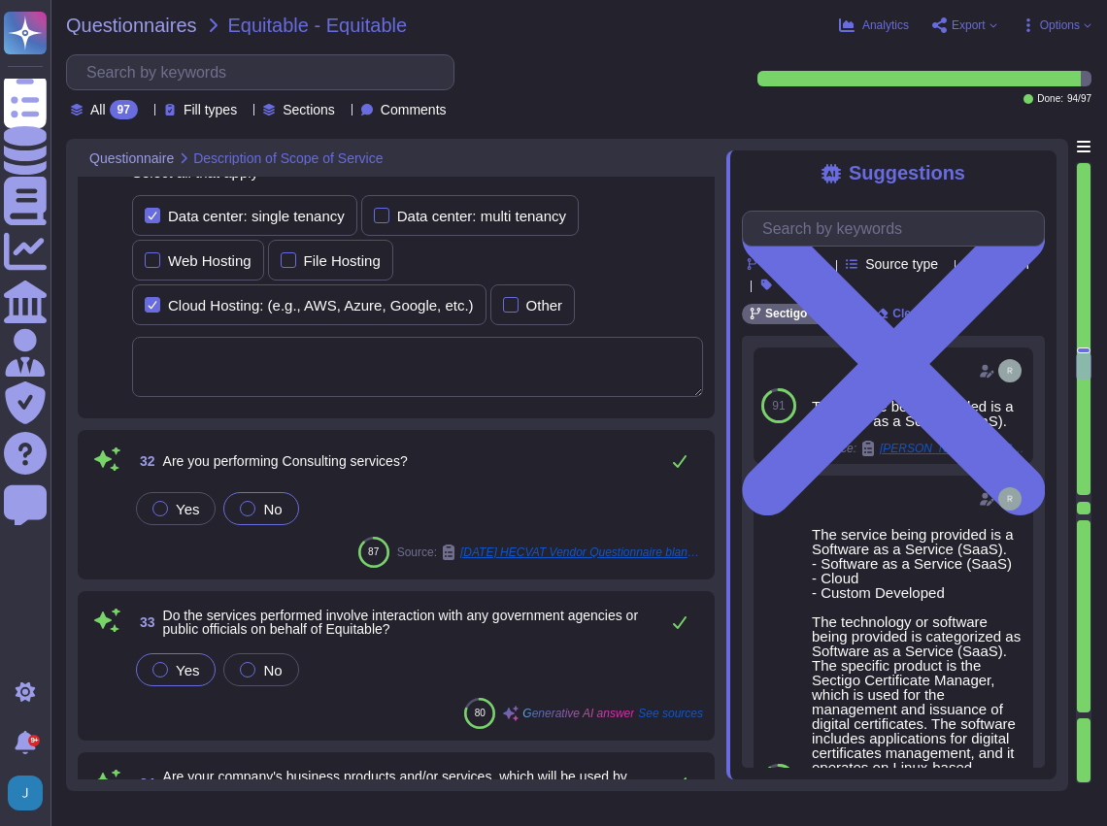
scroll to position [13420, 0]
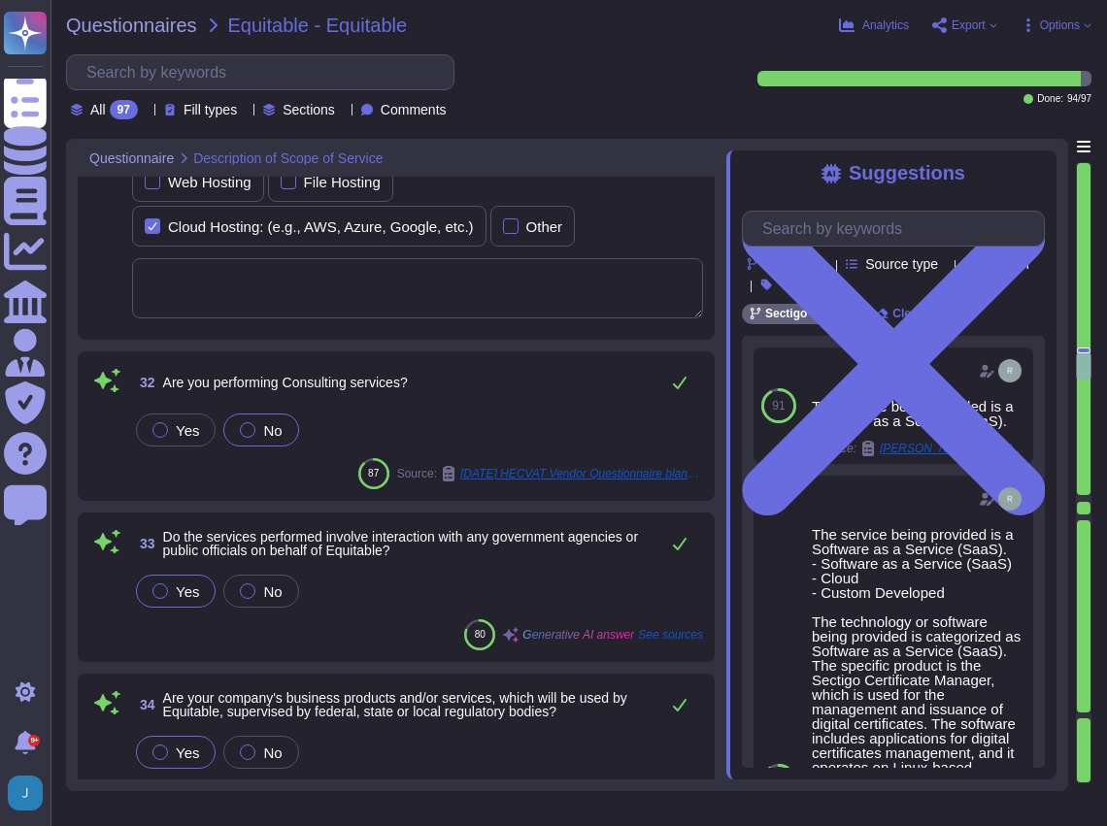
type textarea "No, additional support services will not be provided as part of this service."
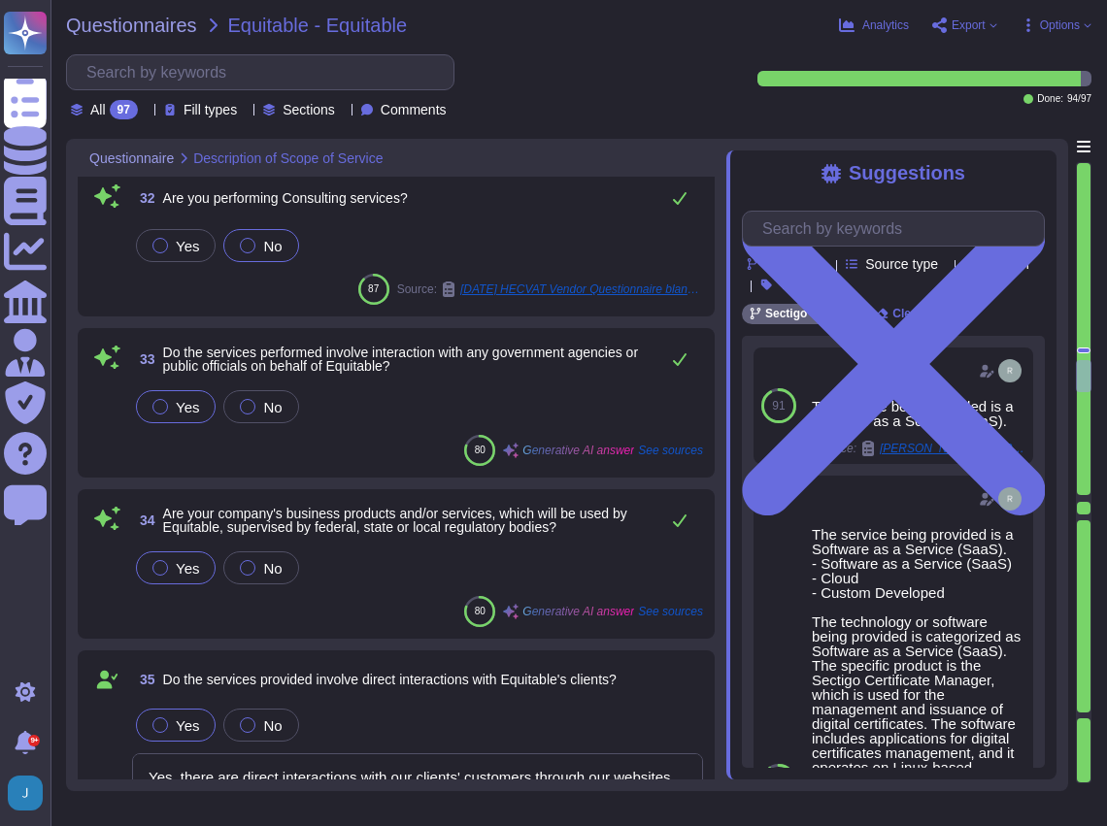
type textarea "Sectigo does not require access to any type of sensitive data."
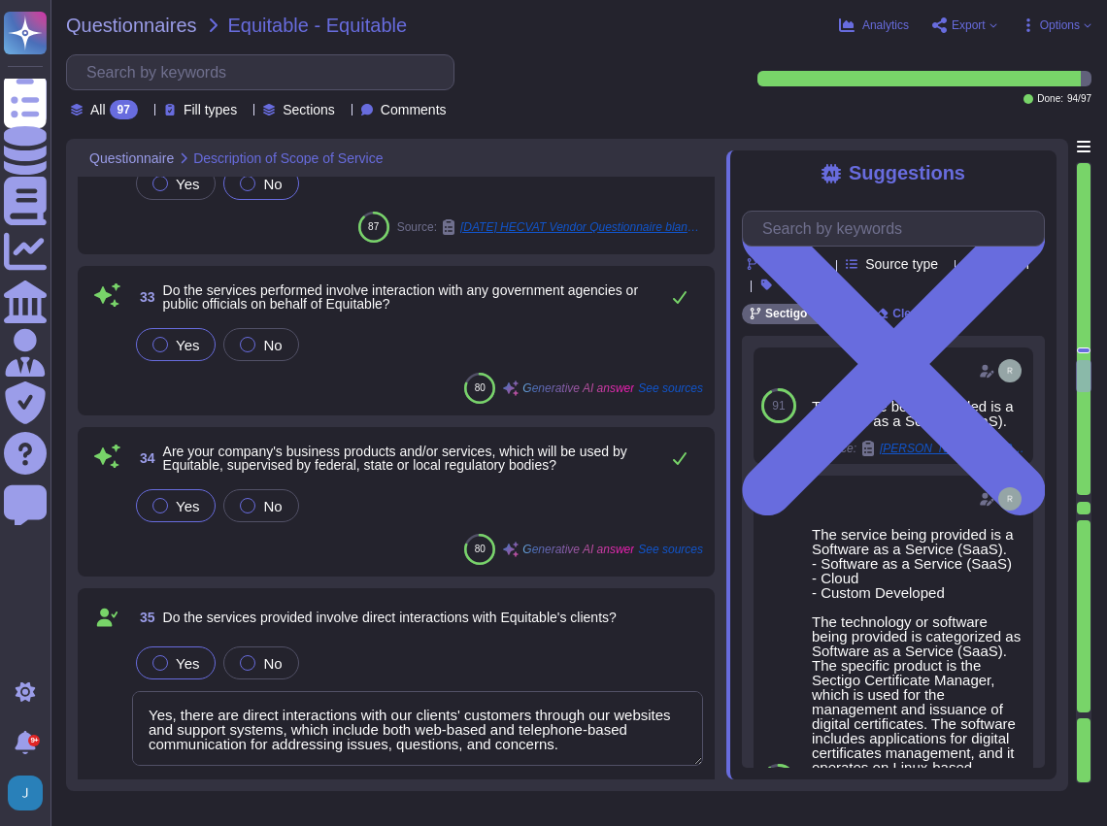
scroll to position [13743, 0]
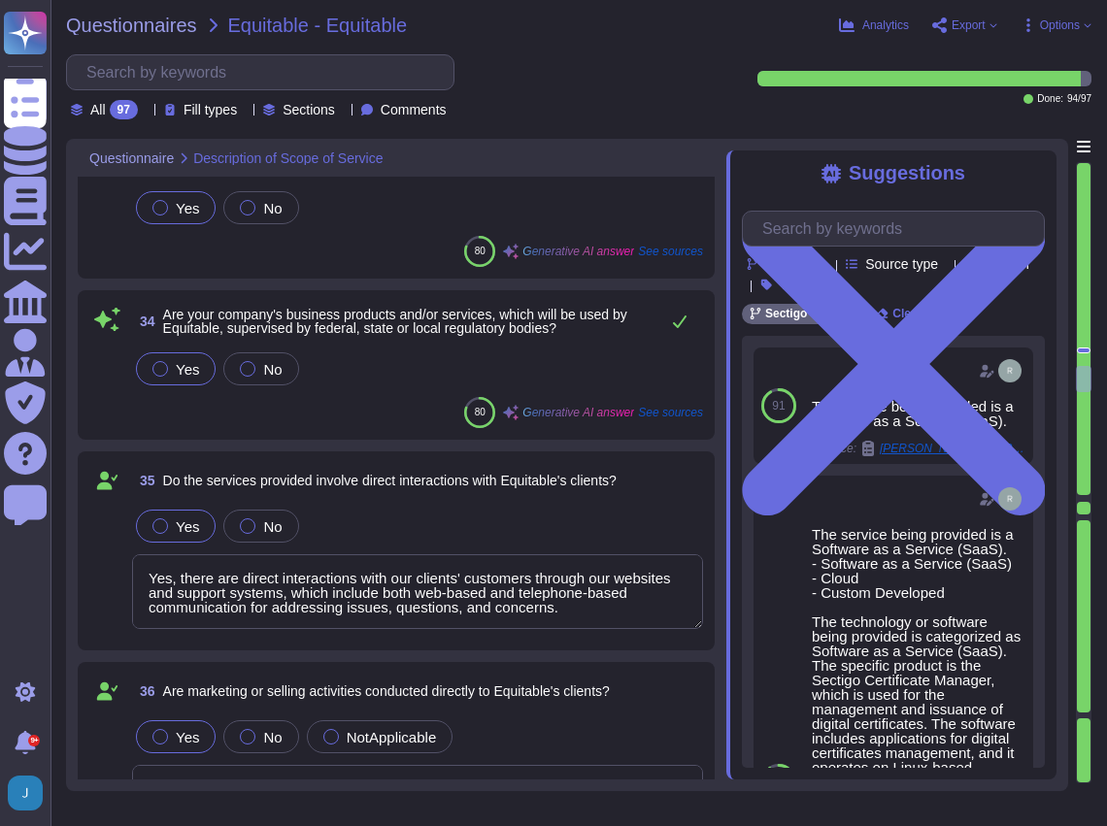
type textarea "At the end of the relationship, a subscriber can purchase Sectigo’s transition …"
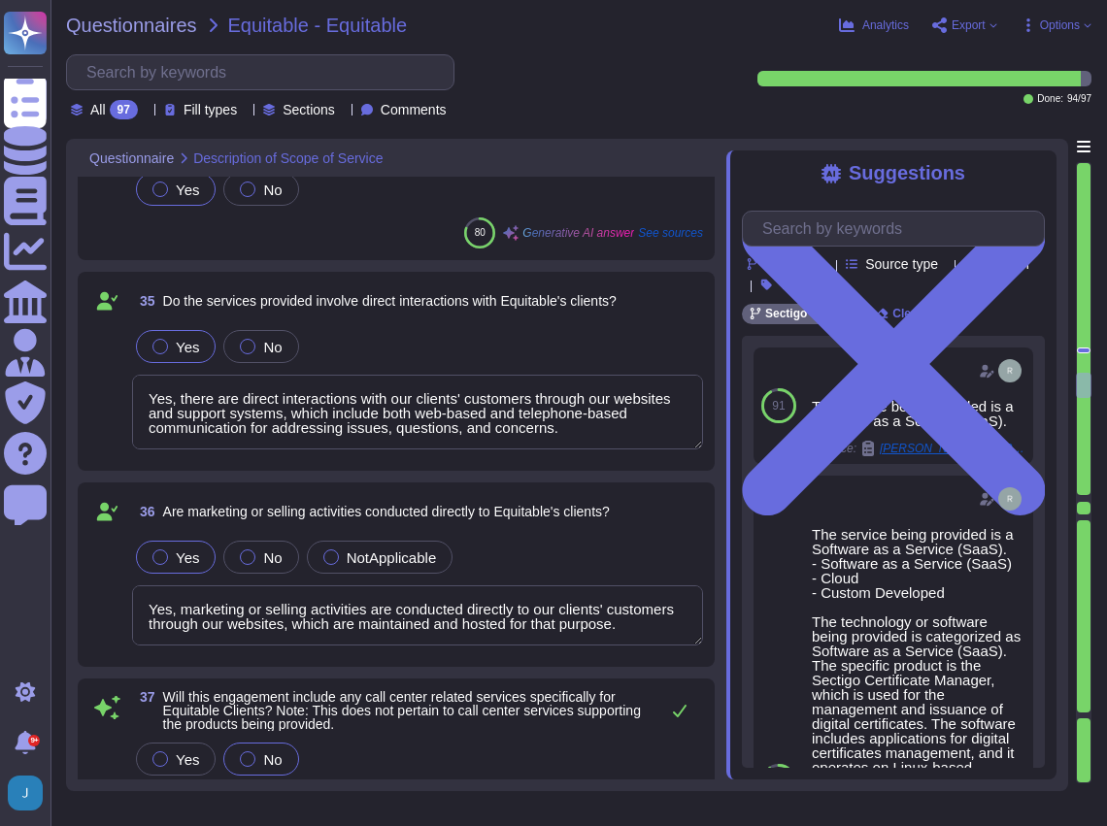
scroll to position [14003, 0]
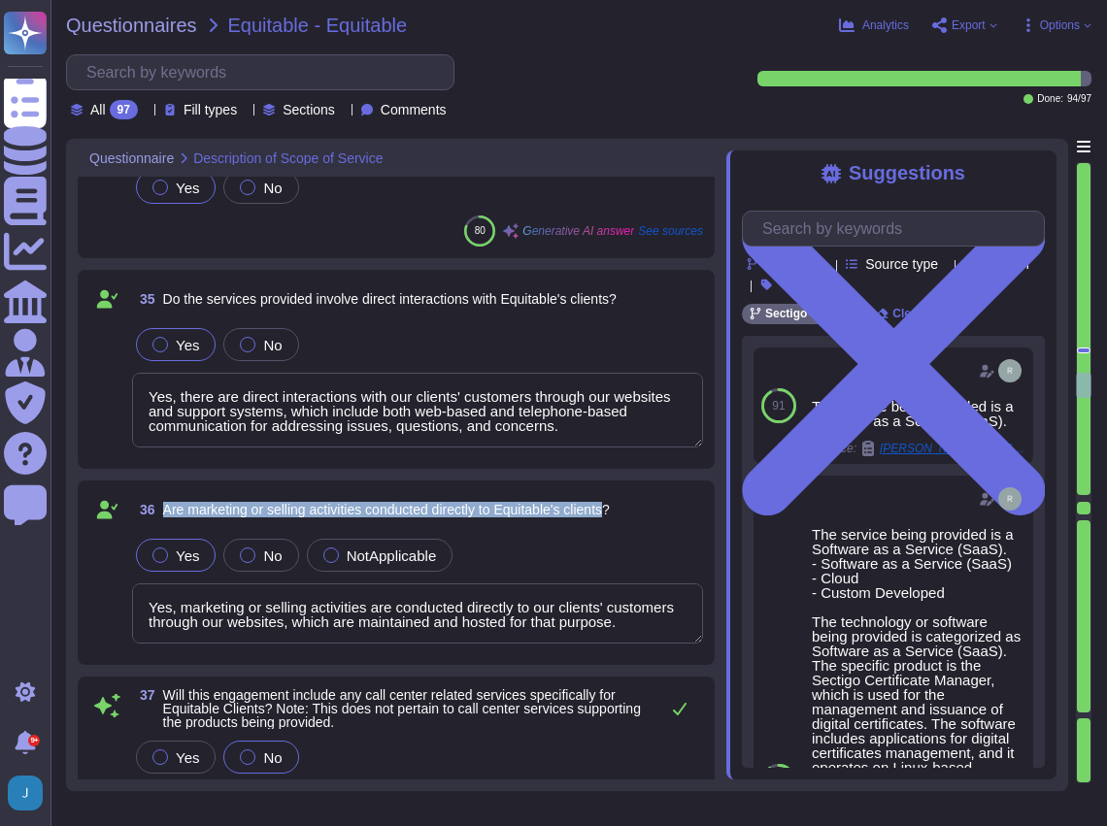
drag, startPoint x: 616, startPoint y: 503, endPoint x: 157, endPoint y: 503, distance: 458.4
click at [157, 503] on span "36 Are marketing or selling activities conducted directly to Equitable's client…" at bounding box center [371, 509] width 478 height 35
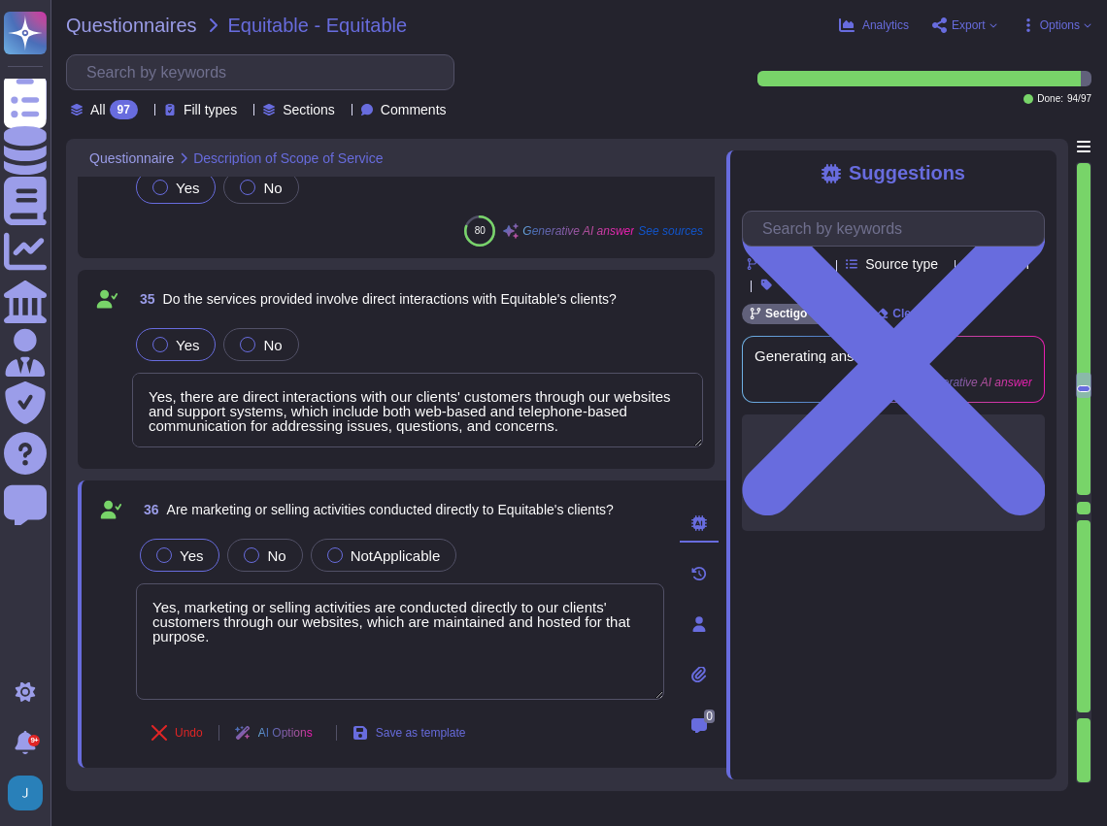
type textarea "At the end of the relationship, a subscriber can purchase Sectigo’s transition …"
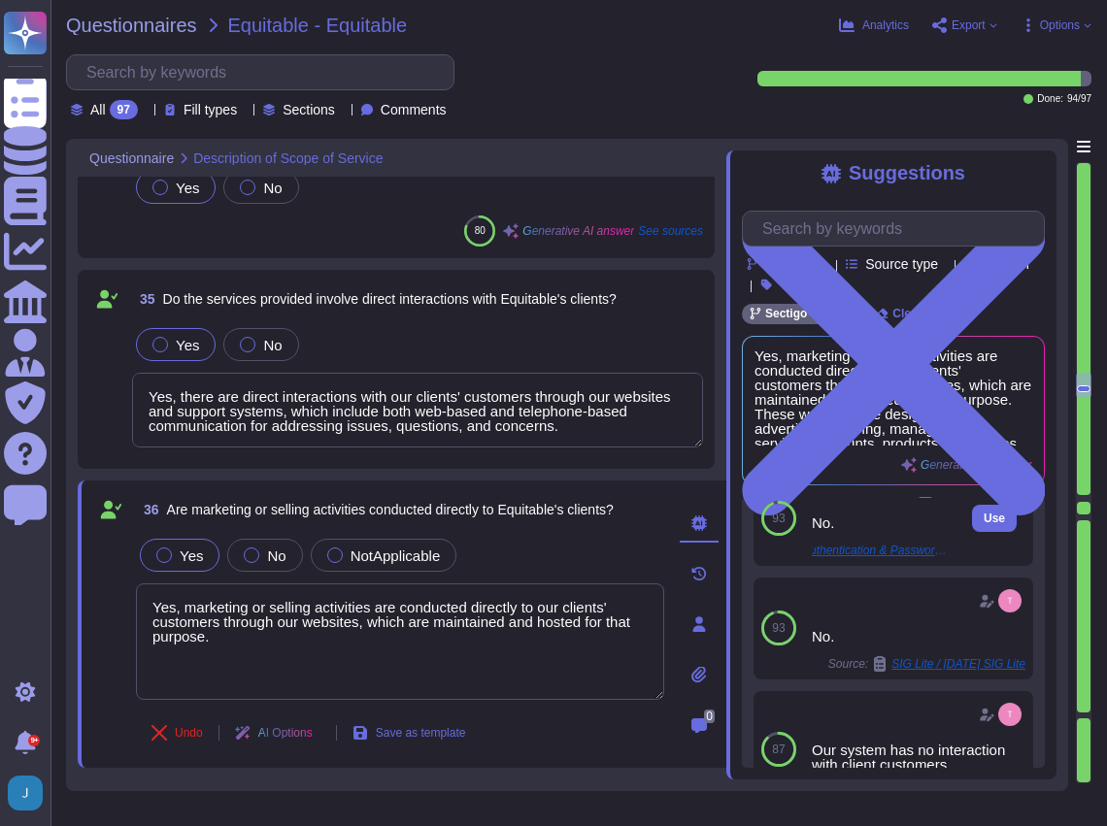
scroll to position [258, 0]
click at [249, 548] on label "No" at bounding box center [265, 556] width 42 height 16
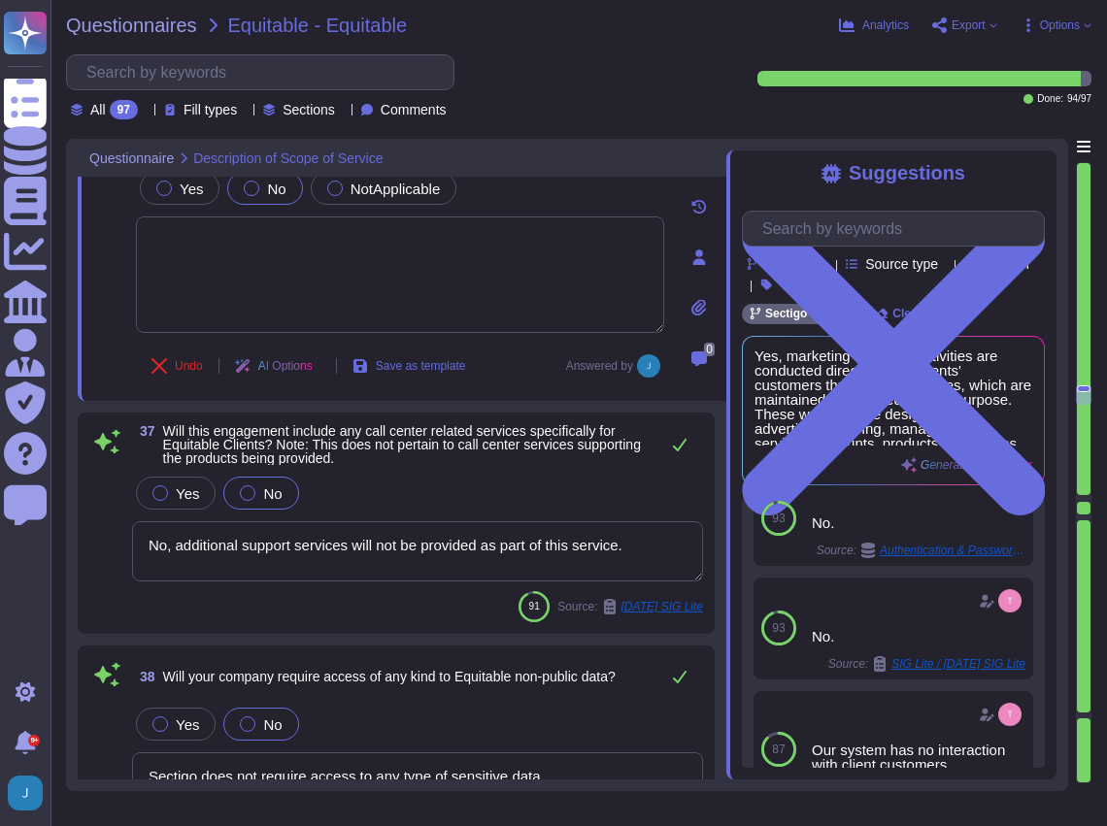
scroll to position [14391, 0]
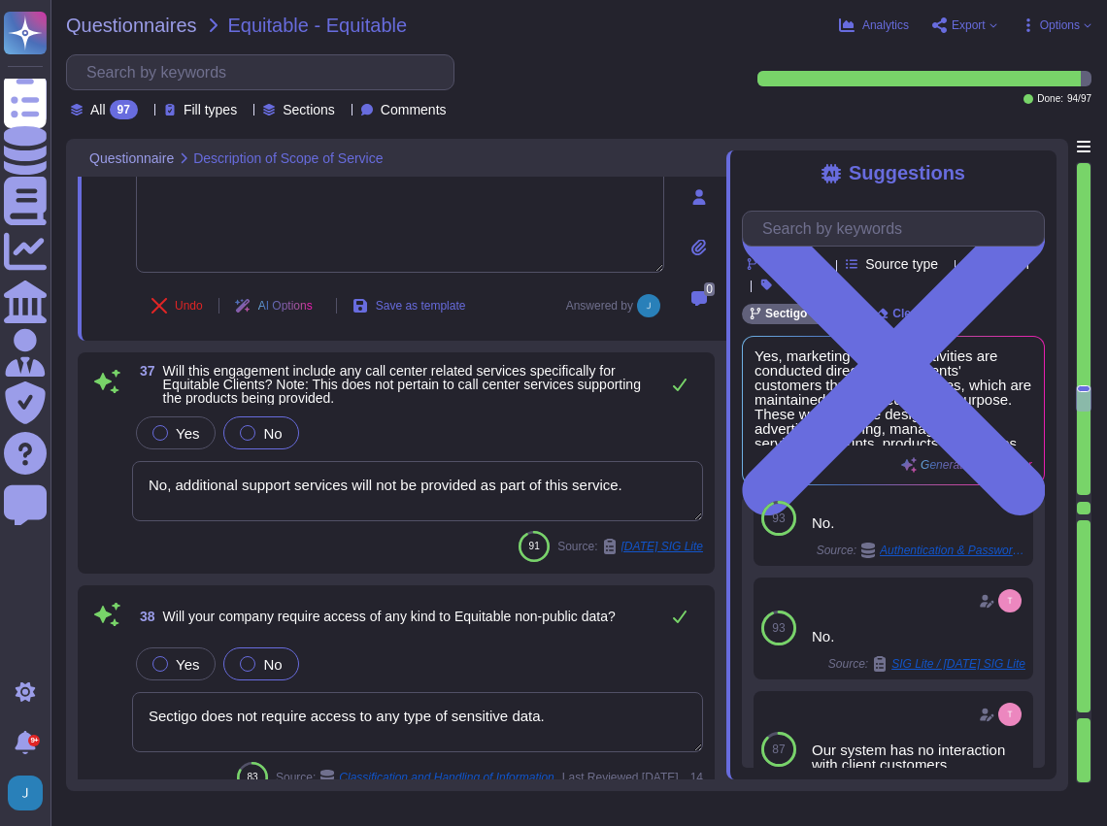
type textarea "No. Our SCM is a SaaS offering. It can be accessed through internet."
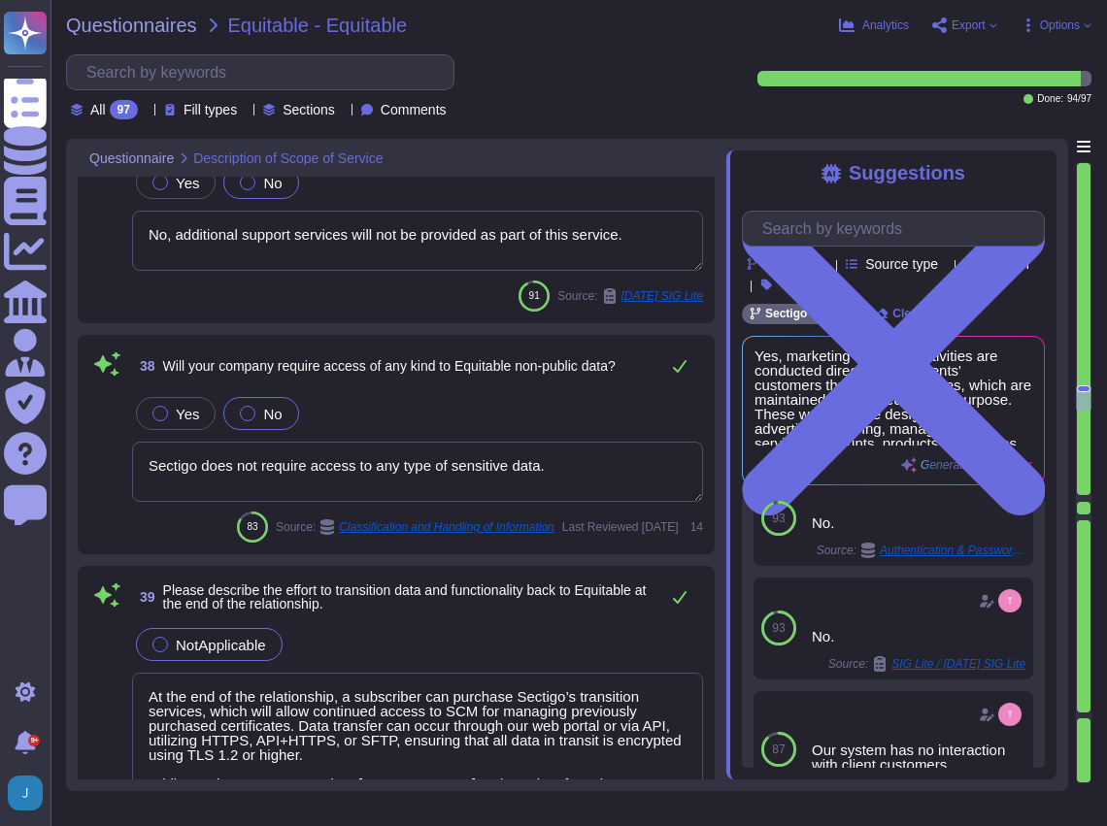
scroll to position [14650, 0]
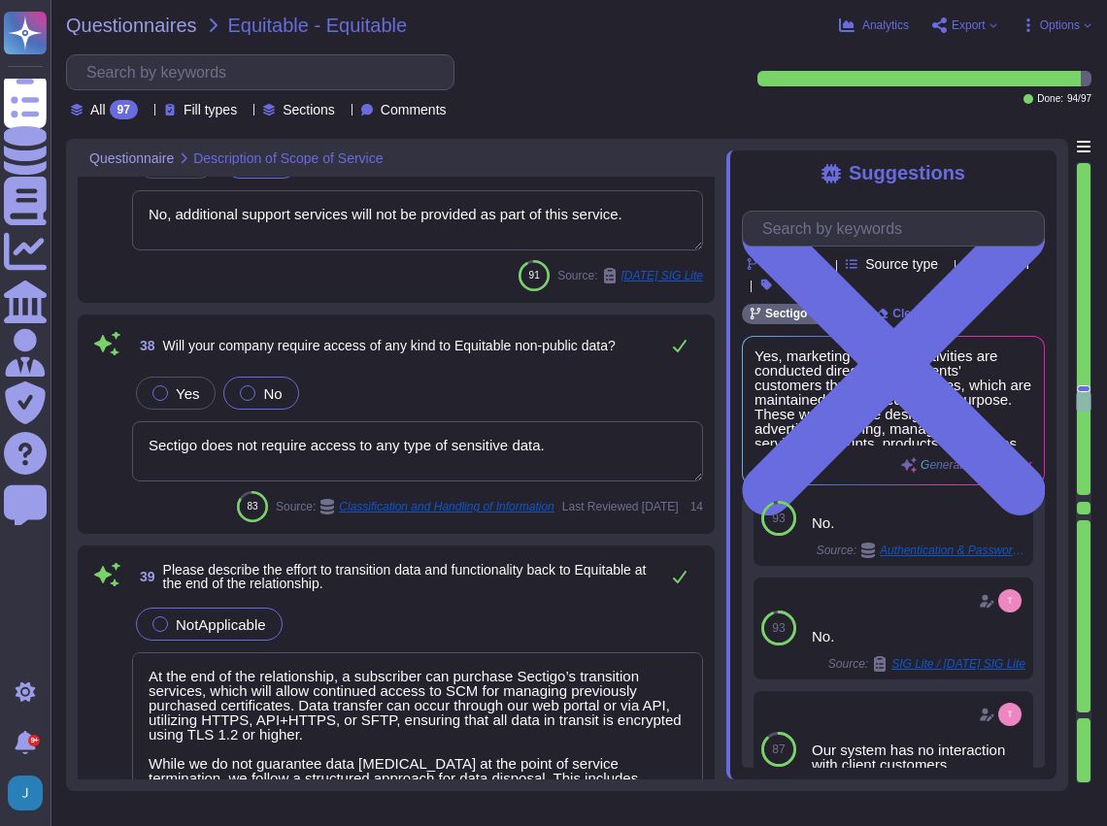
type textarea "No, subcontractors do not have access to scoped systems and data or processing …"
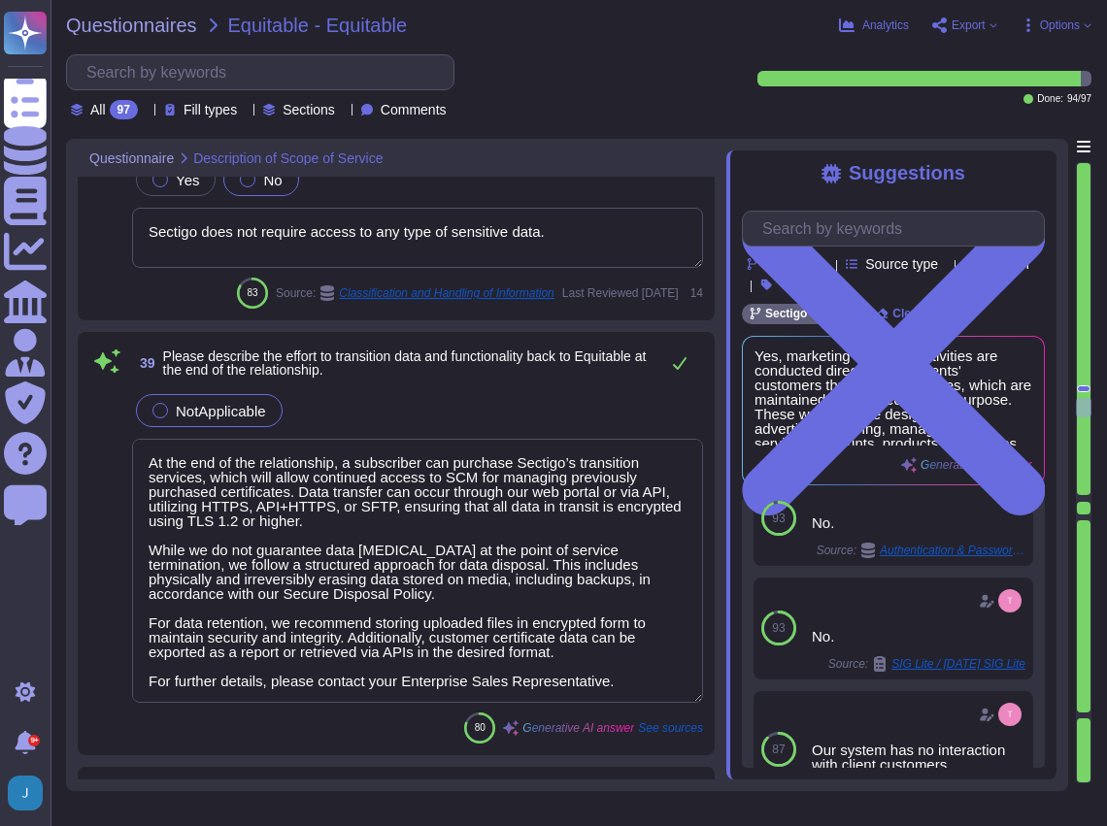
scroll to position [14909, 0]
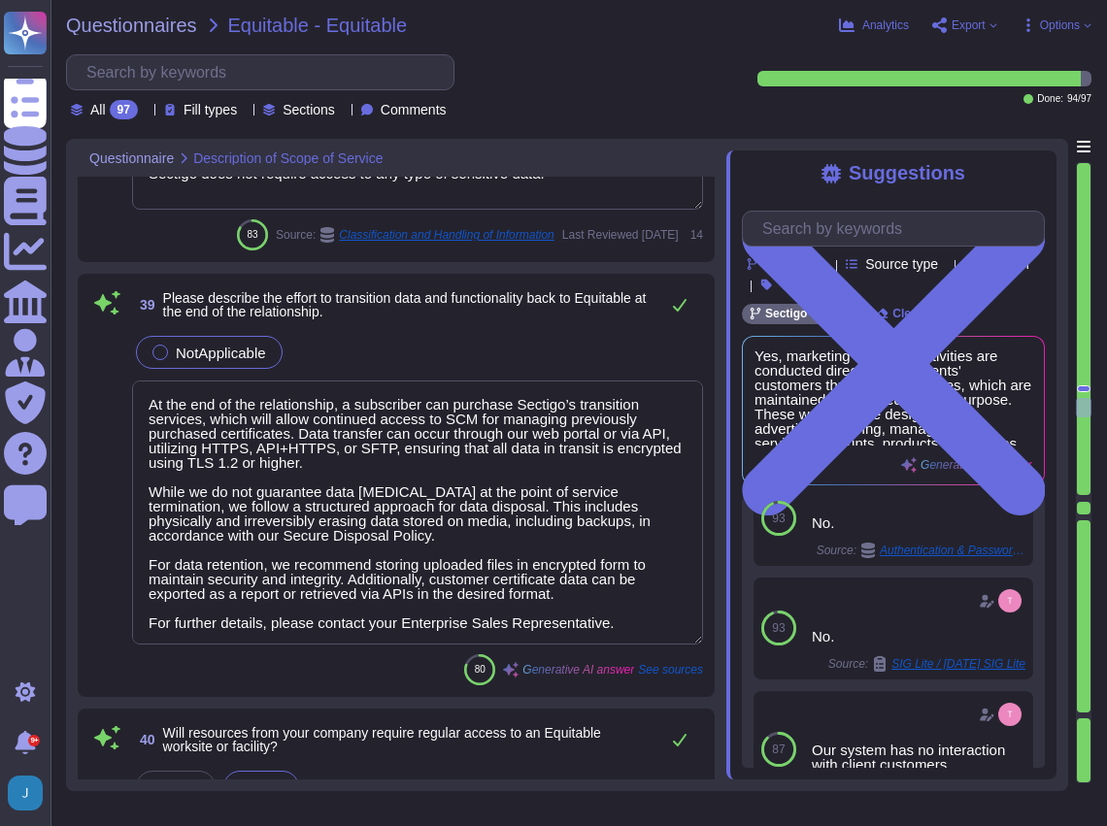
type textarea "Yes, Human Resource policies are approved by management, communicated to consti…"
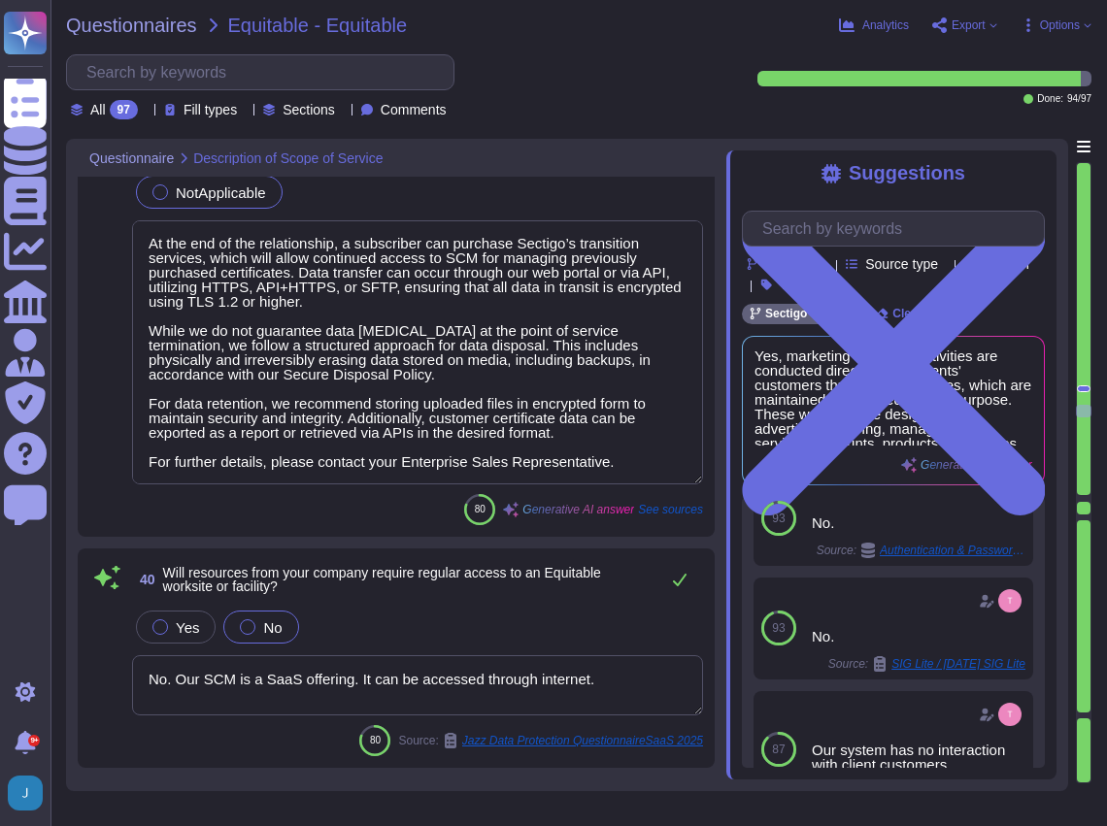
scroll to position [15232, 0]
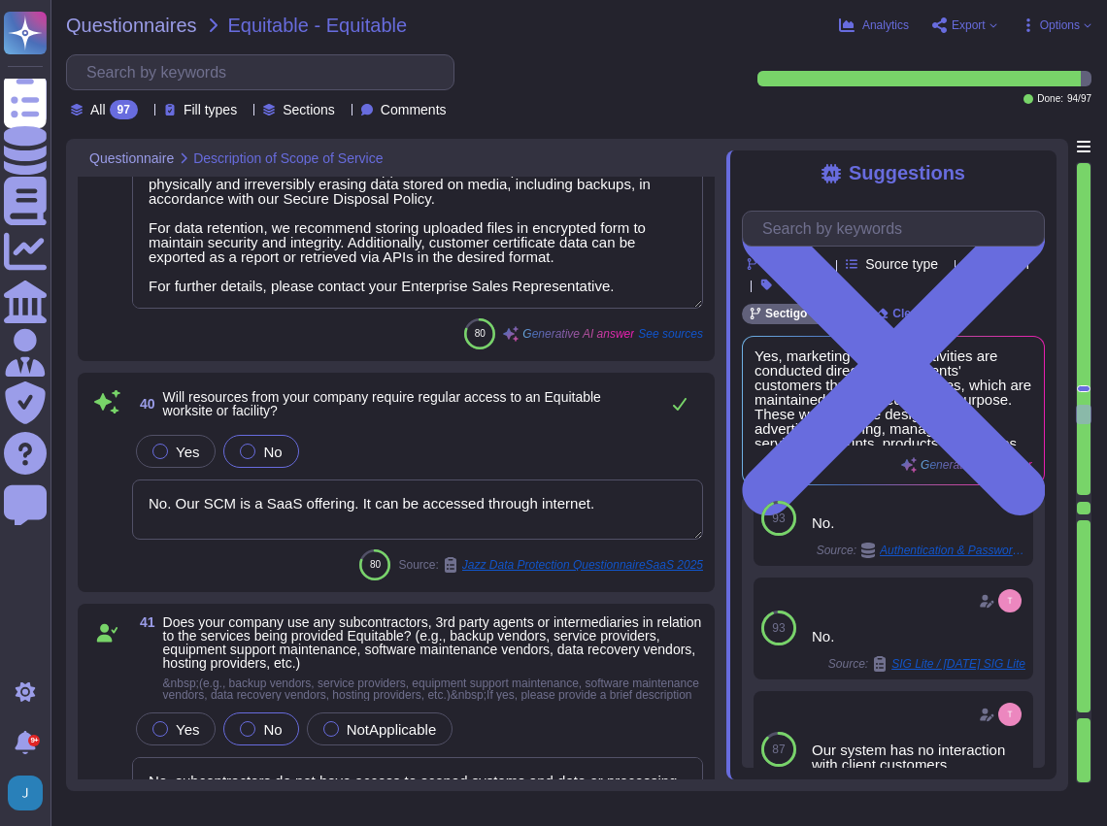
type textarea "Yes. All employees, including contractors, undergo background checks before hir…"
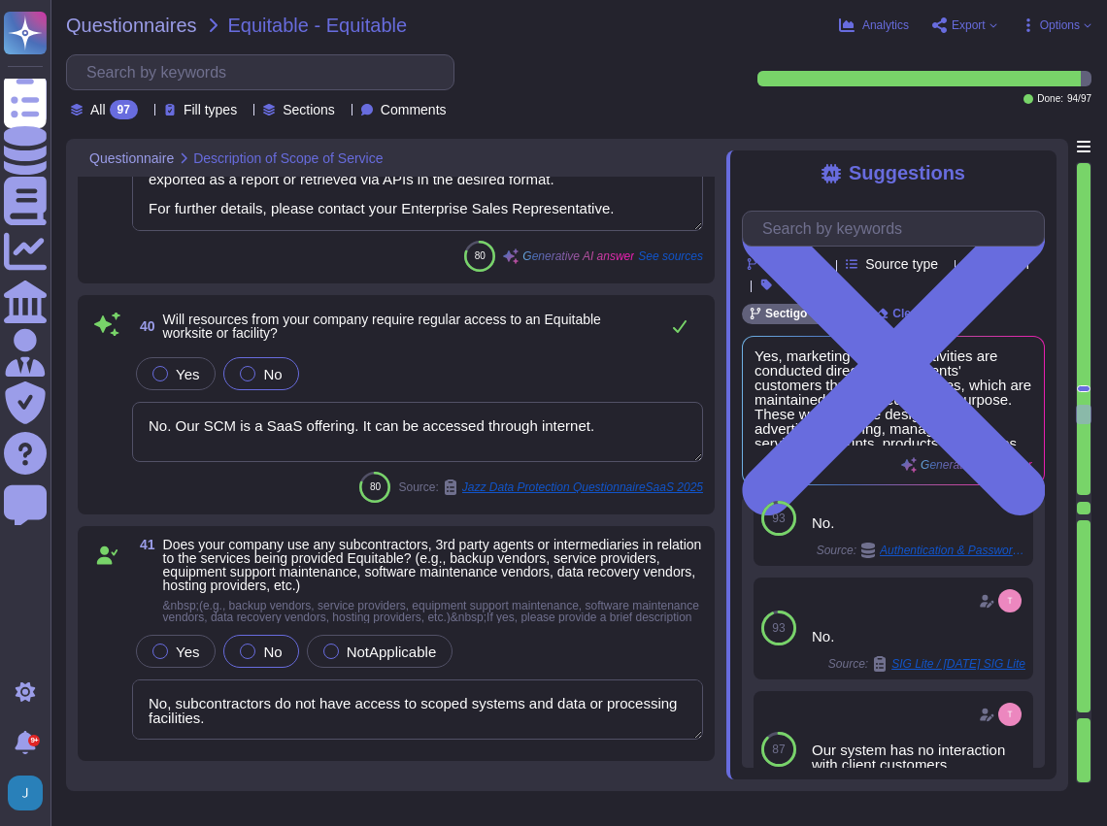
type textarea "Background screening at Sectigo involves comprehensive checks for all new emplo…"
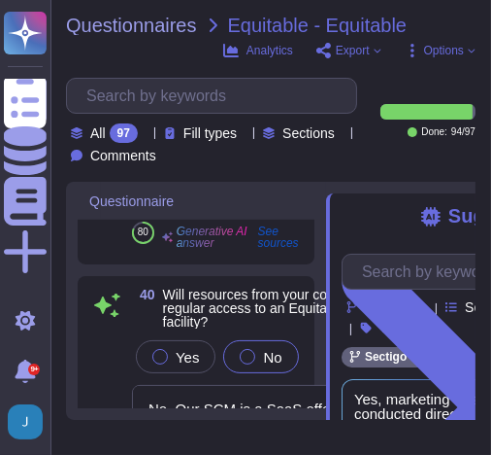
scroll to position [258, 0]
